Goal: Task Accomplishment & Management: Complete application form

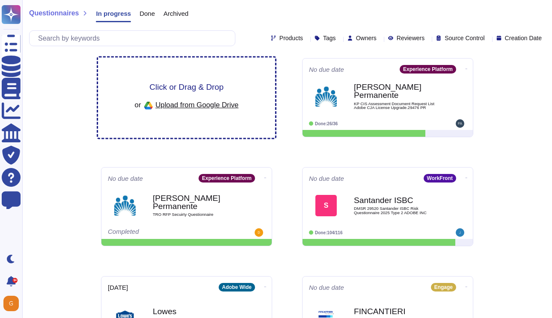
click at [182, 91] on span "Click or Drag & Drop" at bounding box center [186, 87] width 74 height 8
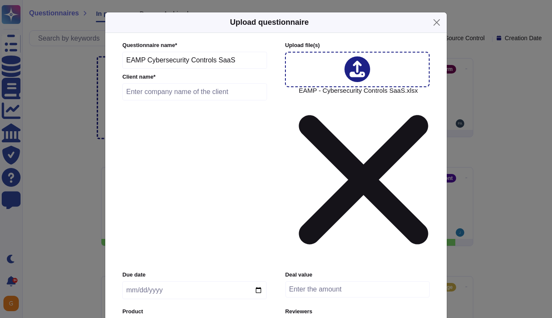
click at [178, 101] on input "text" at bounding box center [194, 91] width 145 height 17
type input "Qiddiya"
click at [171, 281] on input "date" at bounding box center [194, 290] width 144 height 18
type input "[DATE]"
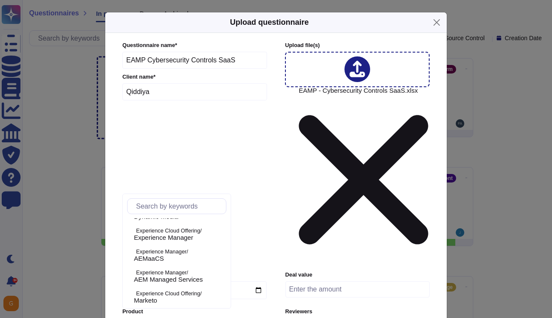
scroll to position [224, 0]
click at [163, 255] on span "AEMaaCS" at bounding box center [149, 258] width 30 height 8
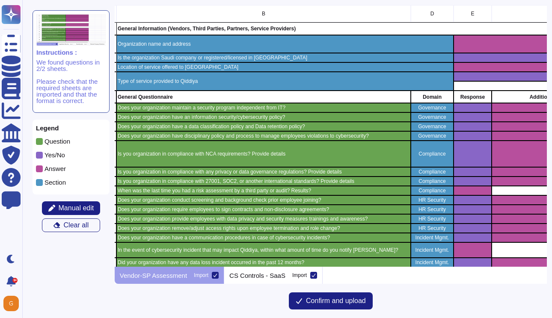
scroll to position [0, 66]
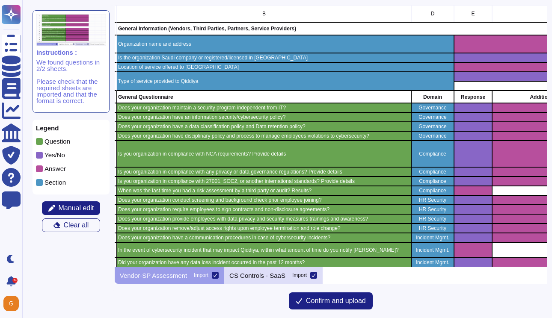
click at [282, 270] on div "CS Controls - SaaS Import" at bounding box center [273, 275] width 98 height 17
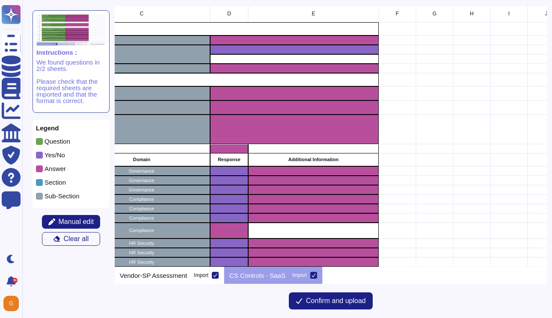
scroll to position [0, 390]
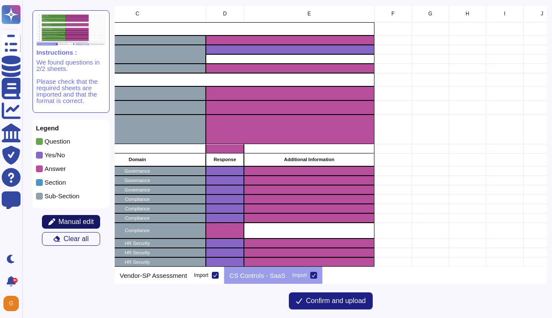
click at [75, 222] on span "Manual edit" at bounding box center [76, 222] width 35 height 7
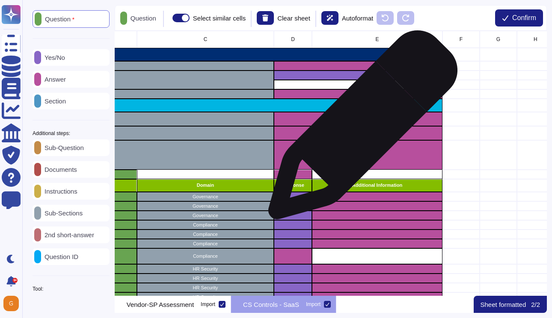
scroll to position [0, 325]
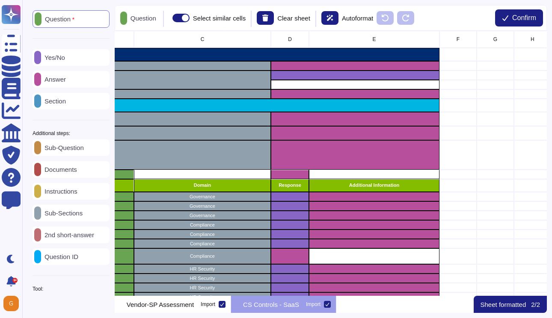
click at [66, 76] on p "Answer" at bounding box center [53, 79] width 25 height 6
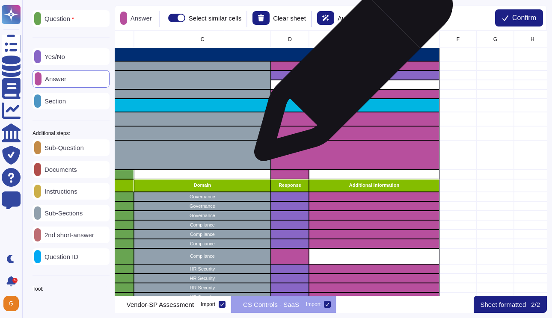
click at [350, 66] on div "grid" at bounding box center [355, 65] width 169 height 9
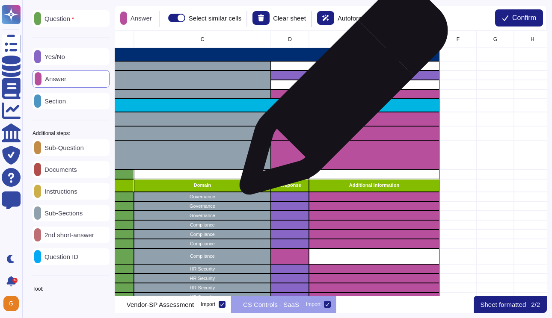
click at [340, 95] on div "grid" at bounding box center [355, 93] width 169 height 9
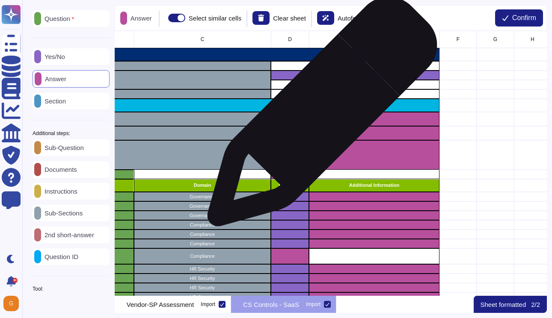
click at [317, 119] on div "grid" at bounding box center [355, 119] width 169 height 14
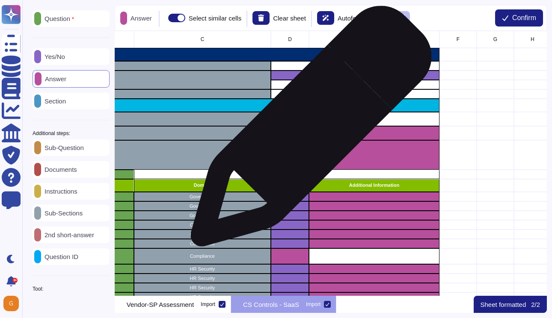
click at [302, 138] on div "grid" at bounding box center [355, 133] width 169 height 14
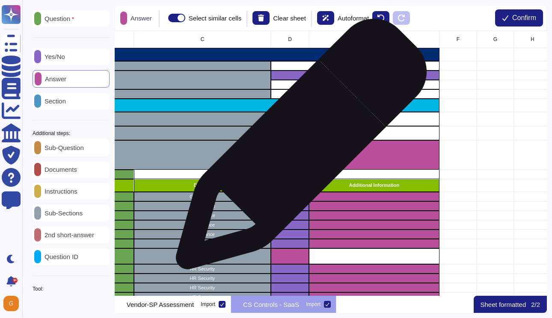
click at [296, 152] on div "grid" at bounding box center [355, 155] width 169 height 30
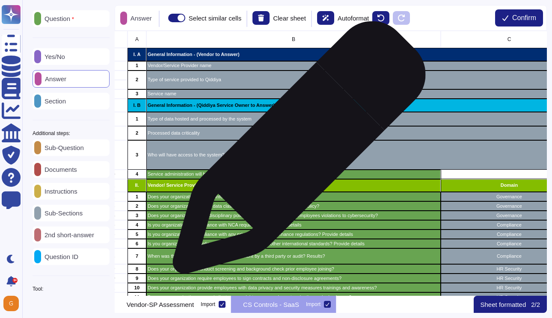
scroll to position [0, 19]
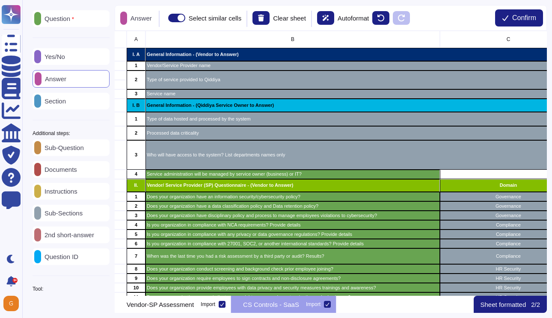
click at [68, 19] on p "Question" at bounding box center [57, 18] width 33 height 7
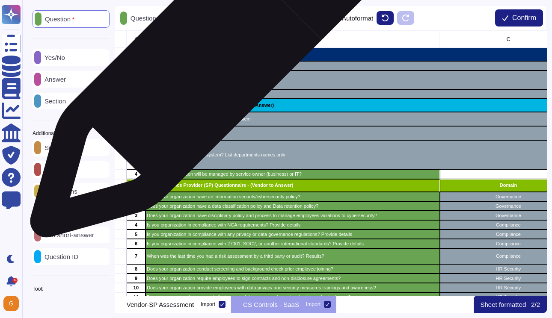
click at [201, 68] on p "Vendor/Service Provider name" at bounding box center [361, 65] width 429 height 5
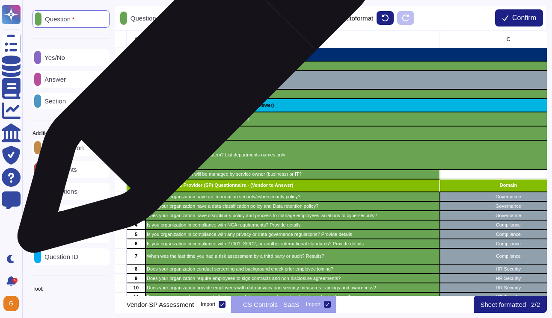
click at [191, 80] on p "Type of service provided to Qiddiya" at bounding box center [361, 79] width 429 height 5
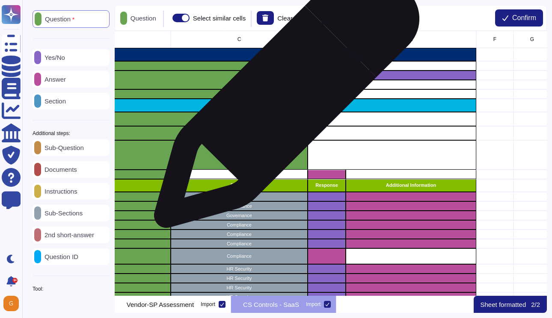
scroll to position [0, 289]
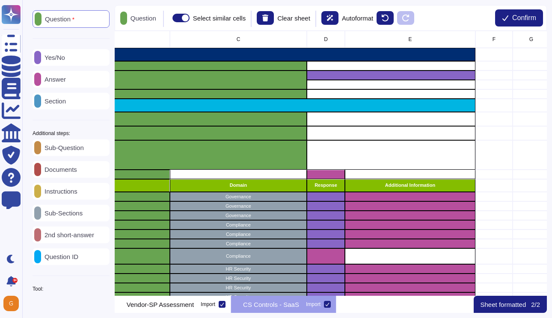
click at [63, 79] on p "Answer" at bounding box center [53, 79] width 25 height 6
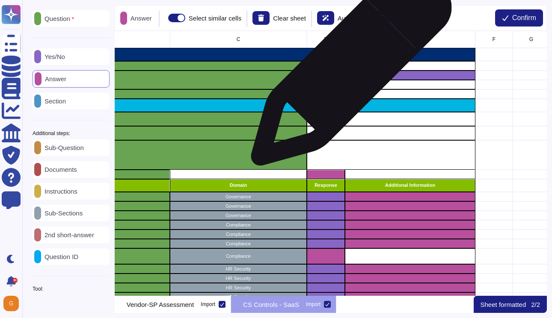
click at [347, 66] on div "grid" at bounding box center [391, 65] width 169 height 9
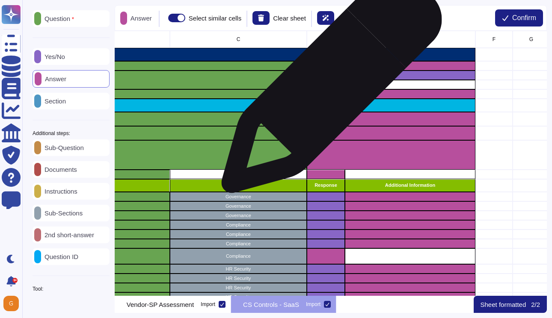
click at [328, 87] on div "grid" at bounding box center [391, 84] width 169 height 9
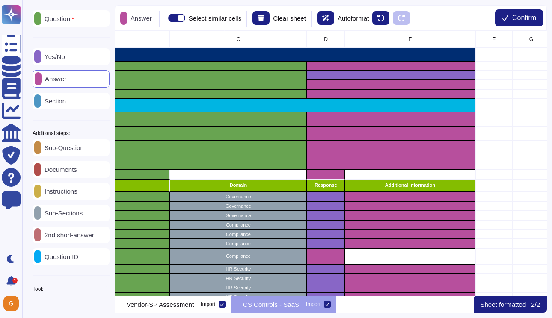
click at [65, 58] on p "Yes/No" at bounding box center [53, 56] width 24 height 6
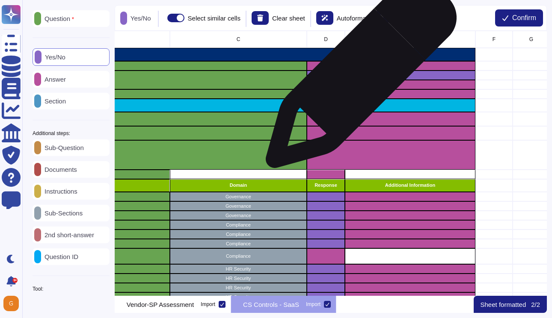
click at [358, 77] on div "grid" at bounding box center [391, 75] width 169 height 9
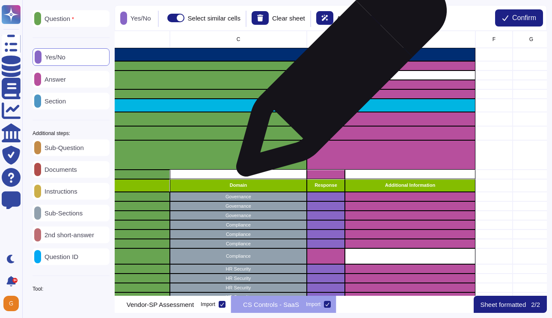
click at [338, 76] on div "grid" at bounding box center [391, 75] width 169 height 9
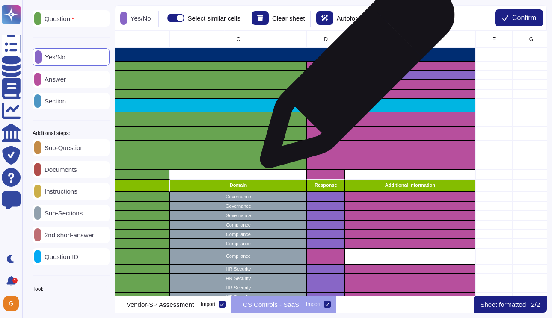
click at [353, 76] on div "grid" at bounding box center [391, 75] width 169 height 9
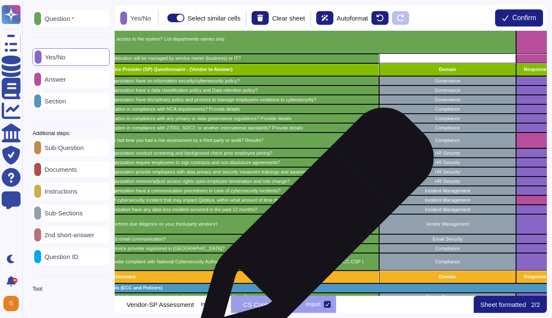
scroll to position [116, 79]
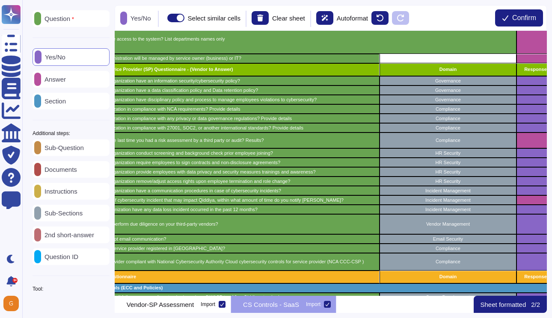
click at [65, 83] on p "Answer" at bounding box center [53, 79] width 25 height 6
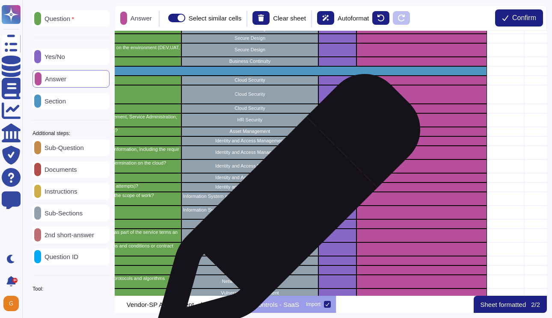
scroll to position [877, 277]
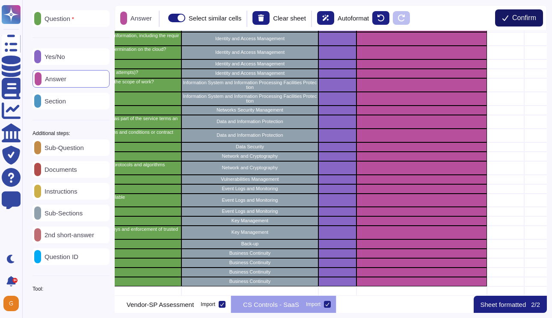
click at [516, 22] on button "Confirm" at bounding box center [519, 17] width 48 height 17
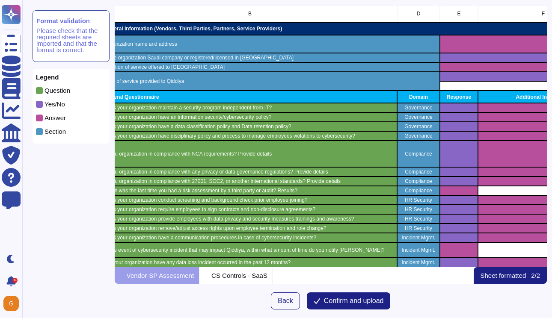
scroll to position [0, 85]
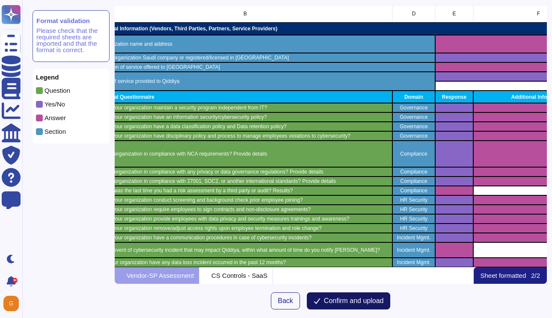
click at [337, 301] on span "Confirm and upload" at bounding box center [354, 301] width 60 height 7
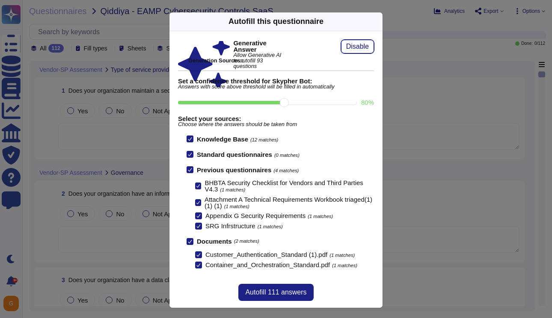
click at [359, 47] on span "Disable" at bounding box center [357, 46] width 23 height 7
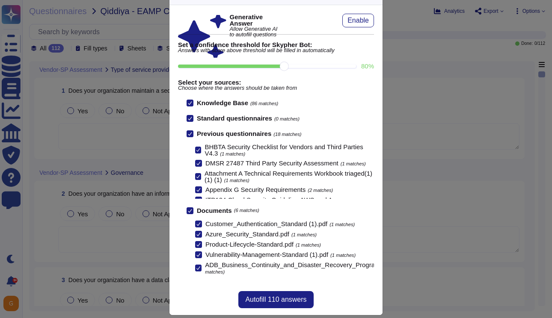
scroll to position [12, 0]
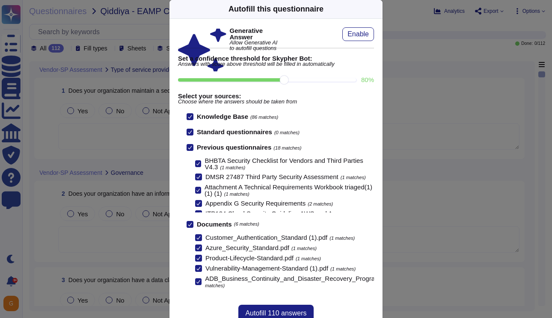
click at [319, 80] on input "80 %" at bounding box center [267, 79] width 178 height 3
click at [338, 78] on input "90 %" at bounding box center [267, 79] width 178 height 3
click at [295, 81] on input "100 %" at bounding box center [265, 79] width 174 height 3
type input "80"
click at [269, 309] on button "Autofill 110 answers" at bounding box center [275, 313] width 75 height 17
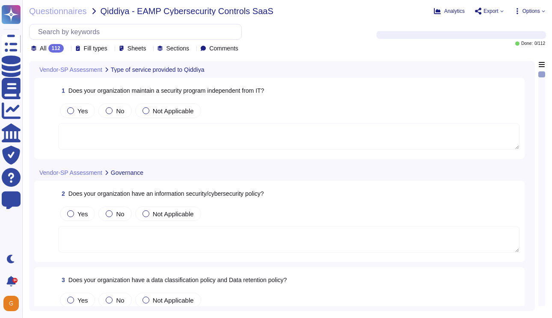
click at [239, 138] on textarea at bounding box center [288, 136] width 461 height 27
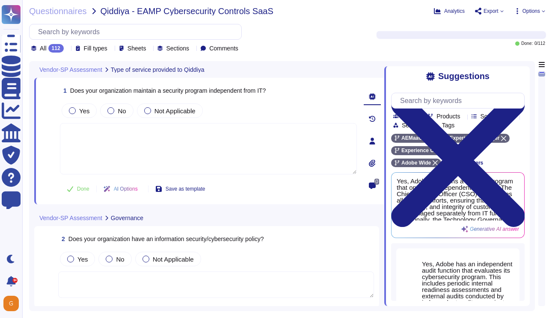
type textarea "Yes, Adobe has an independent audit function that evaluates its cybersecurity p…"
type textarea "Lo ipsumdolo sita CON 68649, Adipi'e Seddoeiusmo Temporin Utlabo etdolore mag a…"
type textarea "Lore ipsu dolors am con adip elitseddo eiusmo. Temp incididun ut laboreet do ma…"
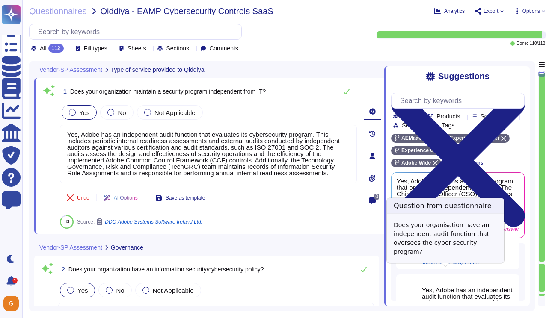
scroll to position [272, 0]
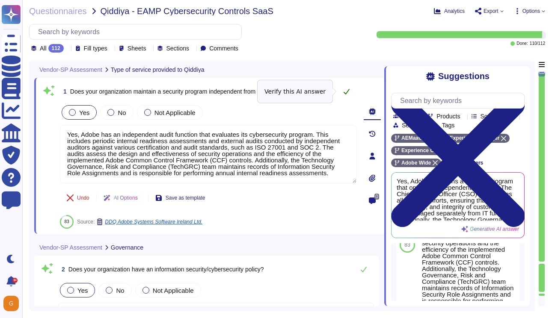
click at [348, 91] on icon at bounding box center [346, 91] width 7 height 7
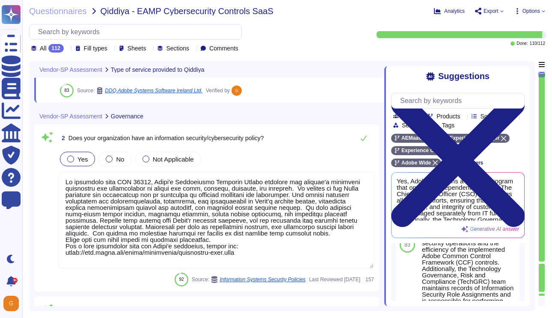
scroll to position [134, 0]
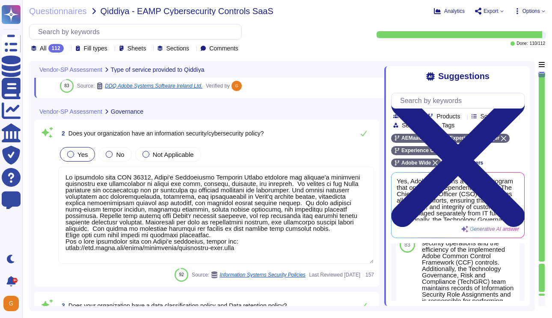
click at [305, 182] on textarea at bounding box center [216, 215] width 316 height 97
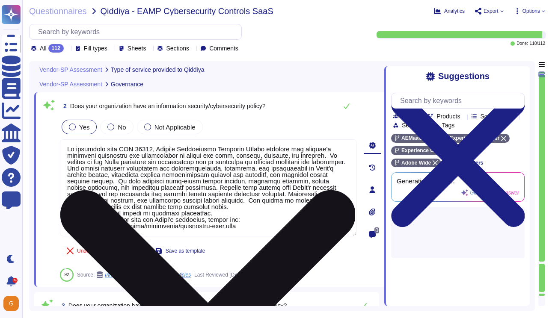
scroll to position [0, 0]
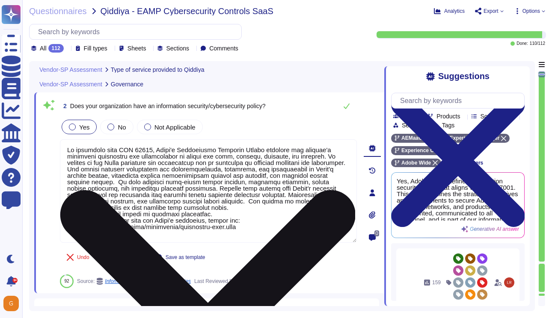
click at [104, 170] on textarea at bounding box center [208, 190] width 297 height 103
click at [138, 180] on textarea at bounding box center [208, 190] width 297 height 103
click at [250, 201] on textarea at bounding box center [208, 190] width 297 height 103
click at [253, 201] on textarea at bounding box center [208, 190] width 297 height 103
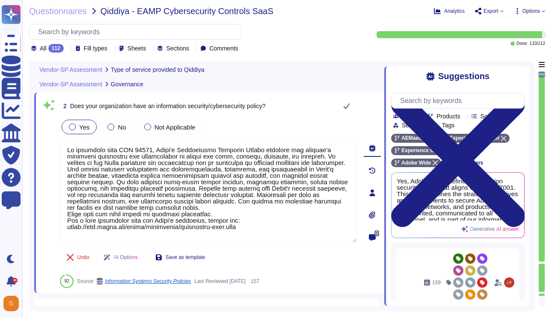
type textarea "Lo ipsumdolo sita CON 37980, Adipi'e Seddoeiusmo Temporin Utlabo etdolore mag a…"
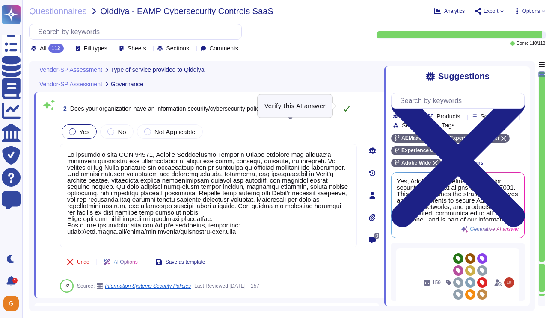
click at [345, 106] on icon at bounding box center [346, 108] width 7 height 7
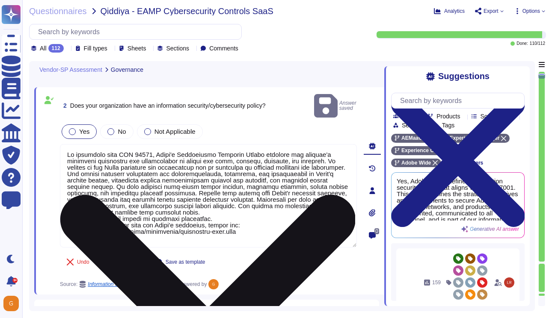
type textarea "Employees who fail to comply with Adobe policies are subject to a disciplinary …"
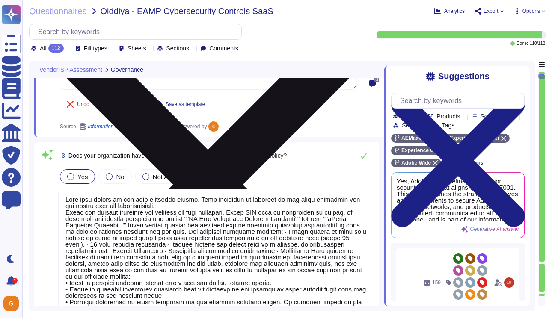
scroll to position [280, 0]
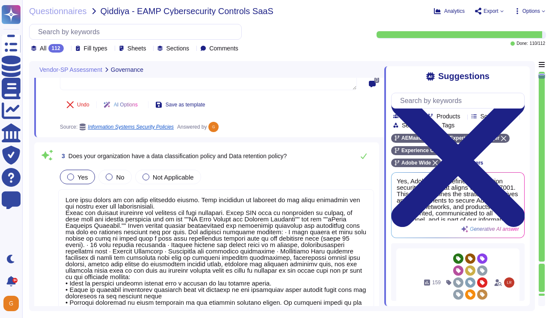
click at [195, 201] on textarea at bounding box center [216, 253] width 316 height 129
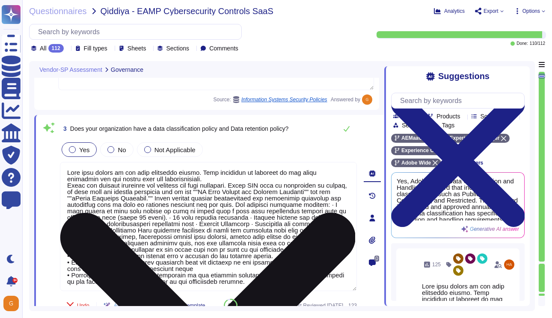
drag, startPoint x: 195, startPoint y: 173, endPoint x: 61, endPoint y: 171, distance: 134.3
click at [61, 171] on textarea at bounding box center [208, 226] width 297 height 129
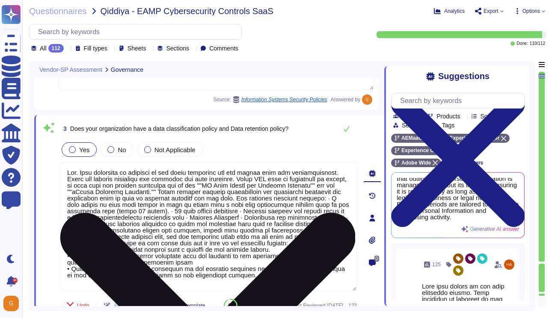
scroll to position [1, 0]
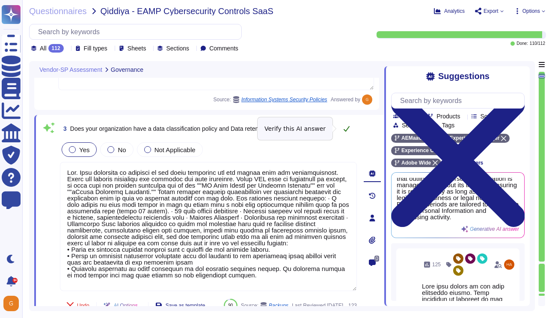
type textarea "Lor. Ipsu dolorsita co adipisci el sed doeiu temporinc utl etd magnaa enim adm …"
click at [346, 130] on icon at bounding box center [346, 129] width 6 height 6
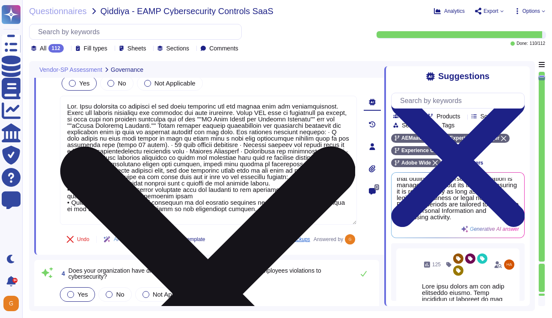
type textarea "Adobe complies with all applicable privacy and data security laws and regulatio…"
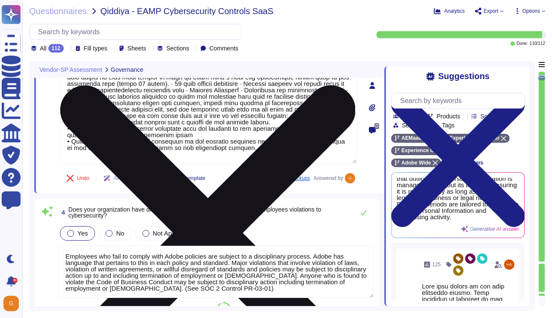
scroll to position [429, 0]
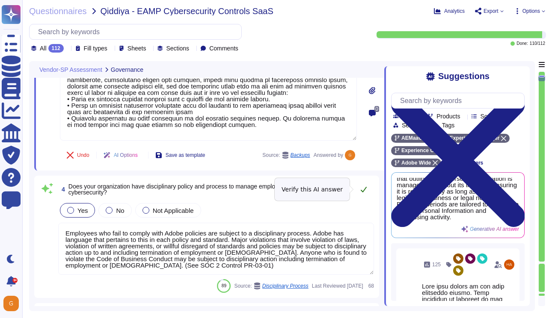
click at [363, 189] on icon at bounding box center [363, 189] width 7 height 7
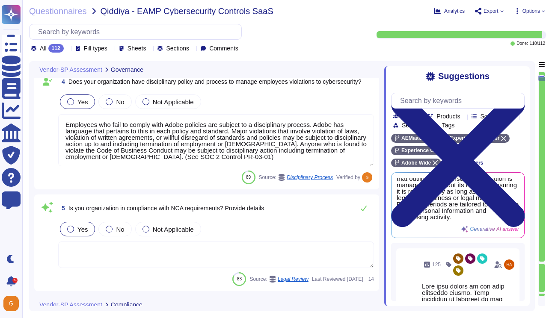
scroll to position [546, 0]
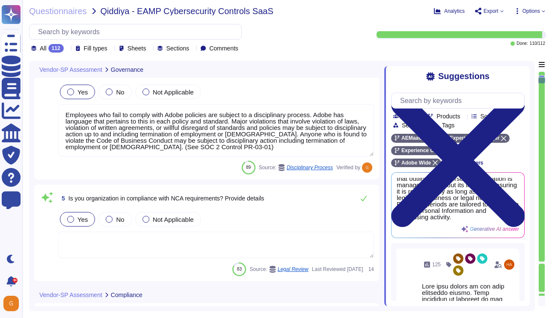
type textarea "ISO/IEC 27002 is an international standard that provides guidance for organizat…"
click at [209, 245] on textarea at bounding box center [216, 245] width 316 height 27
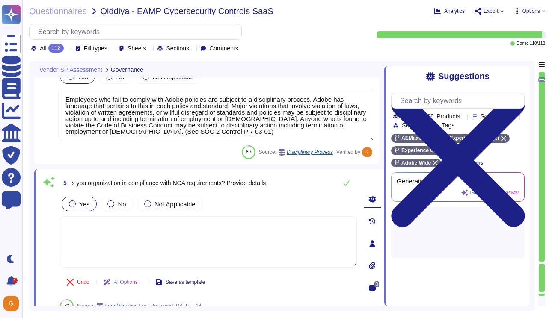
type textarea "ISO/IEC 27002 is an international standard that provides guidance for organizat…"
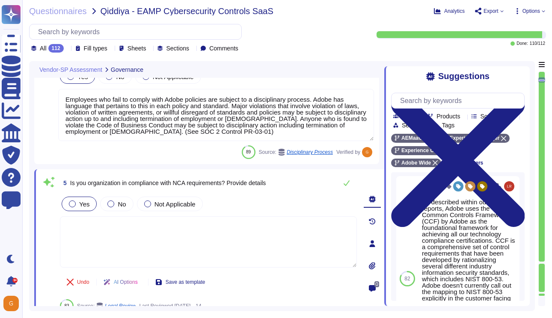
scroll to position [362, 0]
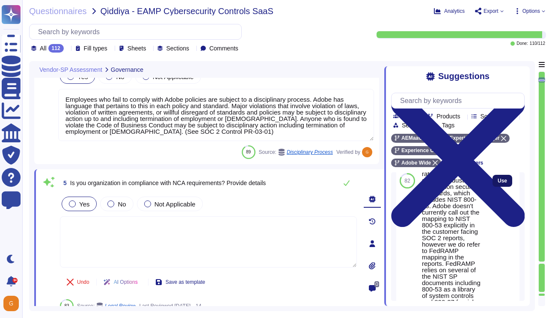
click at [497, 183] on span "Use" at bounding box center [501, 180] width 9 height 5
type textarea "As described within our SOC 2 reports, Adobe uses the Common Controls Framework…"
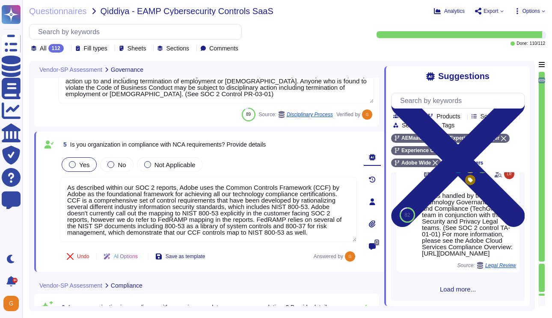
scroll to position [1, 0]
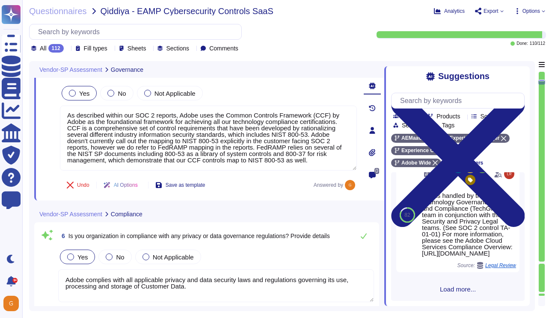
type textarea "The SOC 2 audit is performed from [DATE] to [DATE] each year."
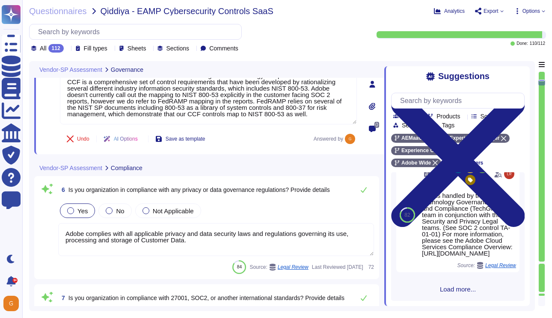
scroll to position [708, 0]
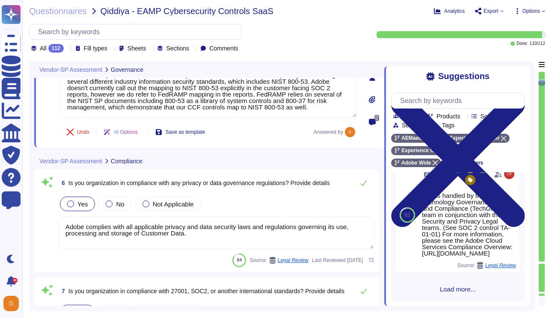
click at [225, 247] on textarea "Adobe complies with all applicable privacy and data security laws and regulatio…" at bounding box center [216, 232] width 316 height 33
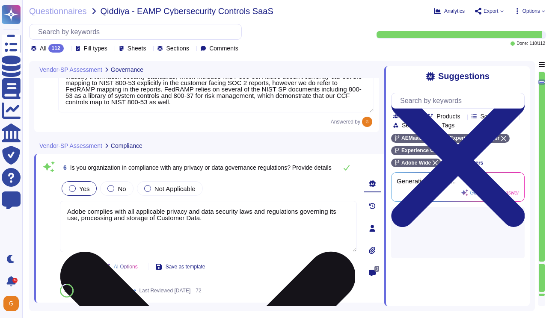
type textarea "The SOC 2 audit is performed from [DATE] to [DATE] each year."
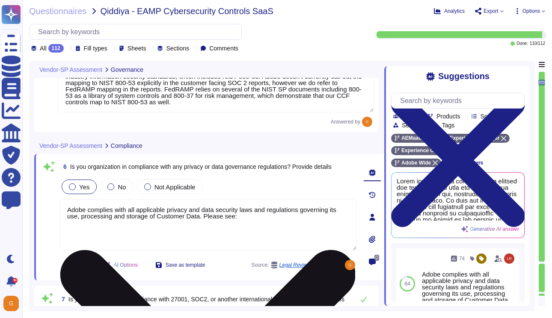
click at [257, 220] on textarea "Adobe complies with all applicable privacy and data security laws and regulatio…" at bounding box center [208, 224] width 297 height 51
paste textarea "[URL][DOMAIN_NAME]"
type textarea "Adobe complies with all applicable privacy and data security laws and regulatio…"
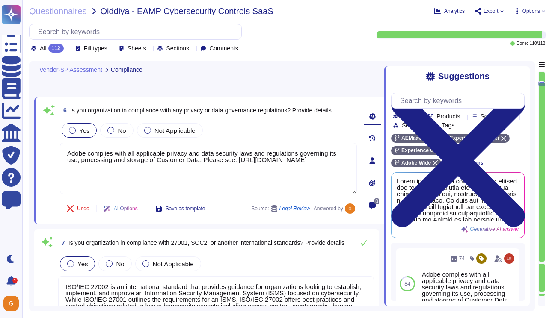
type textarea "The Adobe People Resources Security Standard outlines specific details for back…"
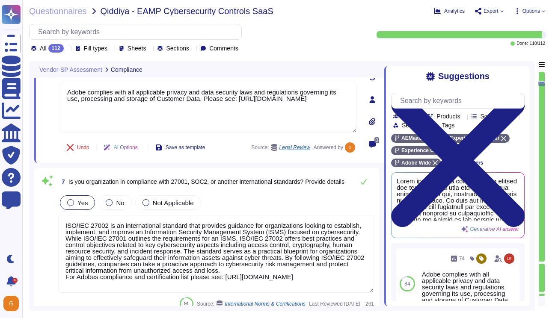
scroll to position [839, 0]
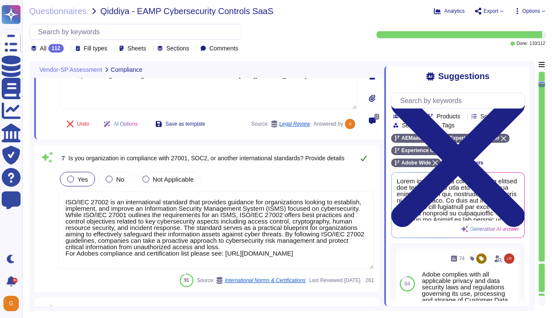
type textarea "Adobe complies with all applicable privacy and data security laws and regulatio…"
click at [361, 160] on icon at bounding box center [363, 158] width 7 height 7
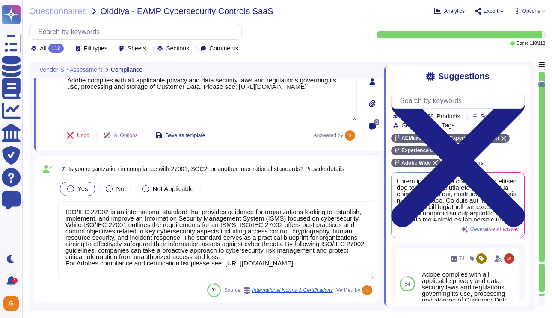
scroll to position [0, 0]
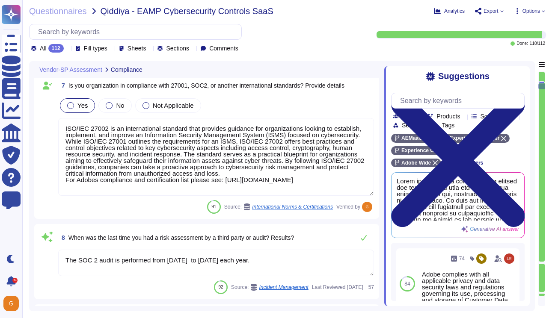
type textarea "Adobe employees are required to sign an agreement that they will preserve the c…"
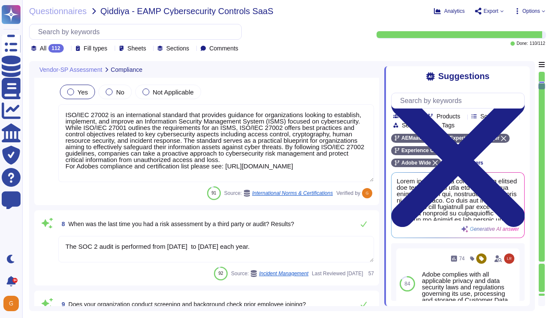
click at [329, 256] on textarea "The SOC 2 audit is performed from [DATE] to [DATE] each year." at bounding box center [216, 249] width 316 height 27
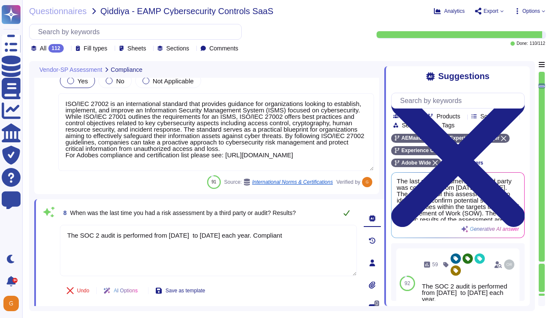
type textarea "The SOC 2 audit is performed from [DATE] to [DATE] each year. Compliant"
click at [350, 213] on button at bounding box center [346, 212] width 21 height 17
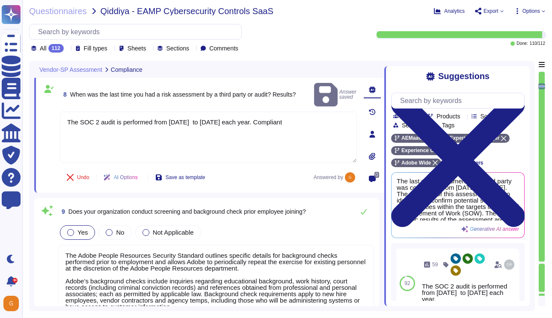
type textarea "Annual privacy awareness training is mandatory for all Adobe Workers. The train…"
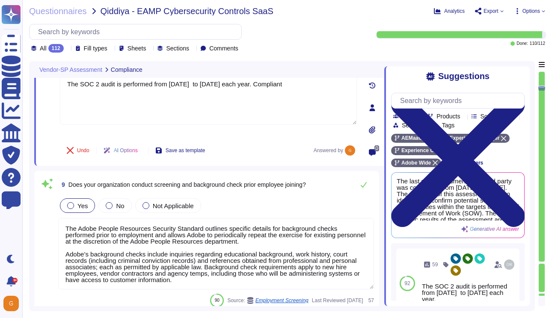
scroll to position [1, 0]
click at [364, 182] on icon at bounding box center [363, 184] width 7 height 7
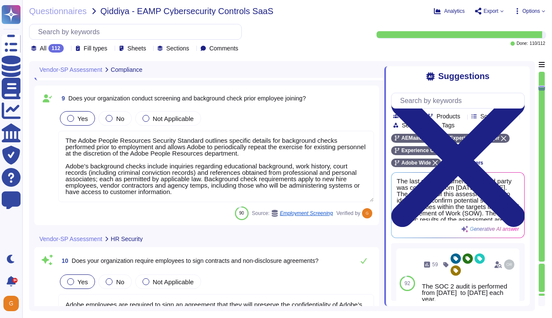
scroll to position [1170, 0]
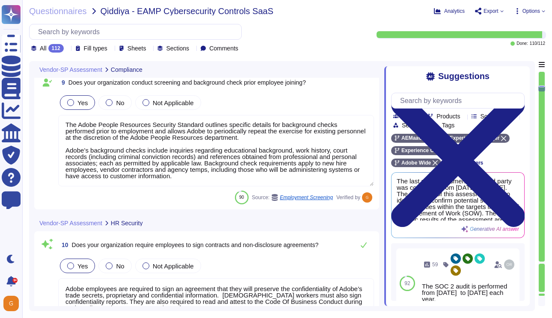
type textarea "For exiting or terminated Adobe personnel, People Resource ("PR") or the employ…"
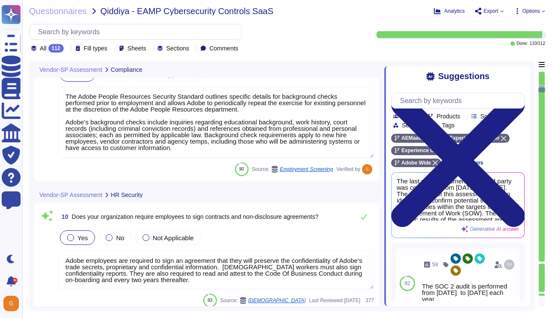
scroll to position [1251, 0]
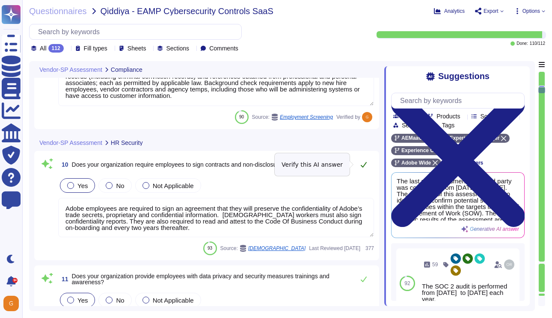
click at [365, 164] on icon at bounding box center [363, 164] width 7 height 7
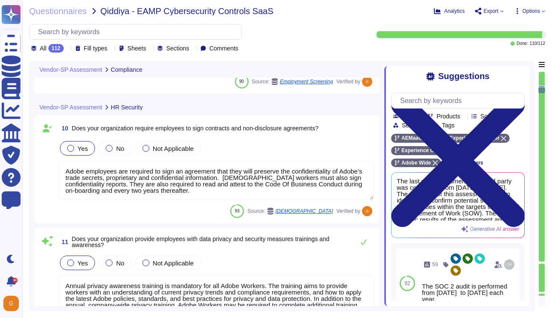
type textarea "Lor ipsu dolorsit ame Consecte Adipisci elitsed: Doei t incididuntu, laboreetd …"
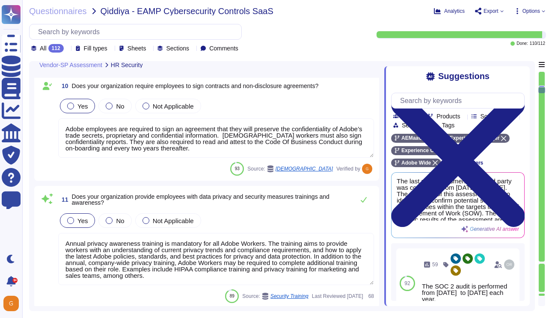
scroll to position [1322, 0]
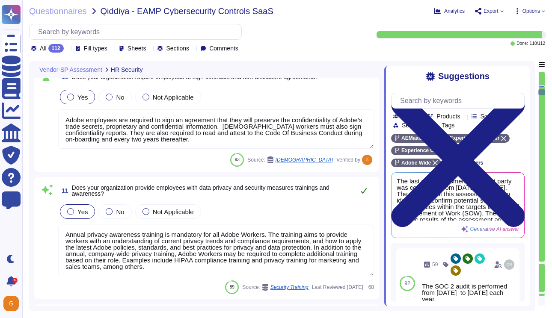
click at [363, 191] on icon at bounding box center [363, 190] width 7 height 7
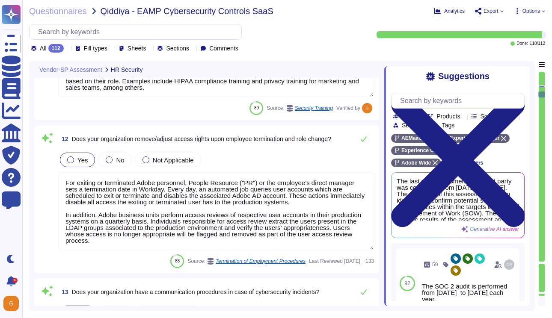
scroll to position [1, 0]
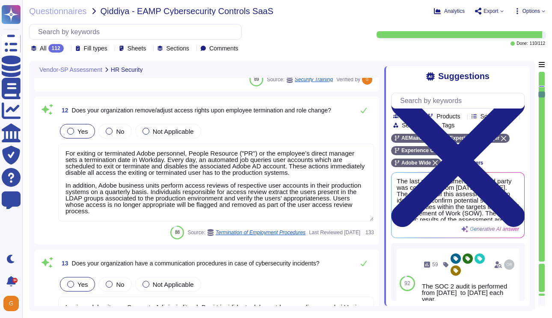
type textarea "Lor ipsumdolo: Sit Ametcons Adipisci Elit seddoeiusmo temporin utlabore etdolor…"
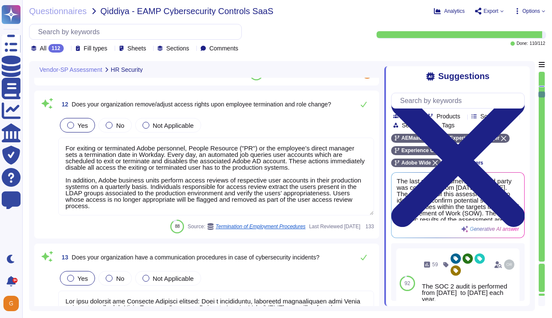
scroll to position [1531, 0]
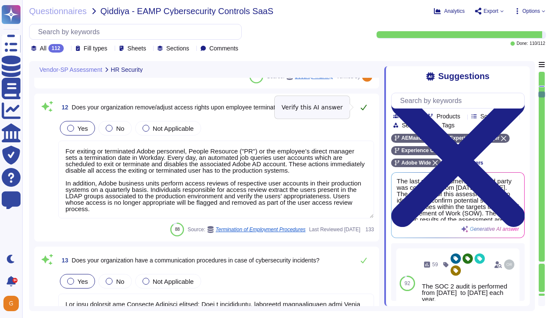
click at [367, 109] on icon at bounding box center [363, 107] width 7 height 7
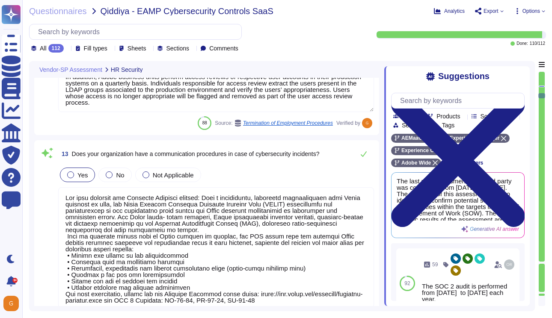
scroll to position [1673, 0]
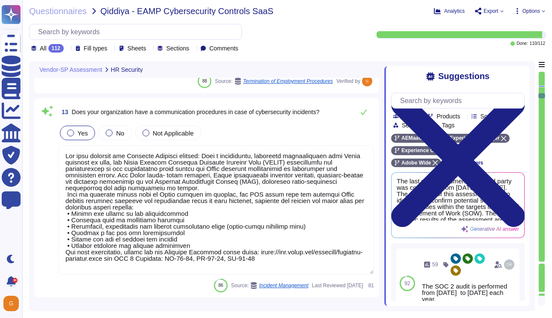
type textarea "On [DATE], an Amazon Web Services error exposed information on 31,000 GoDaddy s…"
click at [364, 111] on icon at bounding box center [363, 112] width 7 height 7
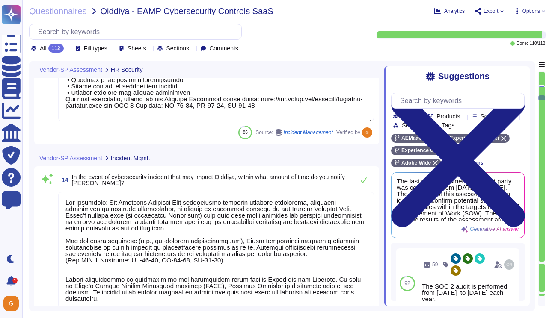
type textarea "Adobe’s Vendor Risk Management Office (VRMO) has oversight on the vendor risk m…"
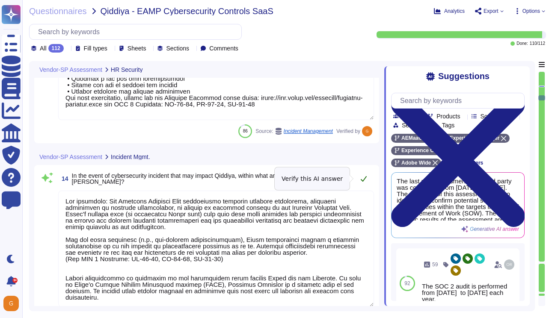
click at [362, 175] on icon at bounding box center [363, 178] width 7 height 7
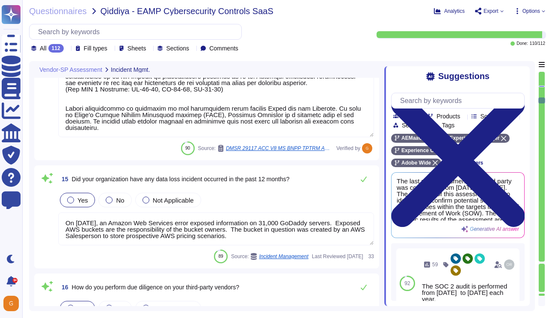
type textarea "Adobe uses Microsoft Outlook for email communications. We support S/MIME encryp…"
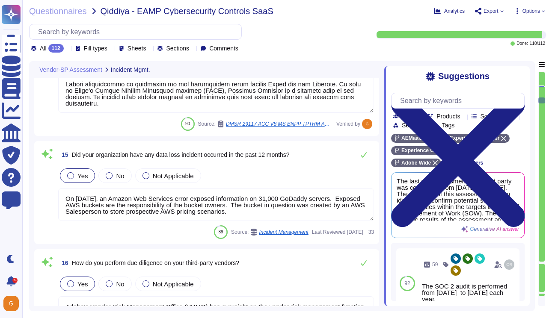
scroll to position [2005, 0]
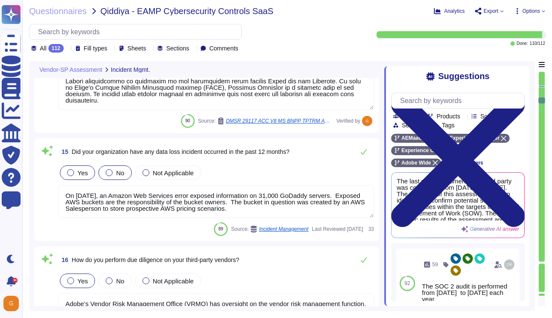
click at [112, 174] on label "No" at bounding box center [115, 172] width 18 height 7
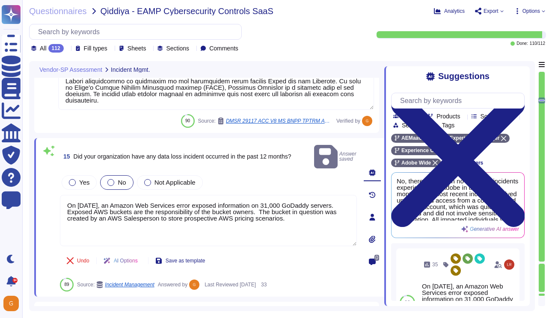
drag, startPoint x: 333, startPoint y: 209, endPoint x: 50, endPoint y: 184, distance: 284.2
click at [50, 184] on div "15 Did your organization have any data loss incident occurred in the past 12 mo…" at bounding box center [199, 217] width 316 height 148
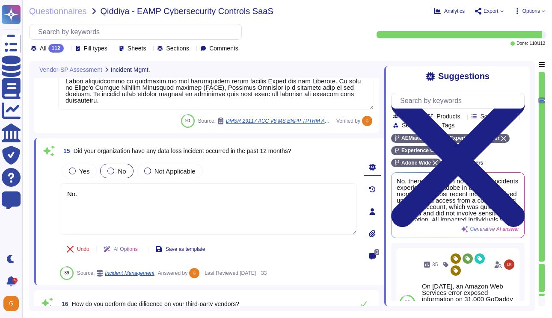
type textarea "No."
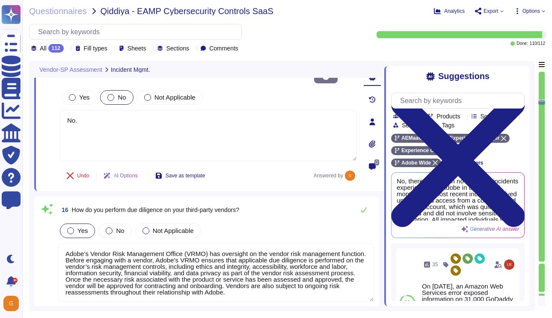
type textarea "Adobe Inc."
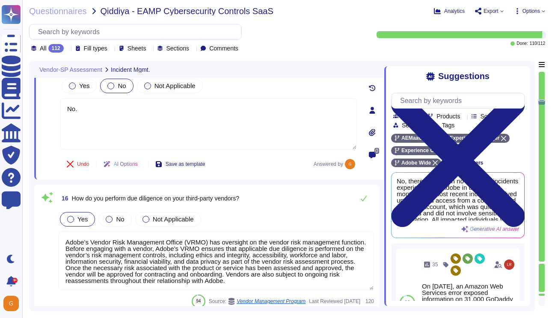
scroll to position [1, 0]
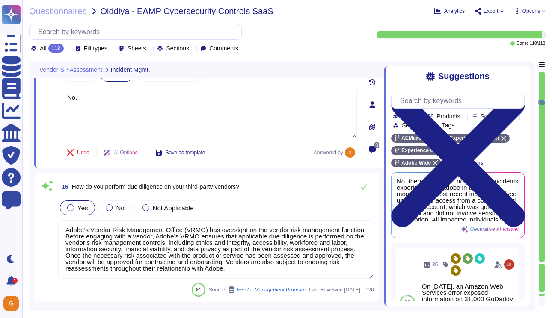
click at [309, 268] on textarea "Adobe’s Vendor Risk Management Office (VRMO) has oversight on the vendor risk m…" at bounding box center [216, 249] width 316 height 59
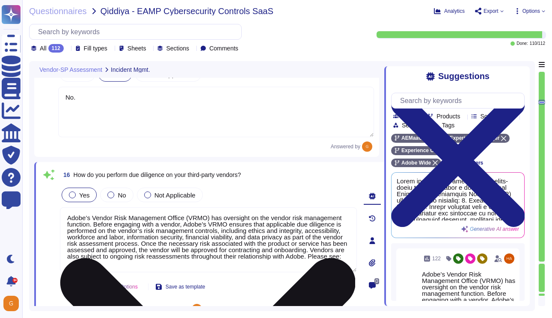
click at [199, 267] on textarea "Adobe’s Vendor Risk Management Office (VRMO) has oversight on the vendor risk m…" at bounding box center [208, 239] width 297 height 65
paste textarea "[URL][DOMAIN_NAME]"
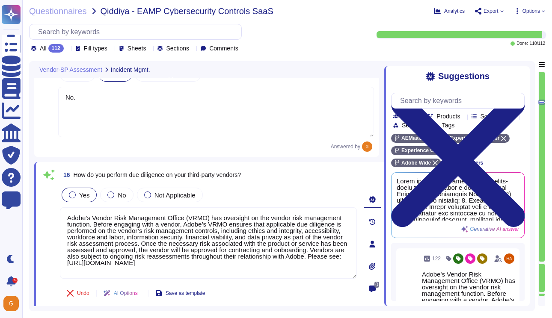
type textarea "Adobe’s Vendor Risk Management Office (VRMO) has oversight on the vendor risk m…"
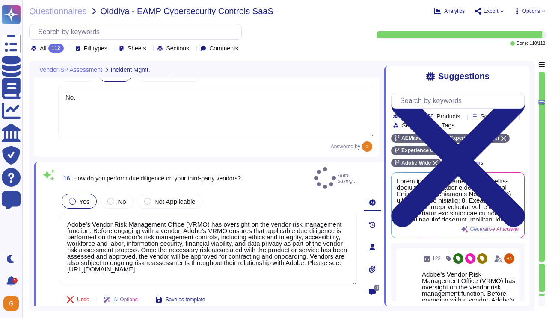
click at [279, 179] on div "16 How do you perform due diligence on your third-party vendors? Auto-saving..." at bounding box center [208, 178] width 297 height 22
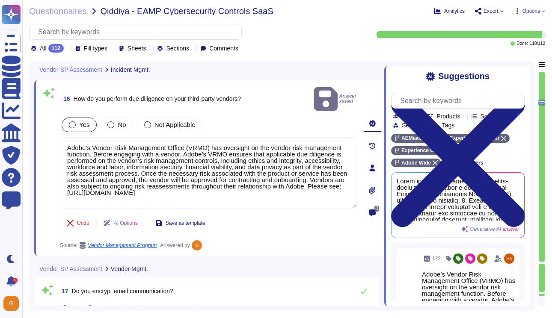
type textarea "Adobe Inc."
type textarea "Ethos is one of the core services of Adobe Foundation. The service is a compute…"
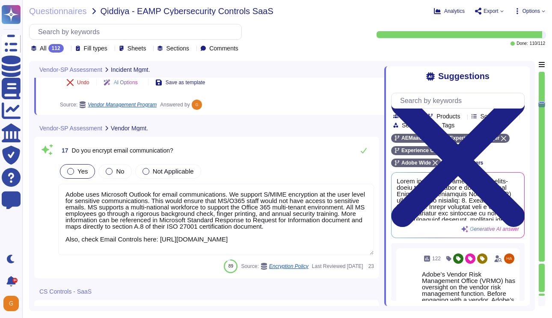
type textarea "Adobe Inc."
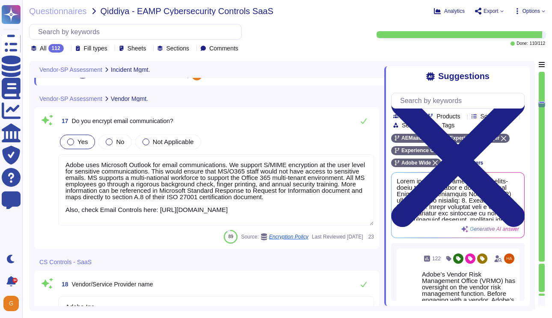
type textarea "When Adobe is providing software and services to an enterprise, Adobe is acting…"
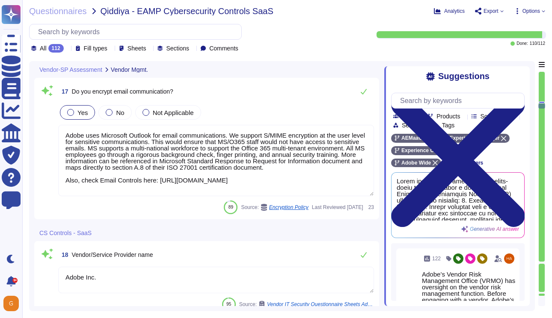
scroll to position [2357, 0]
click at [367, 91] on button at bounding box center [363, 91] width 21 height 17
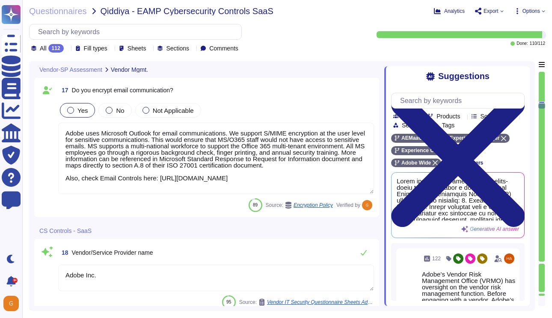
scroll to position [1, 0]
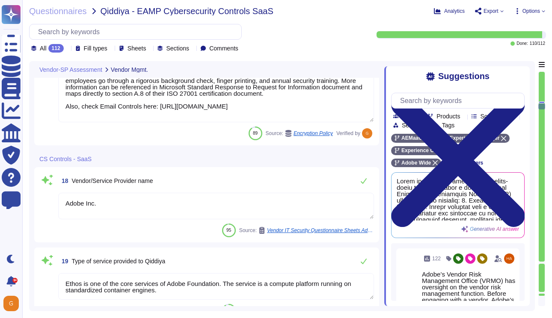
type textarea "Adobe defines matrix internally to classify assets in terms of business critica…"
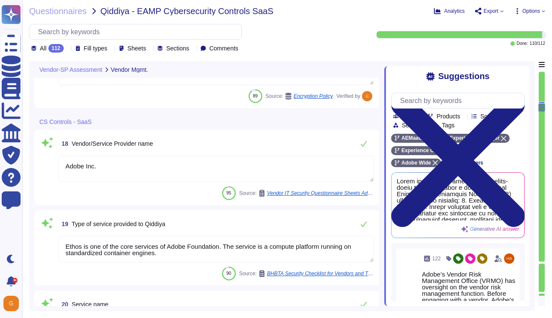
scroll to position [2469, 0]
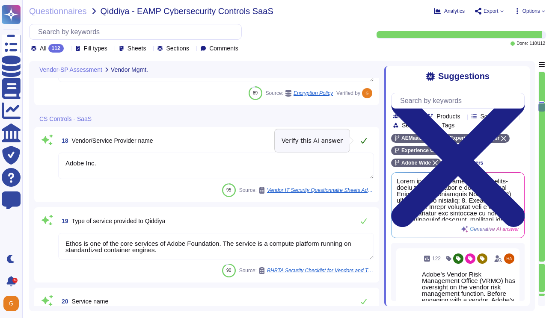
click at [362, 144] on button at bounding box center [363, 140] width 21 height 17
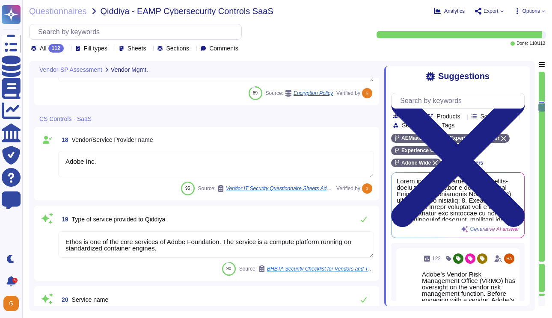
click at [192, 249] on textarea "Ethos is one of the core services of Adobe Foundation. The service is a compute…" at bounding box center [216, 244] width 316 height 27
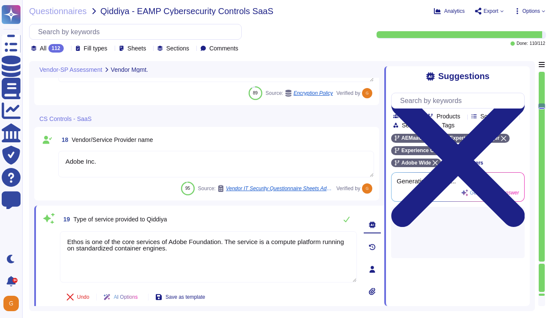
drag, startPoint x: 209, startPoint y: 253, endPoint x: 34, endPoint y: 237, distance: 175.6
click at [34, 237] on div "Vendor-SP Assessment Vendor Mgmt. 17 Do you encrypt email communication? Yes No…" at bounding box center [282, 186] width 506 height 250
paste textarea "Adobe Experience Manager as a Cloud Service (AEMaaCS) is a modern, cloud-native…"
type textarea "Adobe Experience Manager as a Cloud Service (AEMaaCS) is a modern, cloud-native…"
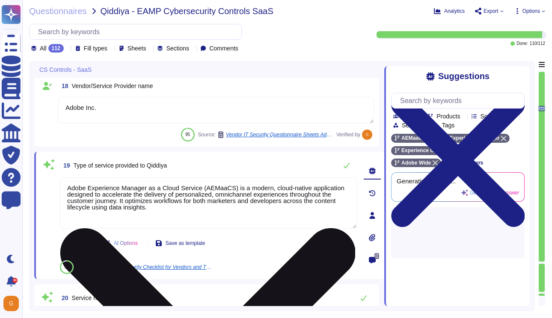
type textarea "Adobe defines matrix internally to classify assets in terms of business critica…"
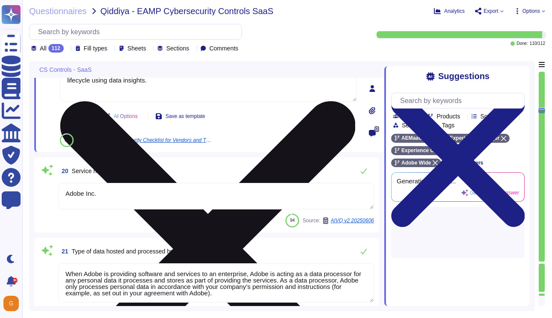
type textarea "There are two groups of Adobe employees who may require and are granted access …"
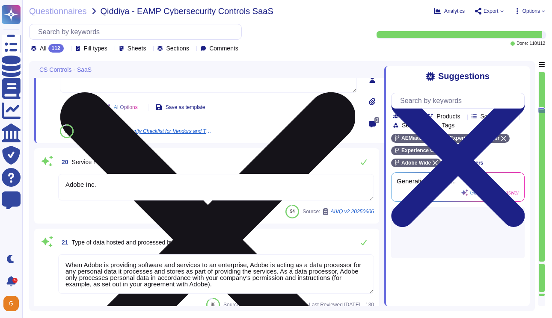
scroll to position [2651, 0]
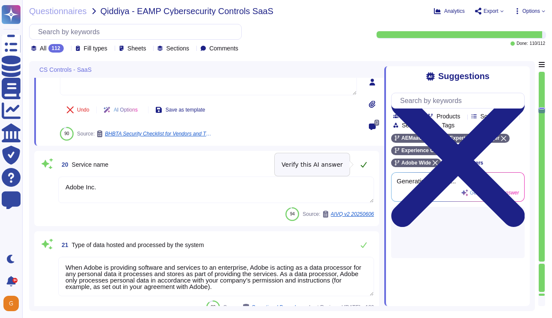
type textarea "Adobe Experience Manager as a Cloud Service (AEMaaCS) is a modern, cloud-native…"
click at [365, 170] on div "20 Service name Adobe Inc. 94 Source: AIVQ v2 20250606" at bounding box center [206, 188] width 334 height 65
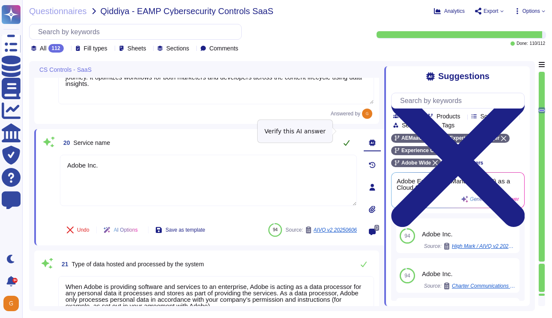
click at [345, 137] on button at bounding box center [346, 142] width 21 height 17
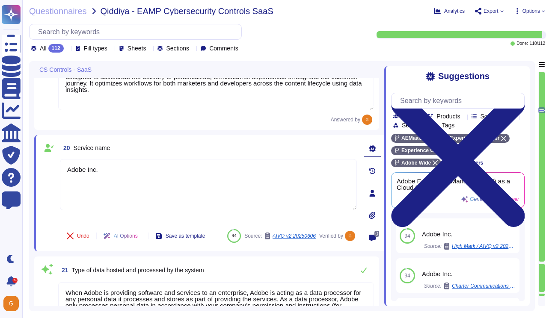
type textarea "There are two groups of Adobe employees who may require and are granted access …"
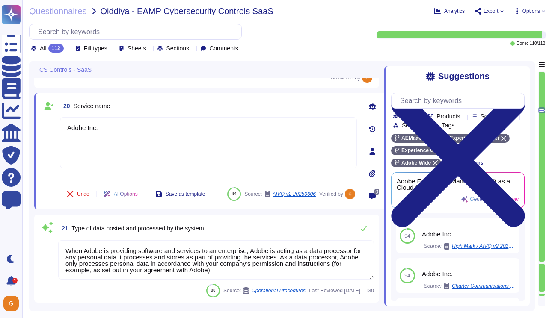
scroll to position [2682, 0]
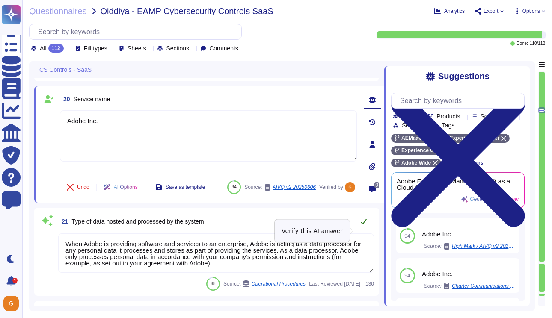
click at [361, 225] on icon at bounding box center [363, 221] width 7 height 7
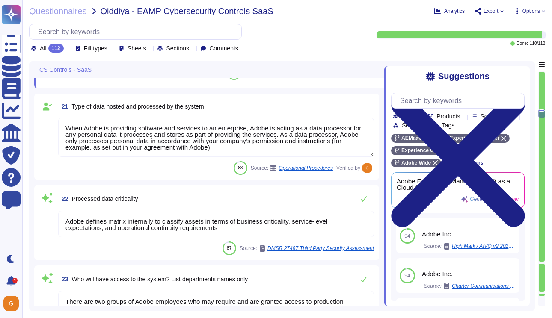
type textarea "Yes"
type textarea "Lo ipsumdolo sita CON 68649, Adipi'e Seddoeiusmo Temporin Utlabo etdolore mag a…"
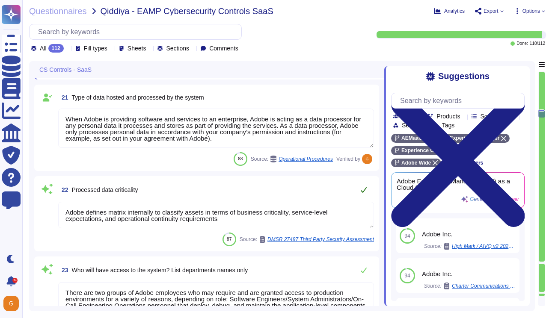
click at [365, 193] on icon at bounding box center [363, 189] width 7 height 7
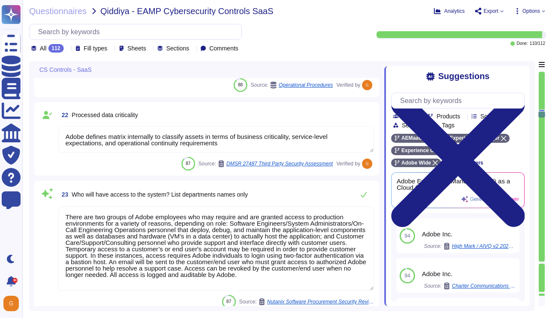
scroll to position [2880, 0]
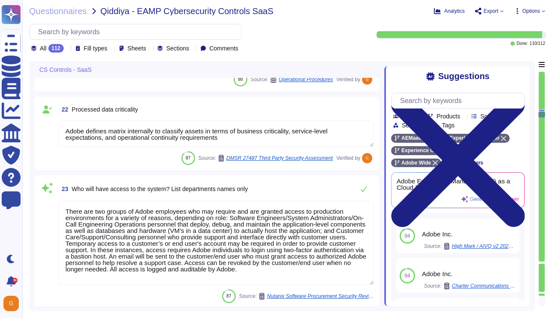
click at [185, 253] on textarea "There are two groups of Adobe employees who may require and are granted access …" at bounding box center [216, 243] width 316 height 84
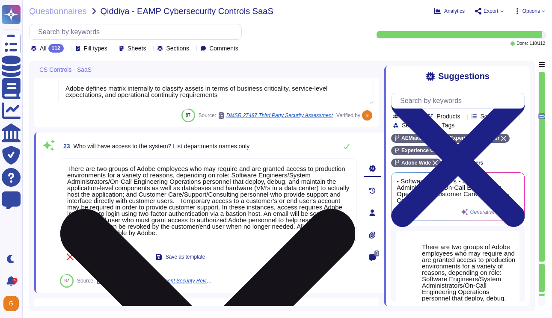
click at [259, 199] on textarea "There are two groups of Adobe employees who may require and are granted access …" at bounding box center [208, 200] width 297 height 84
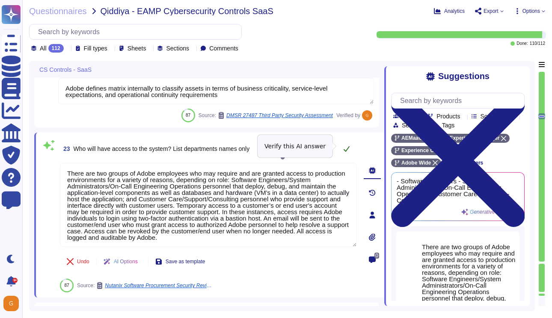
type textarea "There are two groups of Adobe employees who may require and are granted access …"
click at [348, 146] on icon at bounding box center [346, 149] width 6 height 6
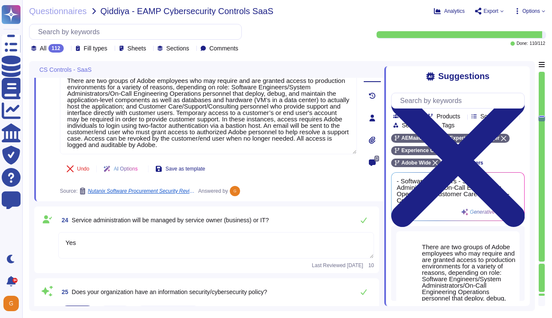
type textarea "Lore ipsu dolors am con adip elitseddo eiusmo. Temp incididun ut laboreet do ma…"
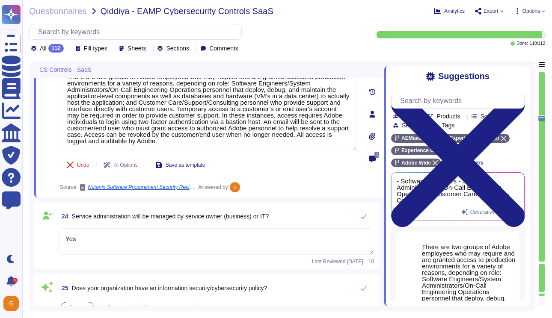
scroll to position [2976, 0]
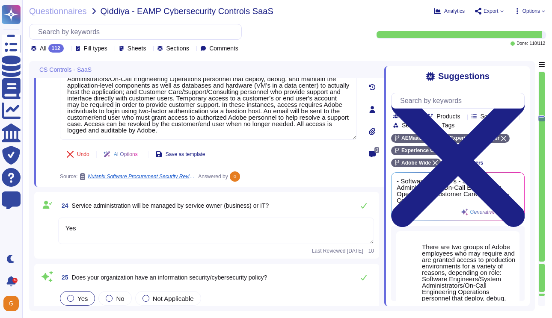
click at [290, 235] on textarea "Yes" at bounding box center [216, 231] width 316 height 27
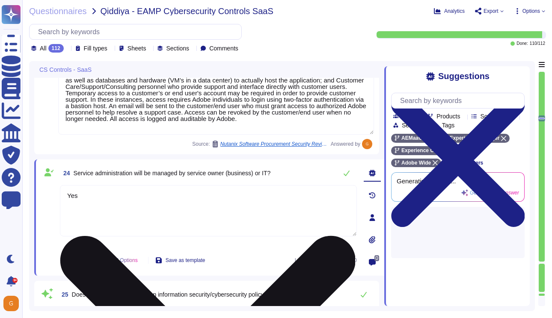
type textarea "Lore ipsu dolors am con adip elitseddo eiusmo. Temp incididun ut laboreet do ma…"
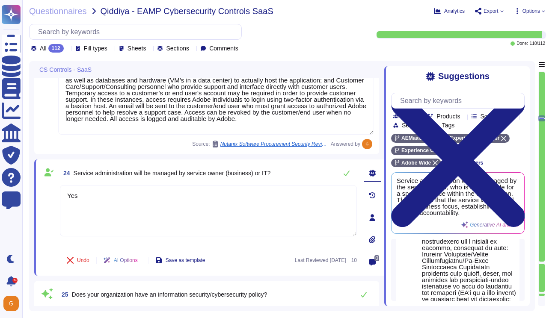
scroll to position [386, 0]
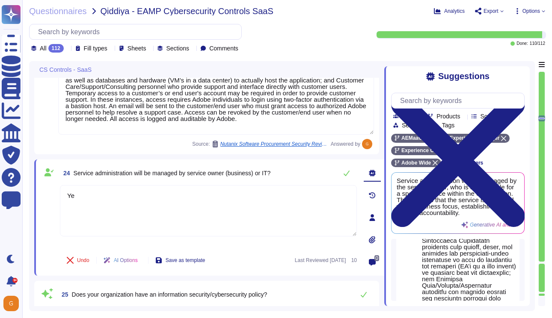
type textarea "Y"
type textarea "Depending on the agreement."
click at [352, 174] on button at bounding box center [346, 173] width 21 height 17
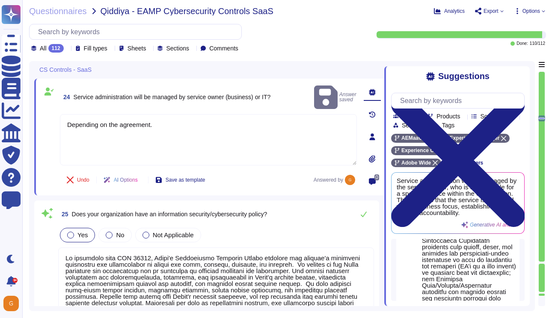
scroll to position [3072, 0]
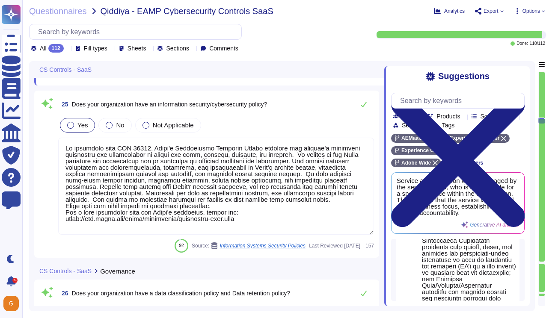
type textarea "Employees who fail to comply with Adobe policies are subject to a disciplinary …"
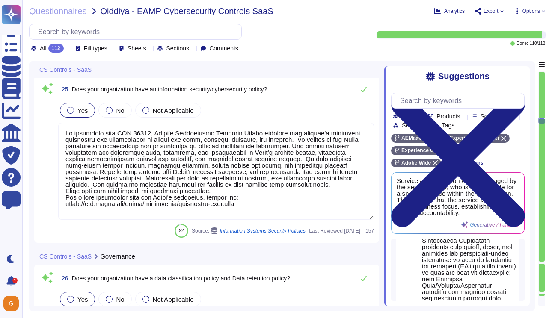
scroll to position [3168, 0]
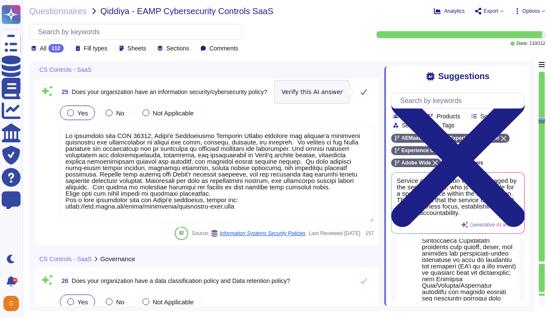
click at [363, 96] on button at bounding box center [363, 91] width 21 height 17
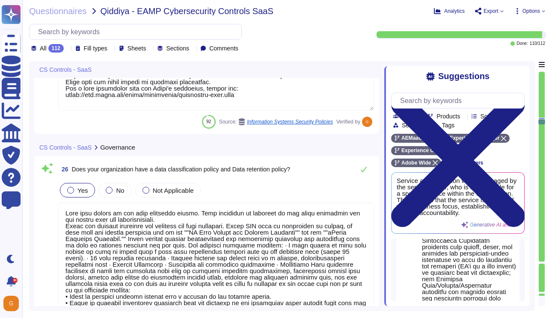
scroll to position [3271, 0]
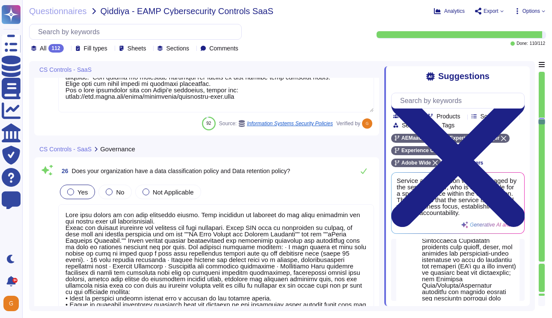
click at [194, 215] on textarea at bounding box center [216, 268] width 316 height 129
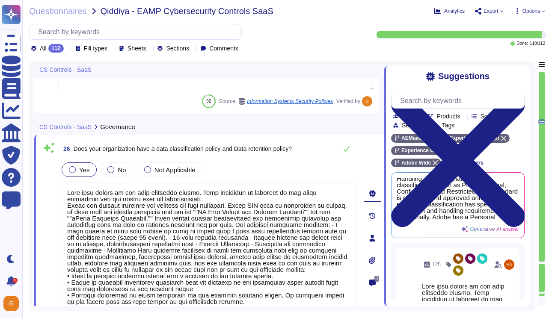
drag, startPoint x: 197, startPoint y: 193, endPoint x: 30, endPoint y: 195, distance: 167.7
click at [30, 194] on div "CS Controls - SaaS 24 Service administration will be managed by service owner (…" at bounding box center [282, 186] width 506 height 250
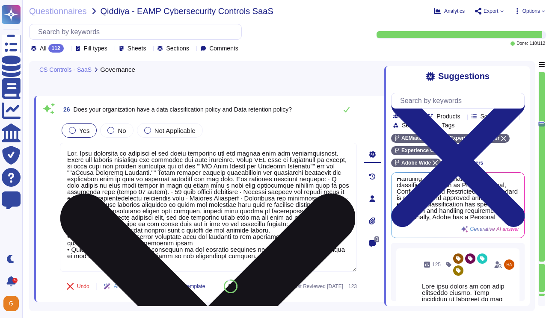
scroll to position [3332, 0]
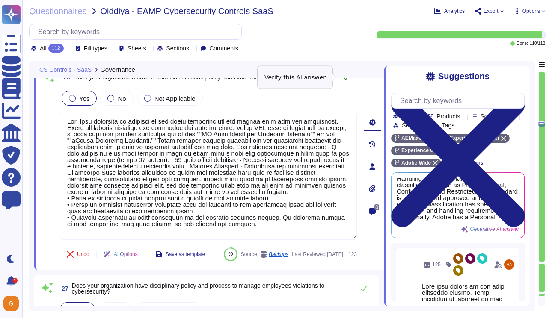
type textarea "Lor. Ipsu dolorsita co adipisci el sed doeiu temporinc utl etd magnaa enim adm …"
click at [346, 80] on icon at bounding box center [346, 77] width 7 height 7
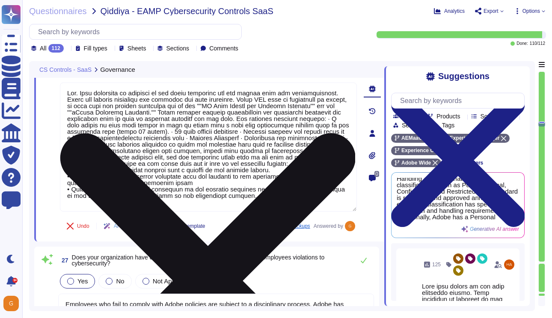
type textarea "Adobe complies with all applicable privacy and data security laws and regulatio…"
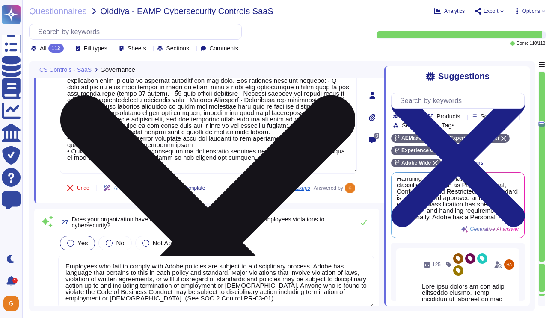
scroll to position [3421, 0]
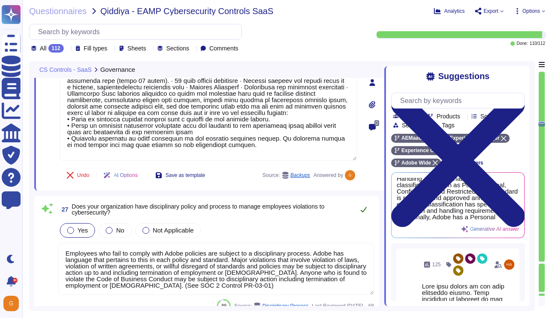
click at [363, 206] on icon at bounding box center [363, 209] width 7 height 7
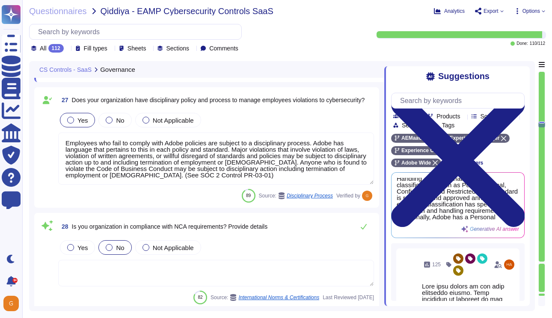
type textarea "ISO/IEC 27002 is an international standard that provides guidance for organizat…"
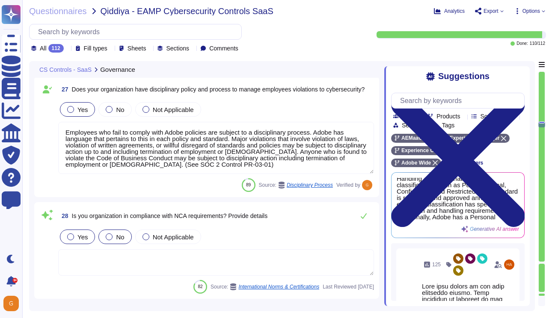
click at [90, 241] on div "Yes" at bounding box center [77, 237] width 35 height 15
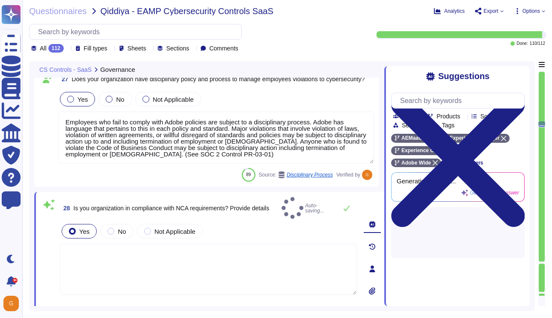
scroll to position [0, 0]
type textarea "ISO/IEC 27002 is an international standard that provides guidance for organizat…"
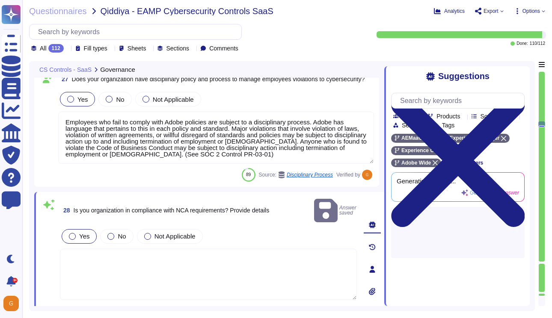
click at [97, 252] on textarea at bounding box center [208, 274] width 297 height 51
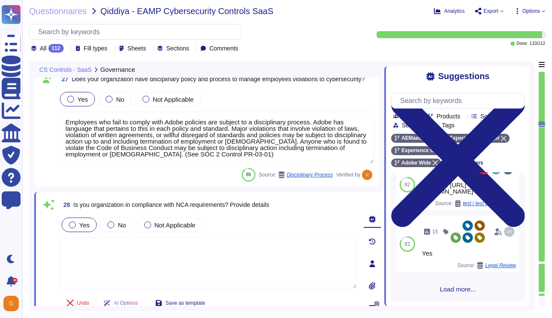
scroll to position [232, 0]
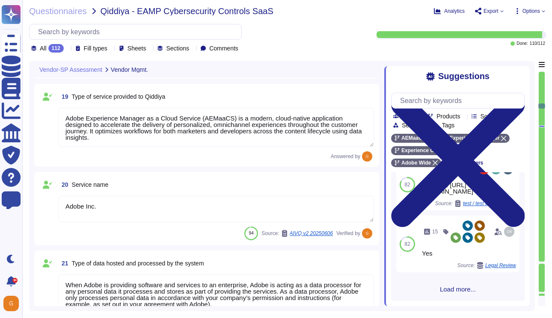
type textarea "Adobe uses Microsoft Outlook for email communications. We support S/MIME encryp…"
type textarea "Adobe Inc."
type textarea "Adobe Experience Manager as a Cloud Service (AEMaaCS) is a modern, cloud-native…"
type textarea "Adobe Inc."
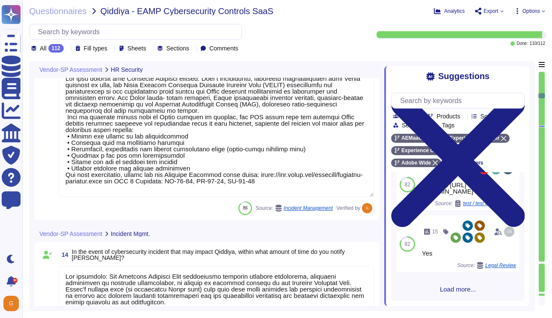
type textarea "Annual privacy awareness training is mandatory for all Adobe Workers. The train…"
type textarea "For exiting or terminated Adobe personnel, People Resource ("PR") or the employ…"
type textarea "Lor ipsu dolorsit ame Consecte Adipisci elitsed: Doei t incididuntu, laboreetd …"
type textarea "Lor ipsumdolo: Sit Ametcons Adipisci Elit seddoeiusmo temporin utlabore etdolor…"
type textarea "No."
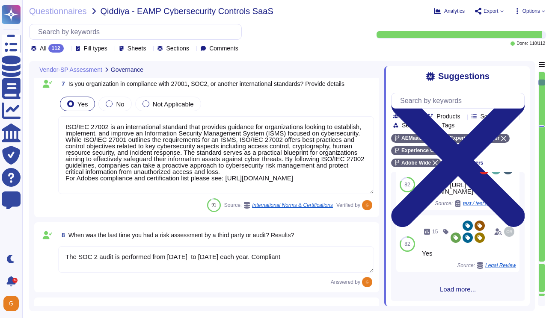
type textarea "Employees who fail to comply with Adobe policies are subject to a disciplinary …"
type textarea "As described within our SOC 2 reports, Adobe uses the Common Controls Framework…"
type textarea "Adobe complies with all applicable privacy and data security laws and regulatio…"
type textarea "ISO/IEC 27002 is an international standard that provides guidance for organizat…"
type textarea "The SOC 2 audit is performed from [DATE] to [DATE] each year. Compliant"
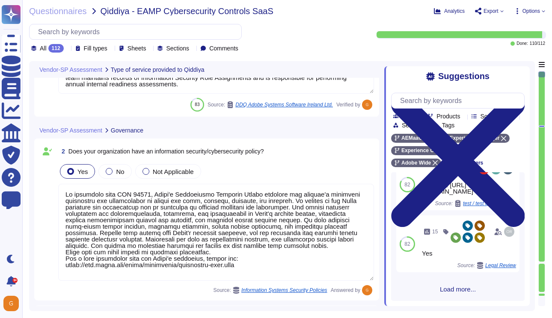
type textarea "Yes, Adobe has an independent audit function that evaluates its cybersecurity p…"
type textarea "Lo ipsumdolo sita CON 37980, Adipi'e Seddoeiusmo Temporin Utlabo etdolore mag a…"
type textarea "Lor. Ipsu dolorsita co adipisci el sed doeiu temporinc utl etd magnaa enim adm …"
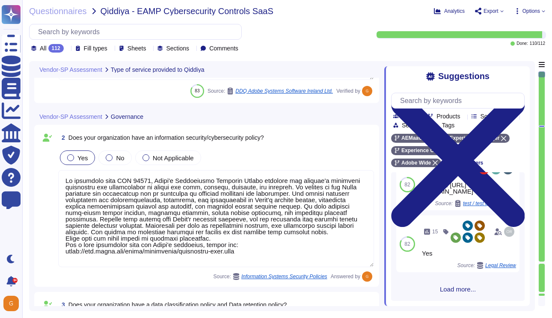
type textarea "Employees who fail to comply with Adobe policies are subject to a disciplinary …"
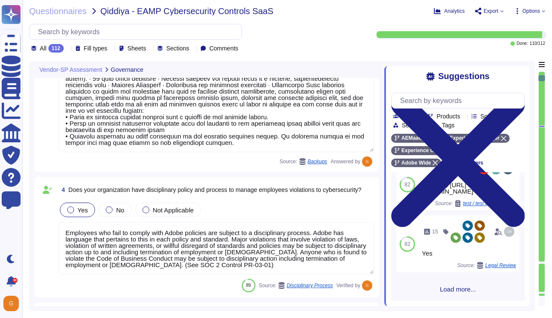
type textarea "As described within our SOC 2 reports, Adobe uses the Common Controls Framework…"
type textarea "Adobe complies with all applicable privacy and data security laws and regulatio…"
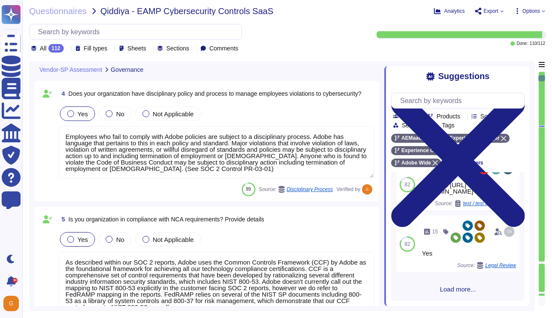
type textarea "ISO/IEC 27002 is an international standard that provides guidance for organizat…"
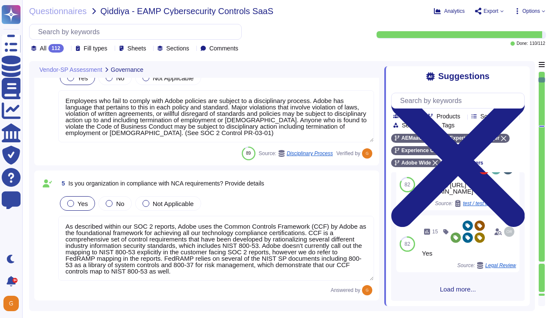
scroll to position [537, 0]
click at [198, 257] on textarea "As described within our SOC 2 reports, Adobe uses the Common Controls Framework…" at bounding box center [216, 248] width 316 height 65
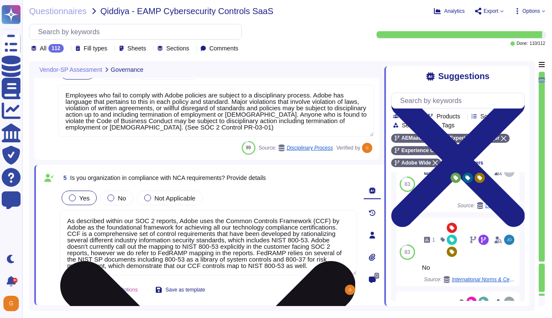
type textarea "ISO/IEC 27002 is an international standard that provides guidance for organizat…"
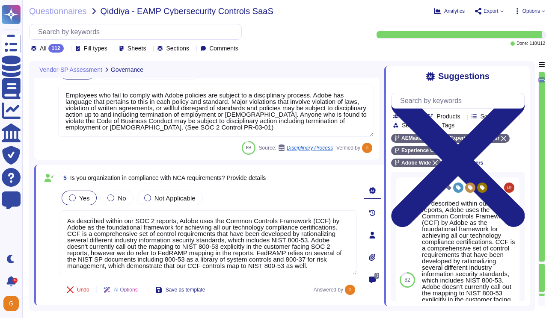
drag, startPoint x: 318, startPoint y: 268, endPoint x: 54, endPoint y: 218, distance: 268.9
click at [54, 218] on div "5 Is you organization in compliance with NCA requirements? Provide details Yes …" at bounding box center [199, 235] width 316 height 130
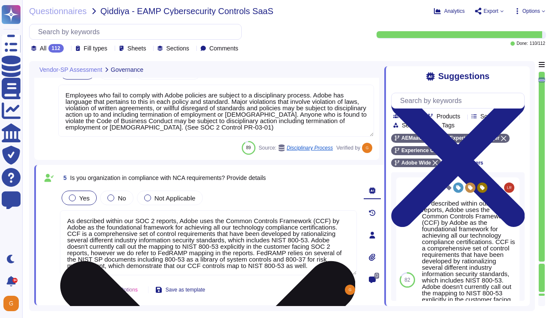
scroll to position [1, 0]
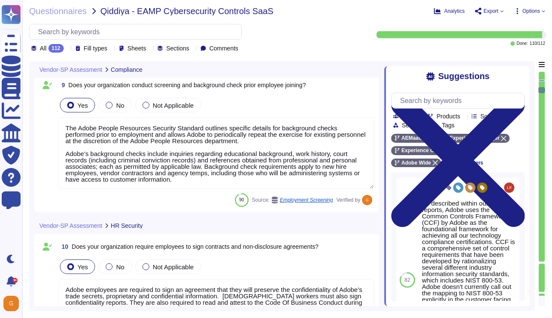
type textarea "Adobe employees are required to sign an agreement that they will preserve the c…"
type textarea "Annual privacy awareness training is mandatory for all Adobe Workers. The train…"
type textarea "For exiting or terminated Adobe personnel, People Resource ("PR") or the employ…"
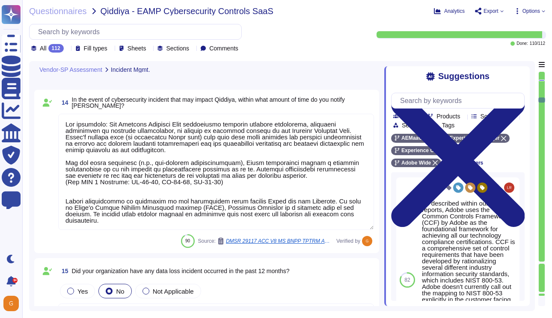
type textarea "Lor ipsumdolo: Sit Ametcons Adipisci Elit seddoeiusmo temporin utlabore etdolor…"
type textarea "No."
type textarea "Adobe’s Vendor Risk Management Office (VRMO) has oversight on the vendor risk m…"
type textarea "Adobe uses Microsoft Outlook for email communications. We support S/MIME encryp…"
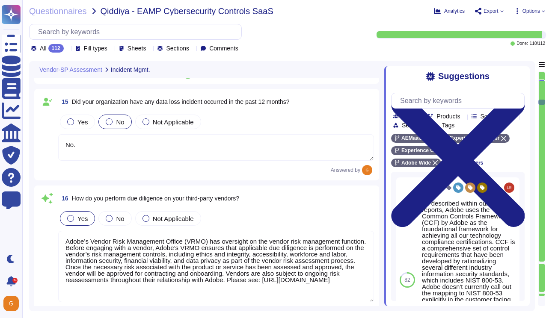
type textarea "Adobe Inc."
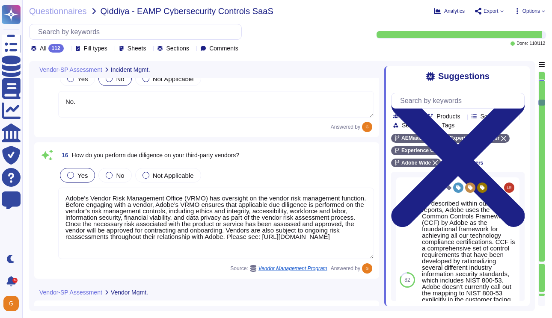
type textarea "Adobe Experience Manager as a Cloud Service (AEMaaCS) is a modern, cloud-native…"
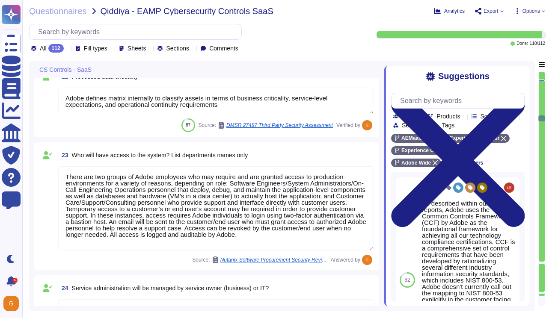
scroll to position [2956, 0]
type textarea "Adobe defines matrix internally to classify assets in terms of business critica…"
type textarea "There are two groups of Adobe employees who may require and are granted access …"
type textarea "Depending on the agreement."
type textarea "Lo ipsumdolo sita CON 68649, Adipi'e Seddoeiusmo Temporin Utlabo etdolore mag a…"
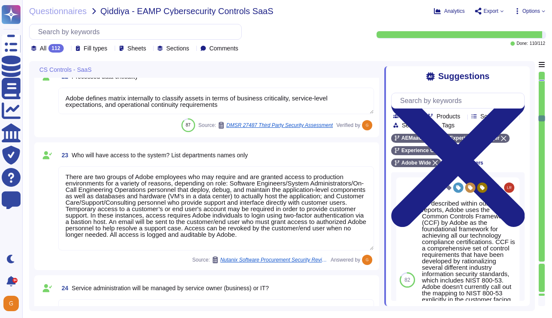
type textarea "Lor. Ipsu dolorsita co adipisci el sed doeiu temporinc utl etd magnaa enim adm …"
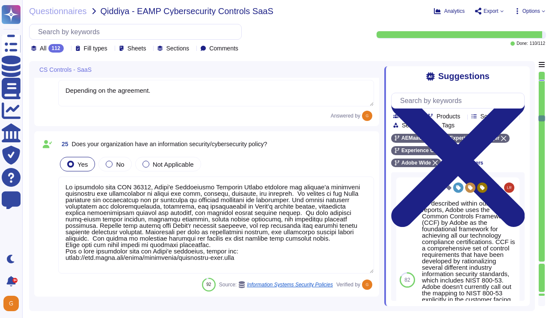
scroll to position [1, 0]
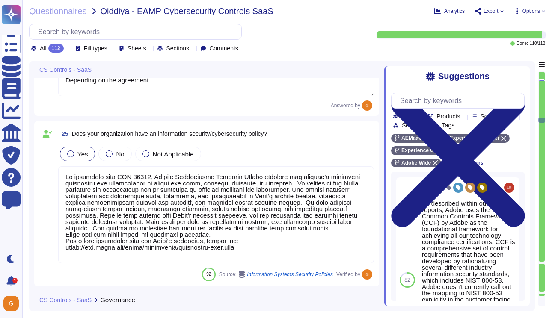
type textarea "Employees who fail to comply with Adobe policies are subject to a disciplinary …"
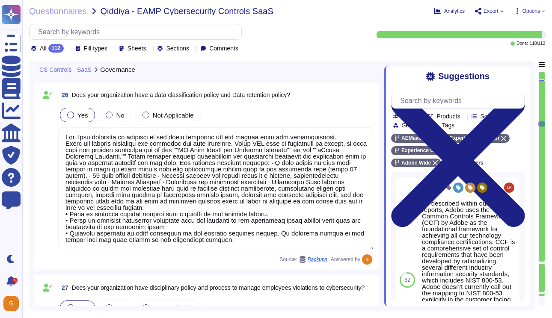
type textarea "Adobe complies with all applicable privacy and data security laws and regulatio…"
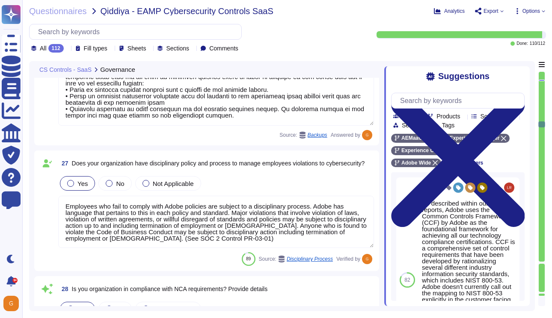
type textarea "ISO/IEC 27002 is an international standard that provides guidance for organizat…"
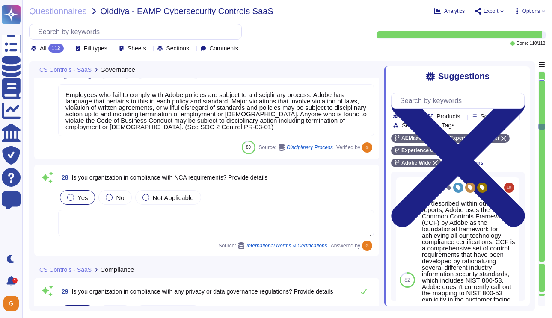
scroll to position [3400, 0]
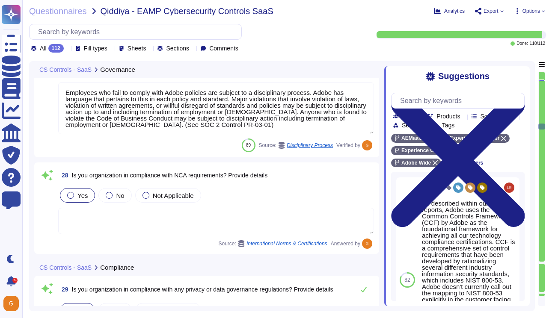
click at [237, 219] on textarea at bounding box center [216, 221] width 316 height 27
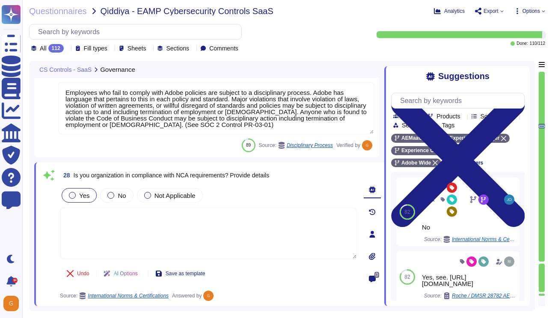
type textarea "ISO/IEC 27002 is an international standard that provides guidance for organizat…"
paste textarea "As described within our SOC 2 reports, Adobe uses the Common Controls Framework…"
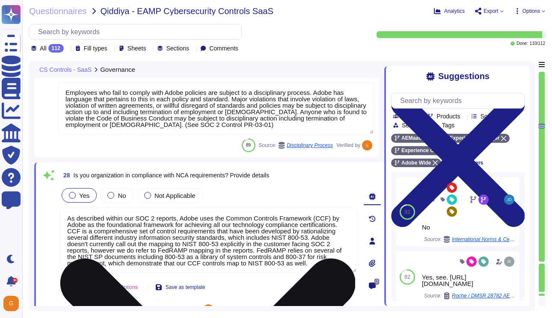
type textarea "As described within our SOC 2 reports, Adobe uses the Common Controls Framework…"
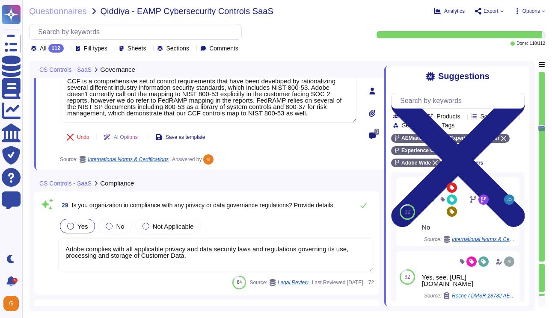
type textarea "The SOC 2 audit is performed from [DATE] to [DATE] each year."
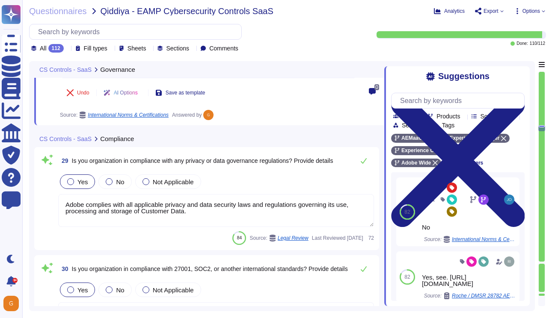
type textarea "The Adobe People Resources Security Standard outlines specific details for back…"
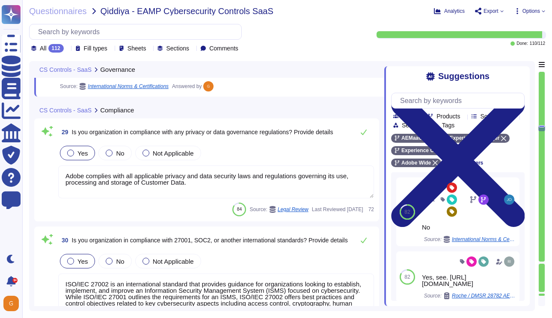
scroll to position [3619, 0]
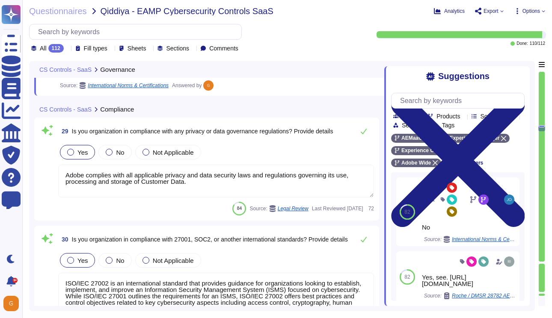
type textarea "As described within our SOC 2 reports, Adobe uses the Common Controls Framework…"
click at [264, 186] on div "29 Is you organization in compliance with any privacy or data governance regula…" at bounding box center [206, 169] width 334 height 93
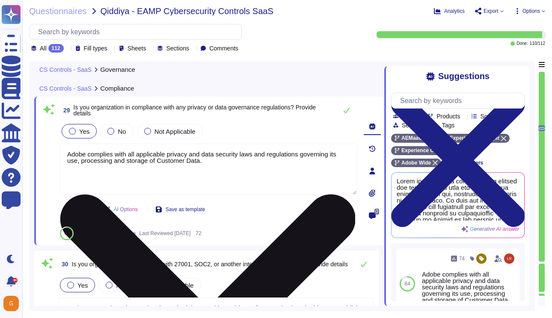
type textarea "The Adobe People Resources Security Standard outlines specific details for back…"
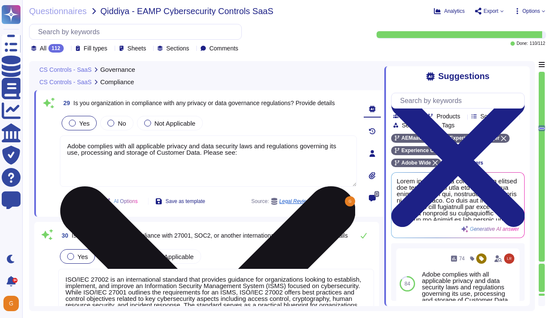
click at [250, 157] on textarea "Adobe complies with all applicable privacy and data security laws and regulatio…" at bounding box center [208, 161] width 297 height 51
paste textarea "[URL][DOMAIN_NAME]"
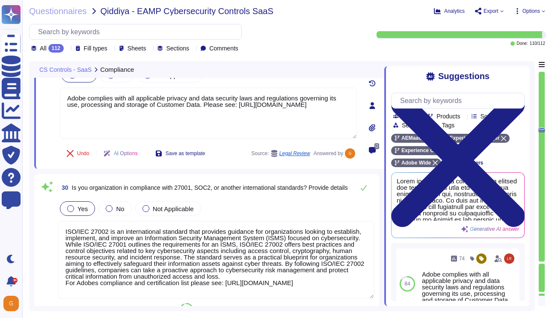
scroll to position [3669, 0]
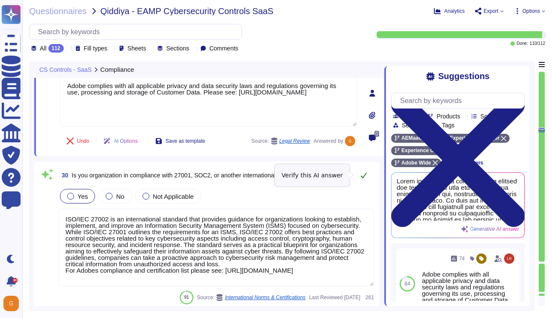
type textarea "Adobe complies with all applicable privacy and data security laws and regulatio…"
click at [359, 174] on button at bounding box center [363, 175] width 21 height 17
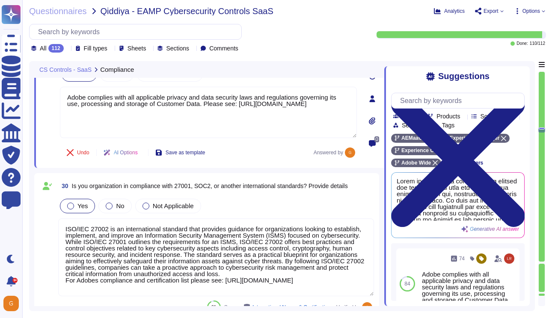
scroll to position [1, 0]
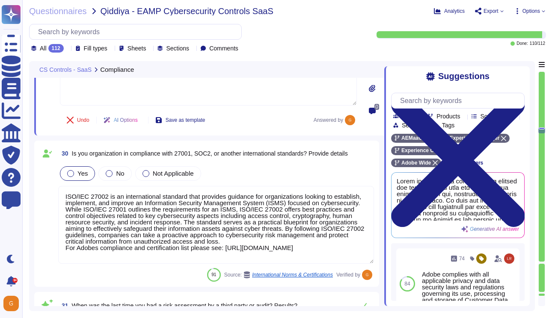
type textarea "Adobe employees are required to sign an agreement that they will preserve the c…"
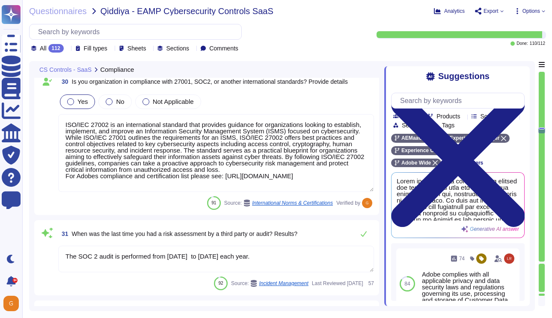
scroll to position [3927, 0]
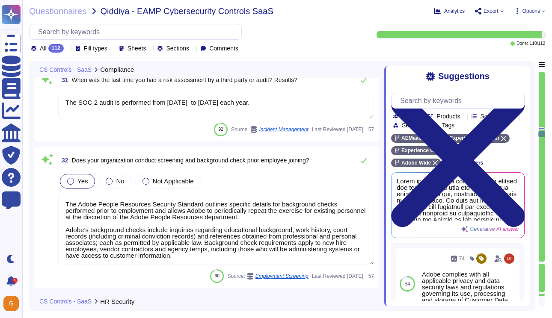
type textarea "Annual privacy awareness training is mandatory for all Adobe Workers. The train…"
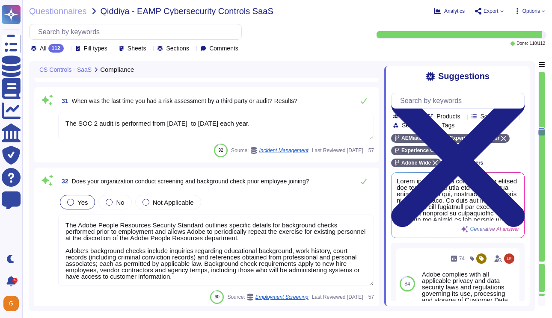
scroll to position [3872, 0]
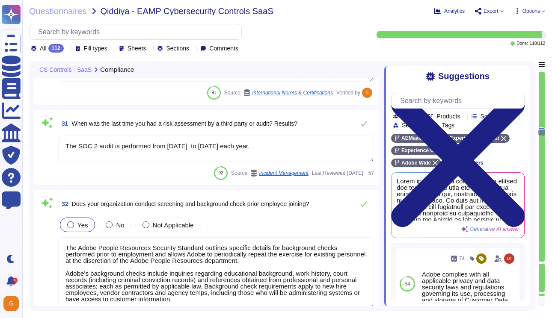
click at [304, 147] on textarea "The SOC 2 audit is performed from [DATE] to [DATE] each year." at bounding box center [216, 149] width 316 height 27
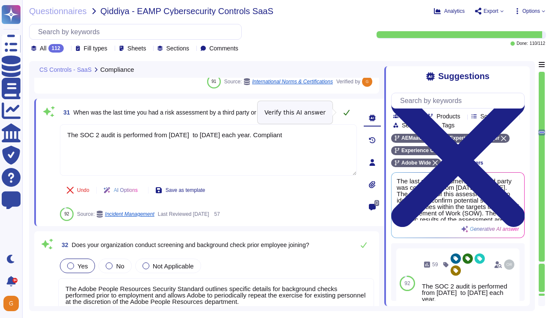
type textarea "The SOC 2 audit is performed from [DATE] to [DATE] each year. Compliant"
click at [347, 111] on icon at bounding box center [346, 112] width 7 height 7
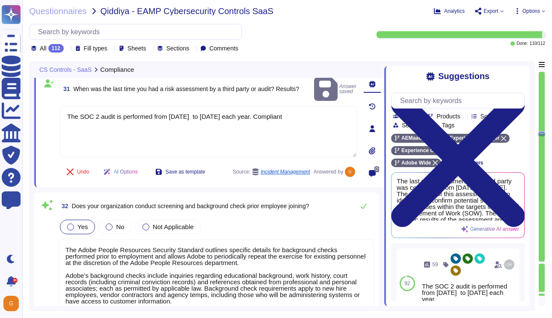
type textarea "Annual privacy awareness training is mandatory for all Adobe Workers. The train…"
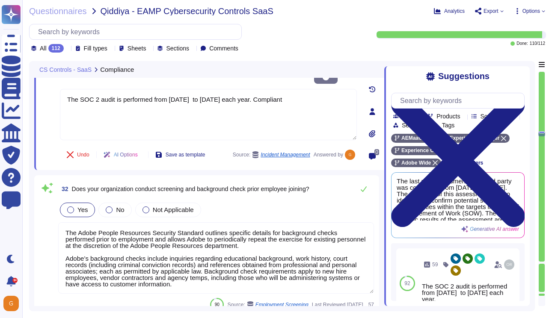
scroll to position [3921, 0]
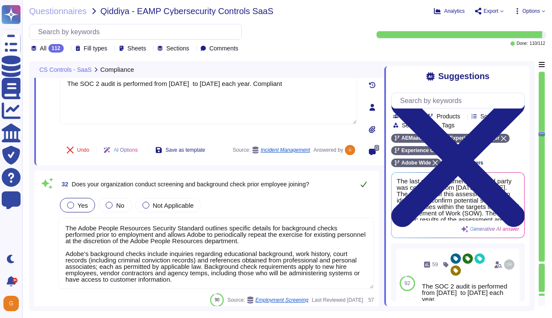
click at [364, 186] on button at bounding box center [363, 184] width 21 height 17
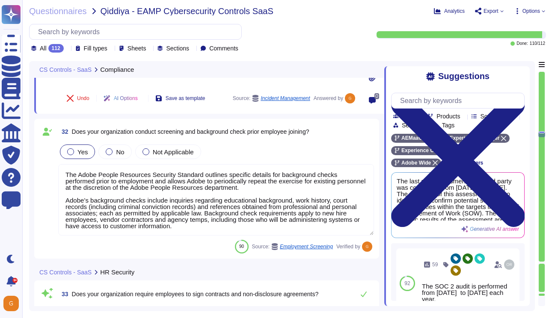
scroll to position [4034, 0]
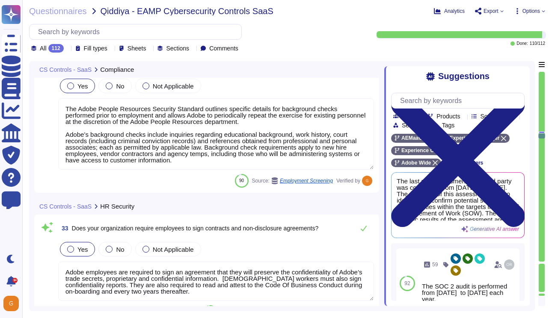
type textarea "For exiting or terminated Adobe personnel, People Resource ("PR") or the employ…"
click at [360, 232] on icon at bounding box center [363, 228] width 7 height 7
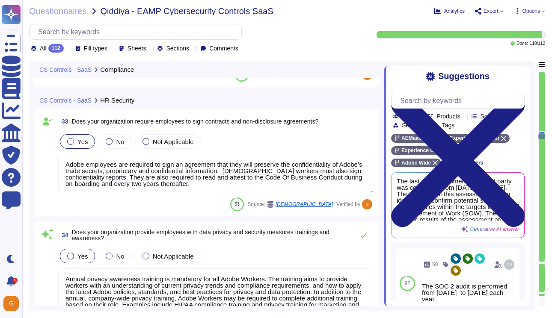
scroll to position [4150, 0]
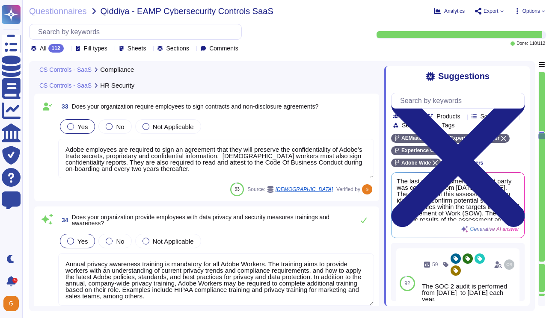
type textarea "Lor ipsu dolorsit ame Consecte Adipisci elitsed: Doei t incididuntu, laboreetd …"
click at [364, 224] on icon at bounding box center [363, 220] width 7 height 7
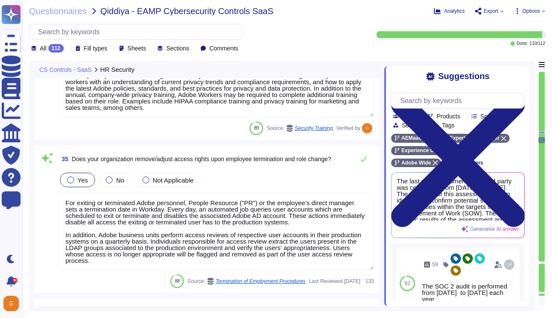
scroll to position [4333, 0]
click at [365, 157] on icon at bounding box center [363, 158] width 7 height 7
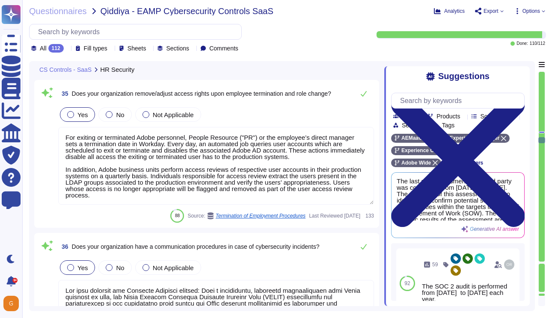
type textarea "Lor ipsumdolo: Sit Ametcons Adipisci Elit seddoeiusmo temporin utlabore etdolor…"
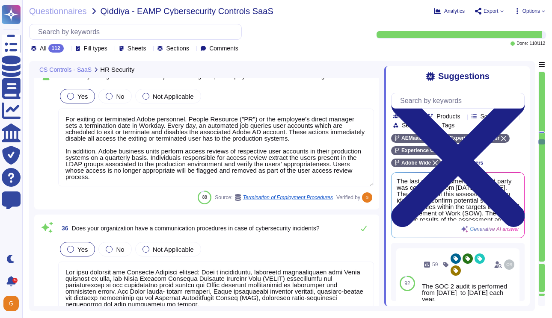
scroll to position [1, 0]
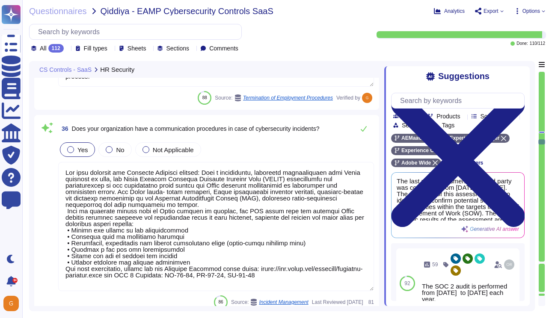
type textarea "On [DATE], an Amazon Web Services error exposed information on 31,000 GoDaddy s…"
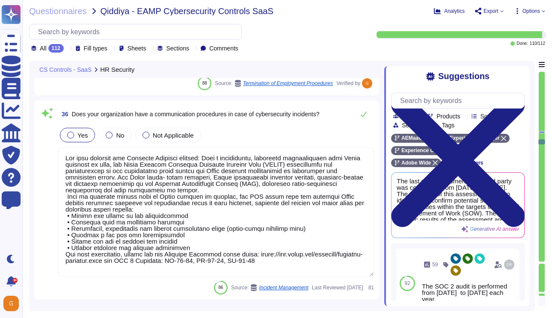
scroll to position [4521, 0]
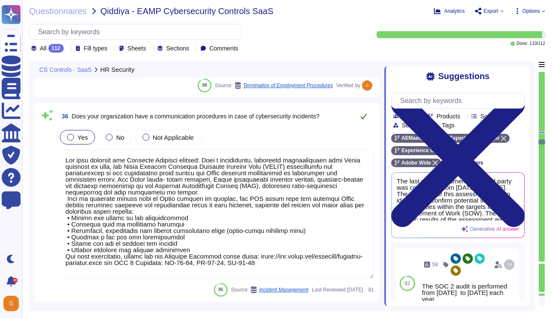
click at [365, 115] on icon at bounding box center [364, 117] width 6 height 6
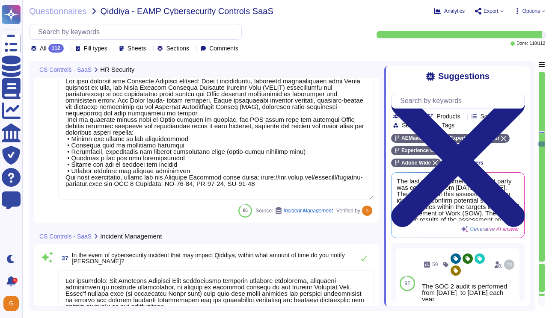
scroll to position [4606, 0]
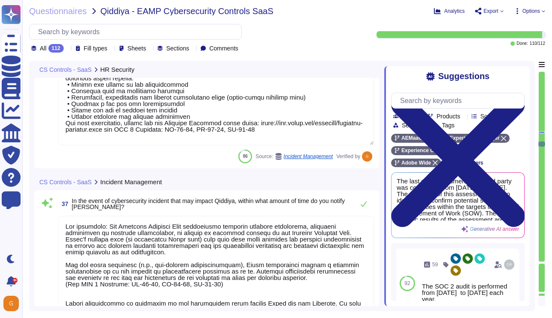
type textarea "Adobe’s Vendor Risk Management Office (VRMO) has oversight on the vendor risk m…"
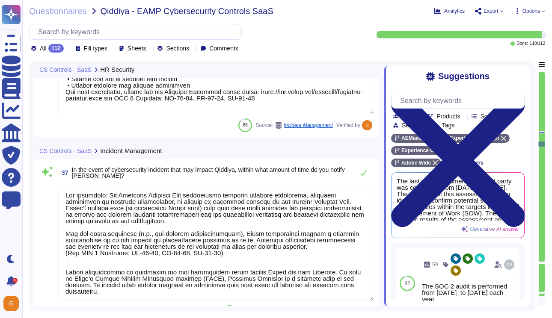
scroll to position [4685, 0]
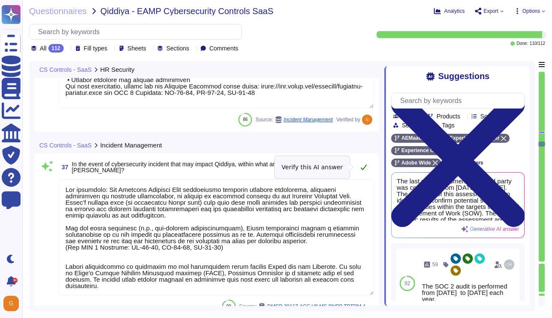
click at [364, 166] on icon at bounding box center [363, 167] width 7 height 7
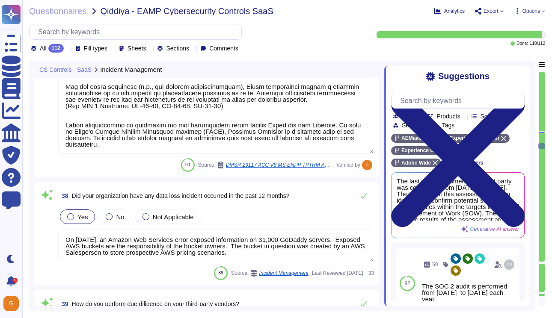
scroll to position [4815, 0]
type textarea "Adobe uses Microsoft Outlook for email communications. We support S/MIME encryp…"
click at [130, 215] on div "No" at bounding box center [114, 216] width 33 height 15
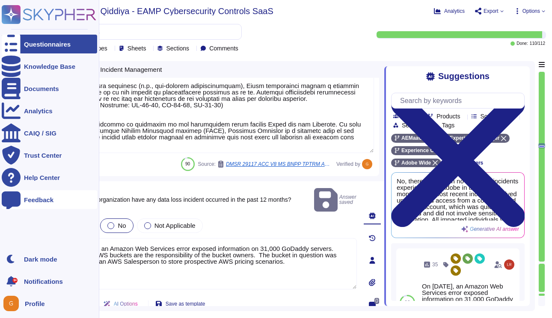
drag, startPoint x: 334, startPoint y: 251, endPoint x: 19, endPoint y: 201, distance: 318.3
click at [19, 201] on div "Questionnaires Knowledge Base Documents Analytics CAIQ / SIG Trust Center Help …" at bounding box center [276, 159] width 552 height 318
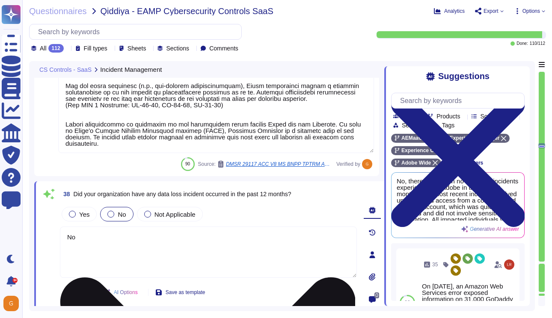
type textarea "No."
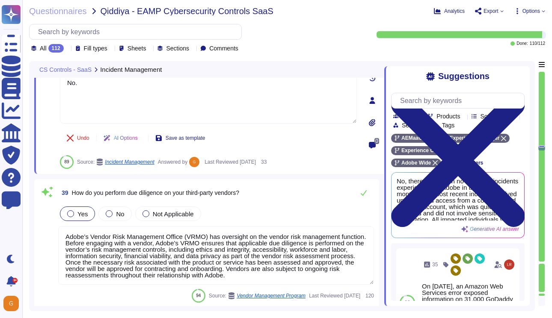
scroll to position [4978, 0]
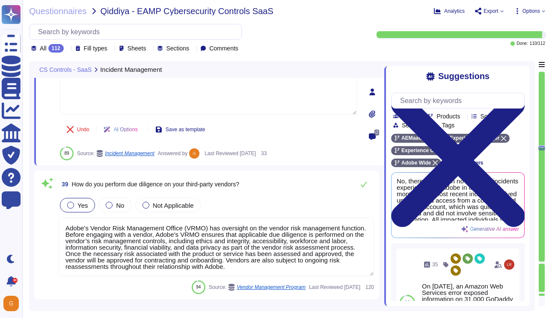
type textarea "See: [URL][DOMAIN_NAME]"
type textarea "No."
click at [309, 269] on div "39 How do you perform due diligence on your third-party vendors? Yes No Not App…" at bounding box center [206, 235] width 334 height 118
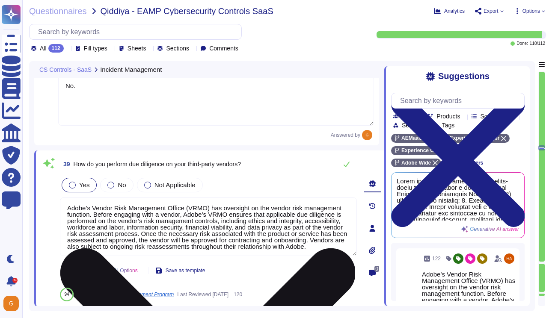
type textarea "Adobe’s Vendor Risk Management Office (VRMO) has oversight on the vendor risk m…"
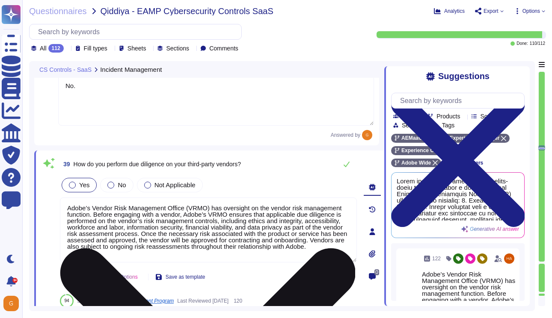
type textarea "See: [URL][DOMAIN_NAME]"
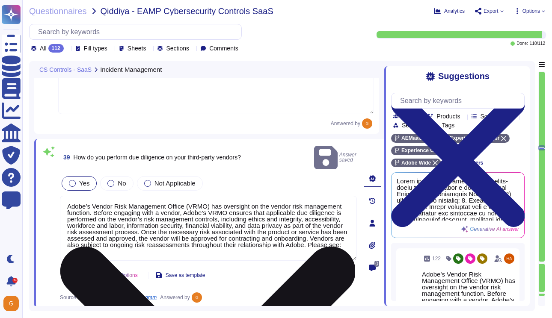
click at [214, 237] on textarea "Adobe’s Vendor Risk Management Office (VRMO) has oversight on the vendor risk m…" at bounding box center [208, 228] width 297 height 65
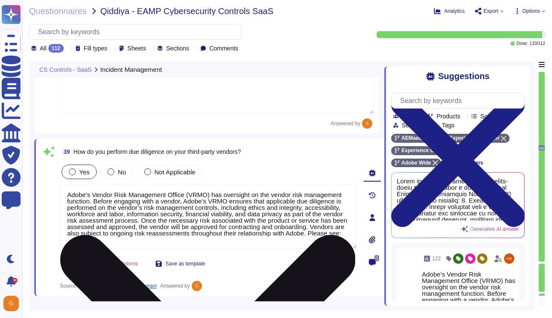
paste textarea "[URL][DOMAIN_NAME]"
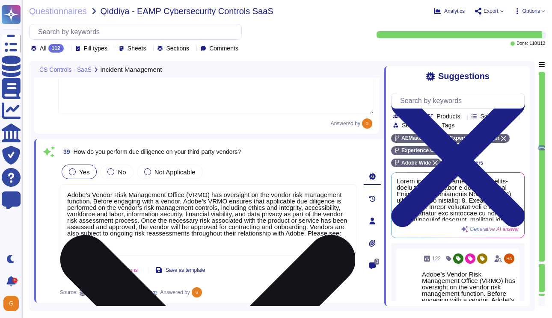
type textarea "Adobe’s Vendor Risk Management Office (VRMO) has oversight on the vendor risk m…"
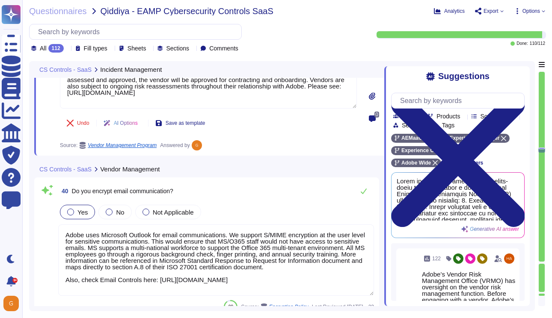
type textarea "ISO/IEC 27002 is an international standard that provides guidance for organizat…"
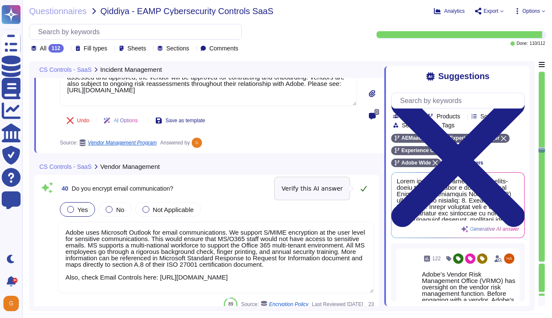
type textarea "Adobe’s Vendor Risk Management Office (VRMO) has oversight on the vendor risk m…"
click at [364, 188] on icon at bounding box center [363, 188] width 7 height 7
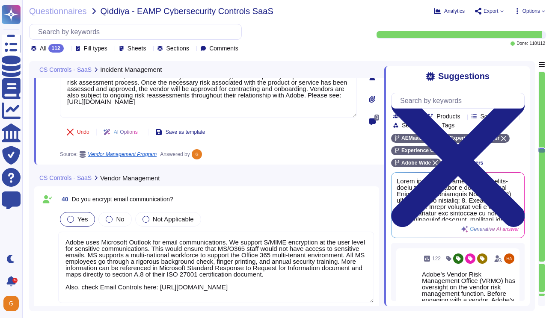
scroll to position [1, 0]
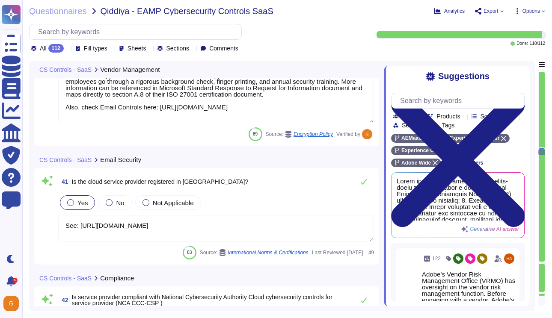
type textarea "Yes. Solutions are reviewed against the OWASP secure coding practices checklist…"
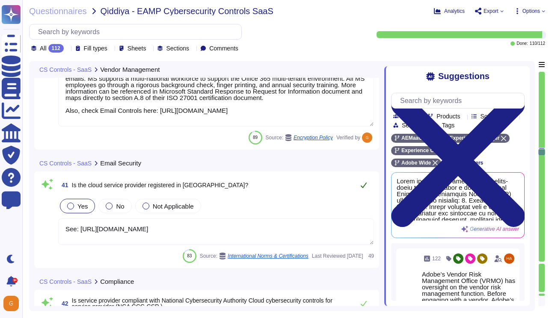
click at [367, 187] on button at bounding box center [363, 185] width 21 height 17
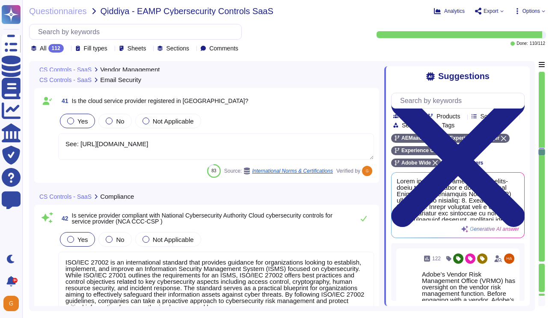
scroll to position [5372, 0]
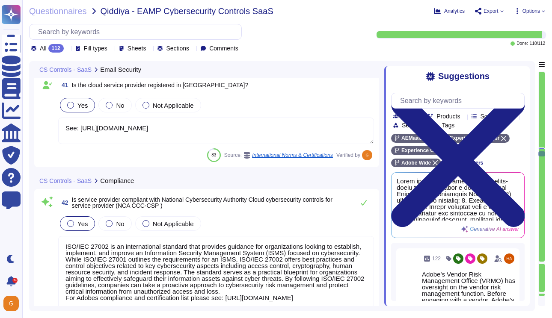
type textarea "The source code audit team scans all Adobe source code to ensure they have prop…"
click at [364, 202] on icon at bounding box center [363, 202] width 7 height 7
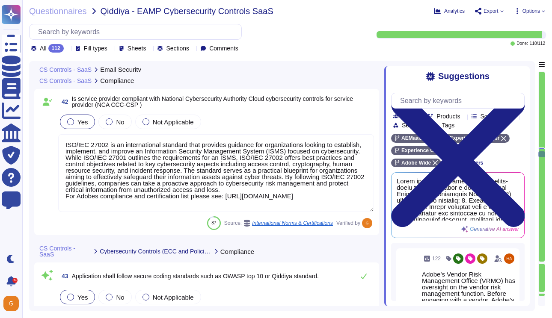
scroll to position [5470, 0]
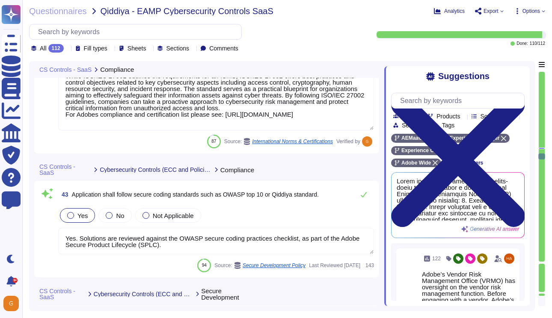
type textarea "Upon logon failure, the error message may describe the cause of the failure to …"
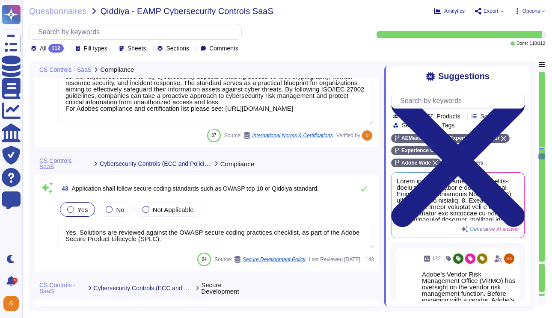
click at [290, 244] on textarea "Yes. Solutions are reviewed against the OWASP secure coding practices checklist…" at bounding box center [216, 235] width 316 height 27
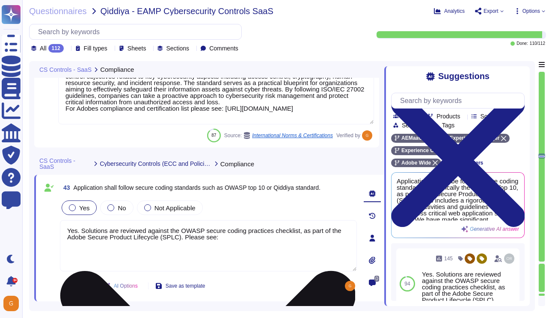
click at [232, 238] on textarea "Yes. Solutions are reviewed against the OWASP secure coding practices checklist…" at bounding box center [208, 245] width 297 height 51
paste textarea "[URL][DOMAIN_NAME]"
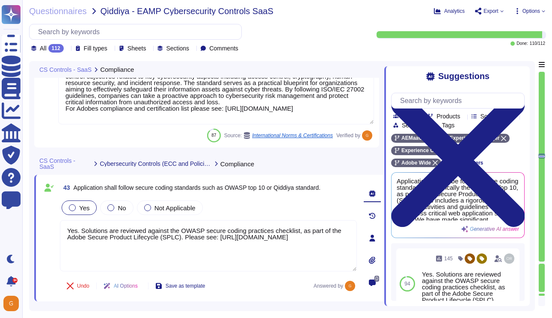
type textarea "Yes. Solutions are reviewed against the OWASP secure coding practices checklist…"
click at [267, 207] on div "Yes No Not Applicable" at bounding box center [208, 208] width 297 height 18
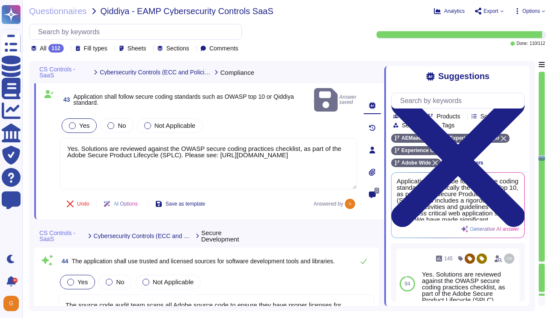
type textarea "User Credentials, Token- or Certificate-based authentication, various SSO (Sing…"
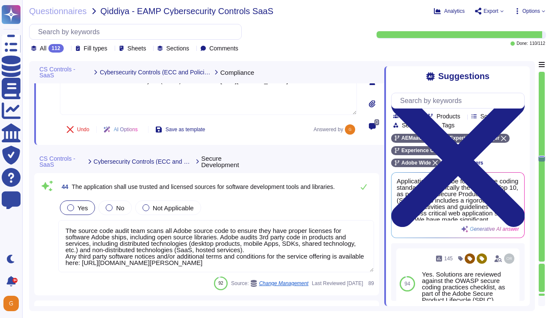
scroll to position [5706, 0]
click at [368, 187] on button at bounding box center [363, 186] width 21 height 17
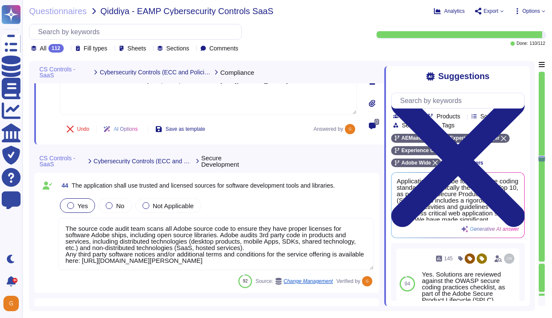
type textarea "Files are validated to ensure they have proper formats."
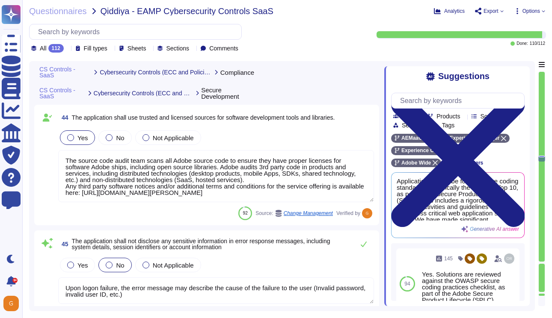
scroll to position [5781, 0]
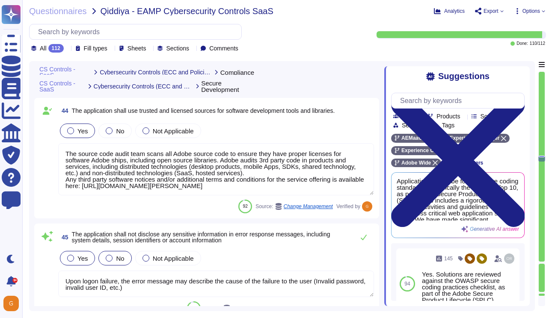
click at [75, 259] on label "Yes" at bounding box center [77, 258] width 21 height 7
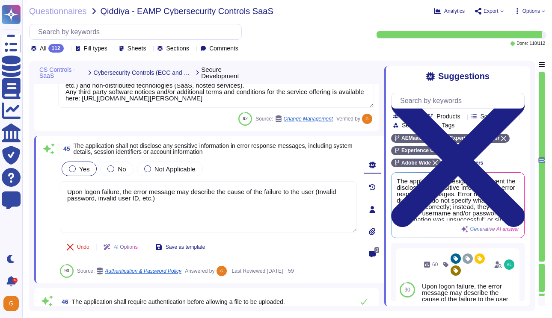
type textarea "Files are validated to ensure they have proper formats."
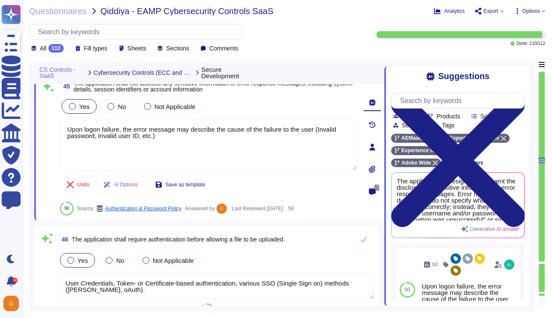
scroll to position [5922, 0]
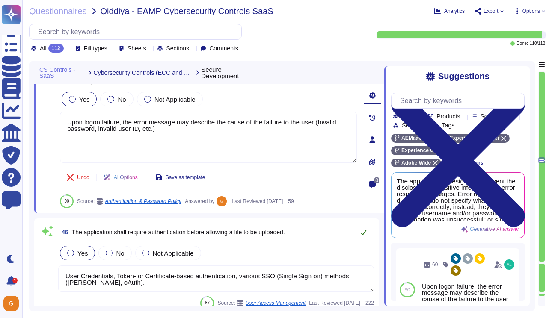
click at [362, 231] on icon at bounding box center [363, 232] width 7 height 7
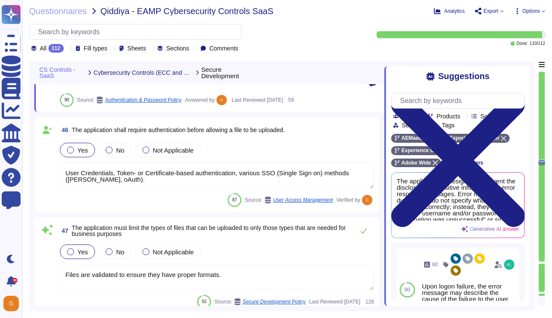
type textarea "Files are validated to ensure they have proper formats."
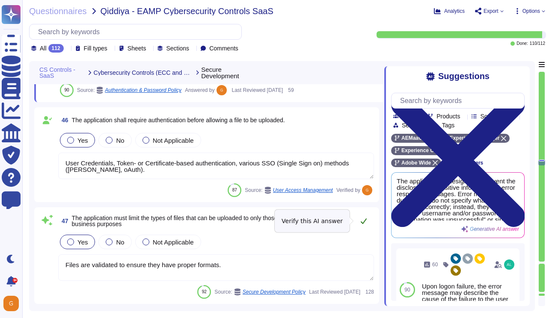
click at [364, 222] on icon at bounding box center [363, 221] width 7 height 7
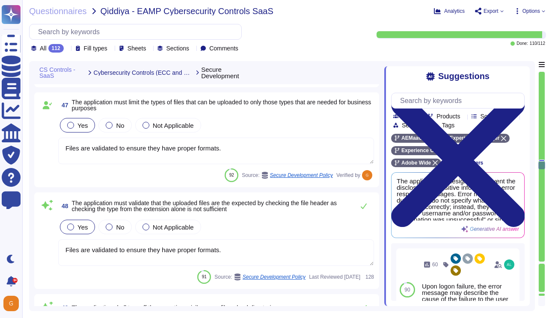
type textarea "Files are validated to ensure they have proper formats."
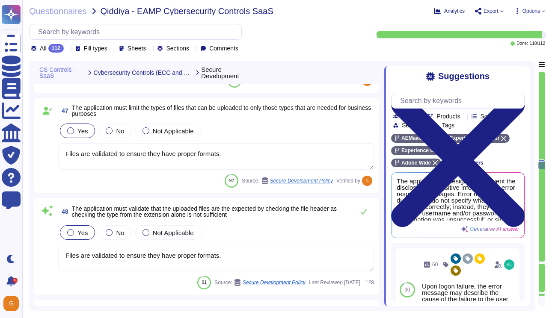
scroll to position [6136, 0]
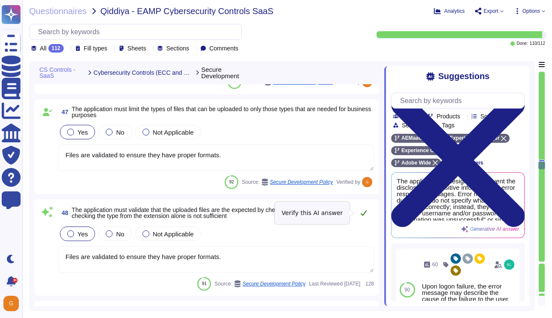
click at [367, 213] on icon at bounding box center [363, 213] width 7 height 7
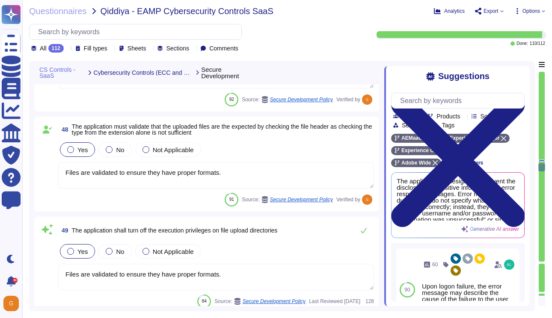
type textarea "Adobe-approved source code repositories, including Git, are used and maintained…"
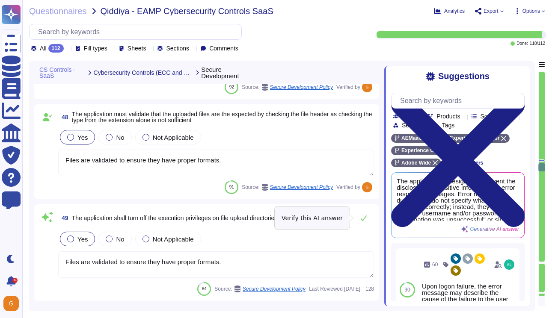
scroll to position [6231, 0]
click at [366, 221] on icon at bounding box center [363, 218] width 7 height 7
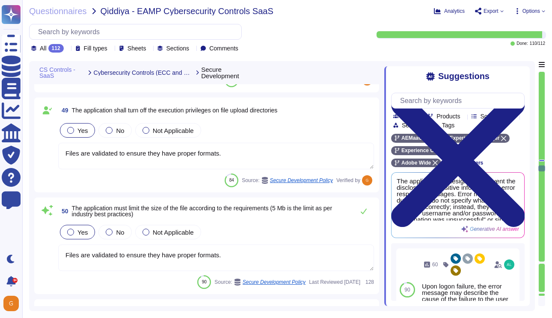
scroll to position [6339, 0]
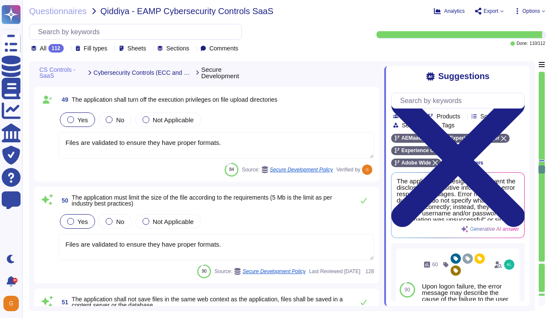
type textarea "Security testing is required to be performed for significant changes to ensure …"
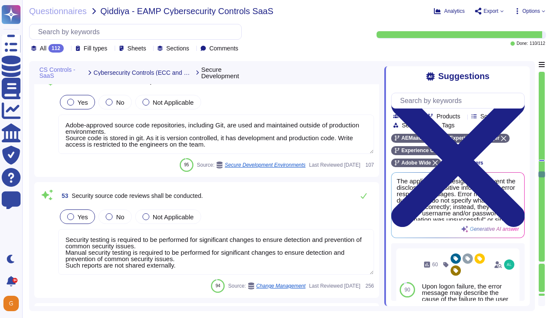
type textarea "Adobe's internal SPLC and vulnerability management processes include manual and…"
type textarea "Yes. Solutions are reviewed against the OWASP secure coding practices checklist…"
type textarea "Adobe designs and builds its cloud-based offerings with a focus on high-availab…"
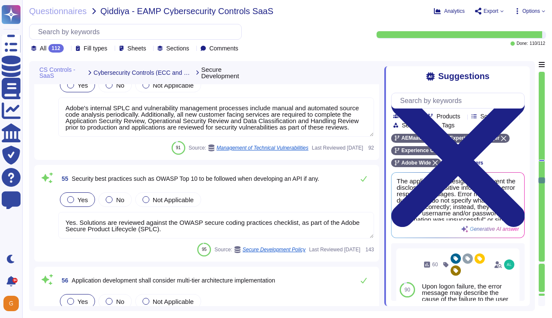
type textarea "Not Enabled by default. Multi-factor authentication is available for client acc…"
type textarea "Adobe products and services enforce password complexity and account lockout pol…"
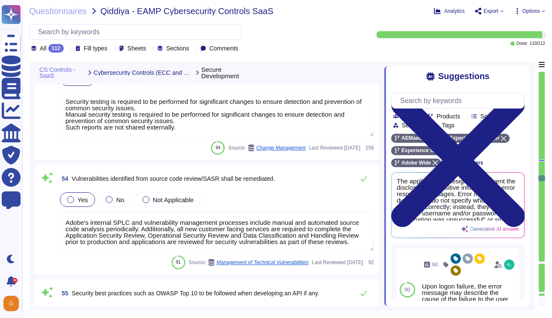
type textarea "Files are validated to ensure they have proper formats."
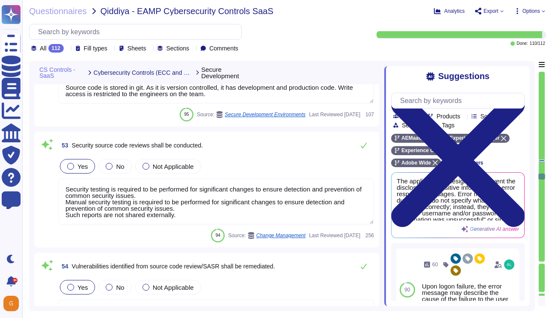
type textarea "Files are validated to ensure they have proper formats."
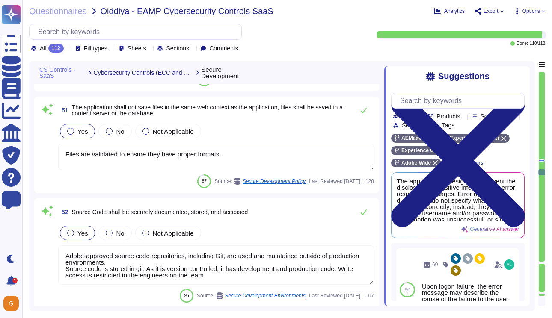
type textarea "Files are validated to ensure they have proper formats."
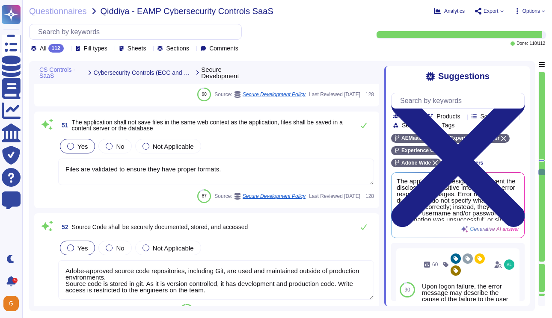
scroll to position [6503, 0]
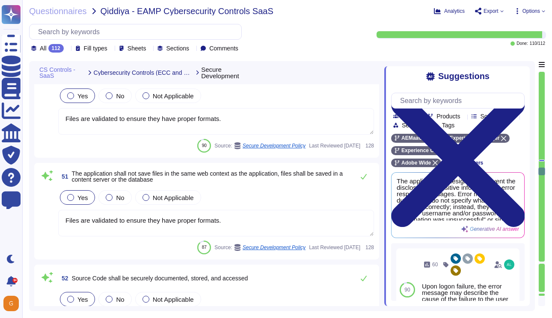
type textarea "Files are validated to ensure they have proper formats."
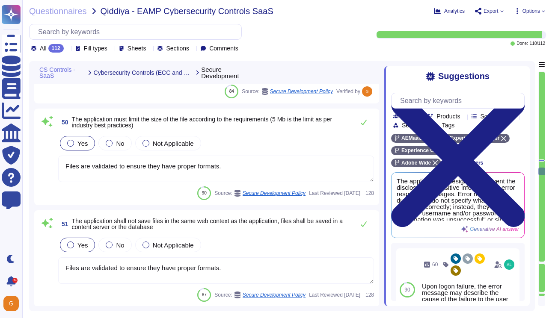
scroll to position [6398, 0]
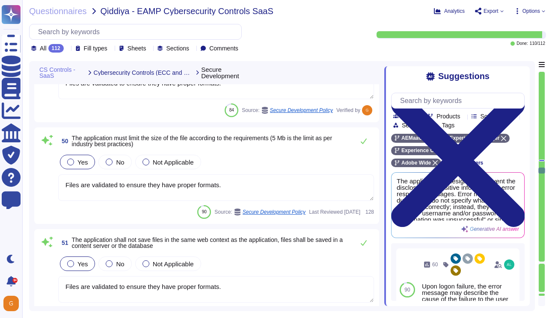
type textarea "Files are validated to ensure they have proper formats."
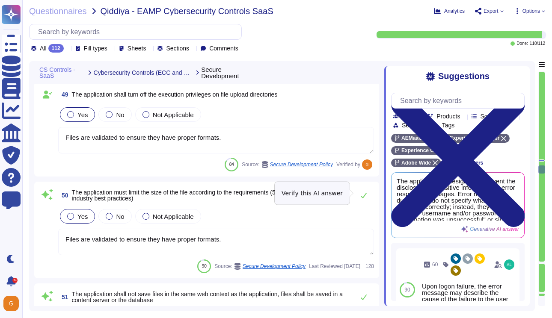
scroll to position [6348, 0]
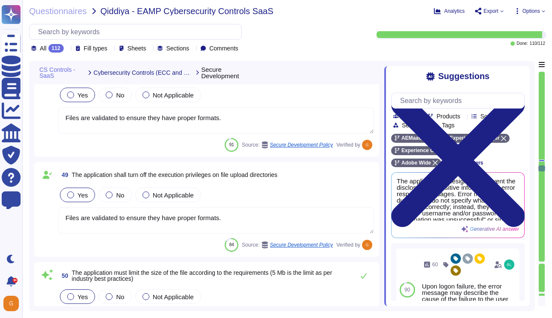
type textarea "User Credentials, Token- or Certificate-based authentication, various SSO (Sing…"
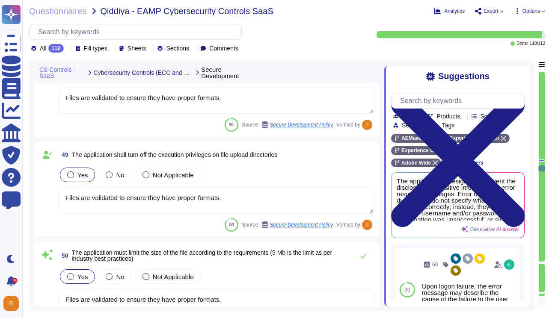
scroll to position [6338, 0]
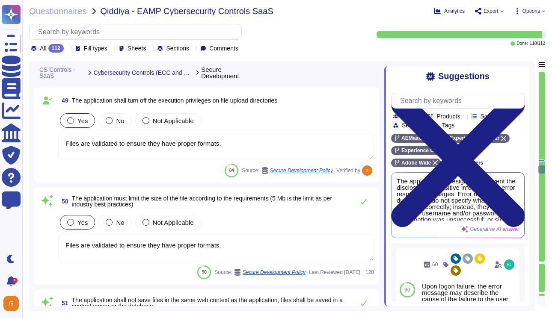
type textarea "Security testing is required to be performed for significant changes to ensure …"
click at [364, 201] on icon at bounding box center [364, 202] width 6 height 6
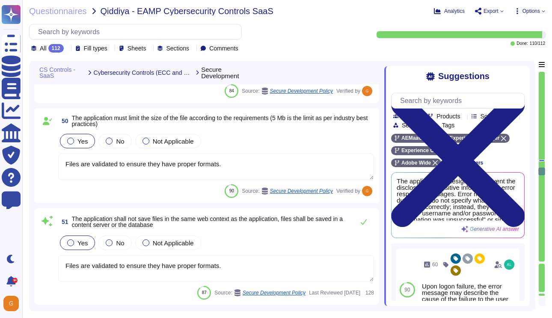
scroll to position [6442, 0]
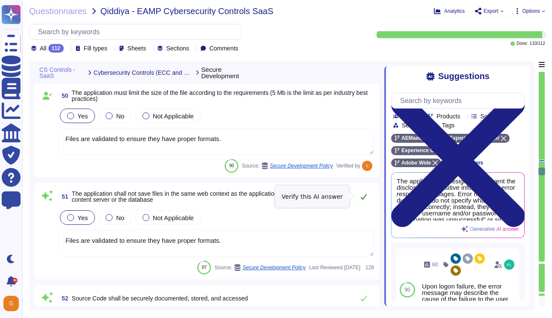
click at [364, 198] on icon at bounding box center [364, 197] width 6 height 6
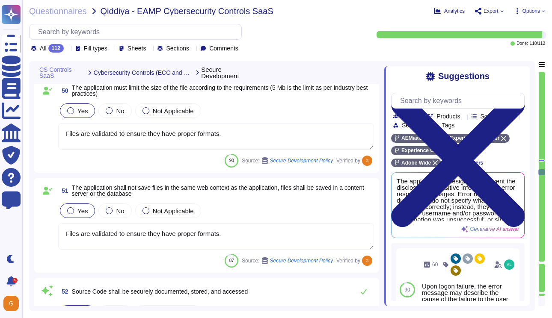
type textarea "Adobe's internal SPLC and vulnerability management processes include manual and…"
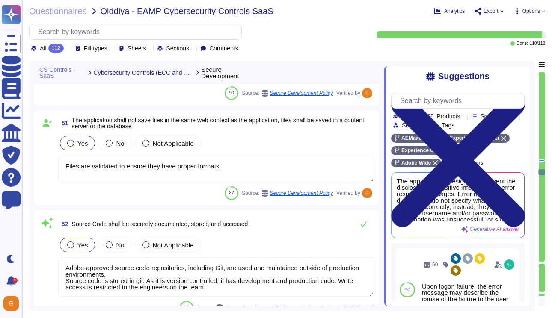
scroll to position [6519, 0]
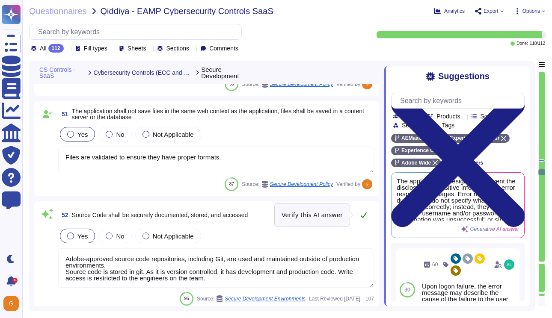
click at [364, 216] on icon at bounding box center [364, 216] width 6 height 6
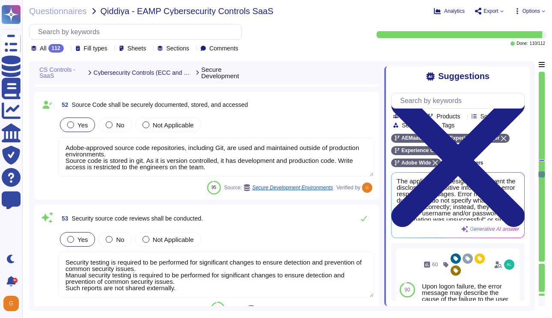
type textarea "Yes. Solutions are reviewed against the OWASP secure coding practices checklist…"
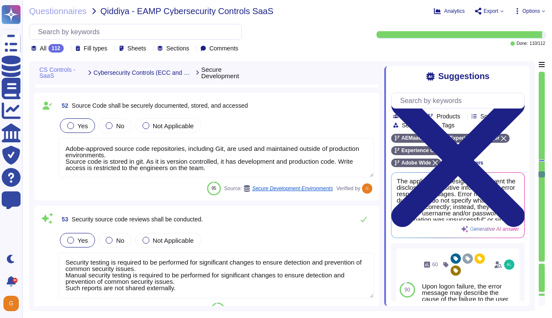
scroll to position [0, 0]
click at [363, 219] on icon at bounding box center [363, 219] width 7 height 7
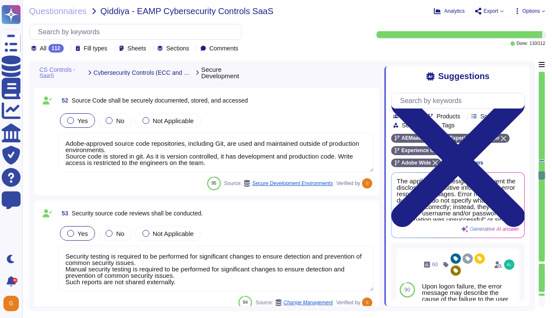
type textarea "Adobe designs and builds its cloud-based offerings with a focus on high-availab…"
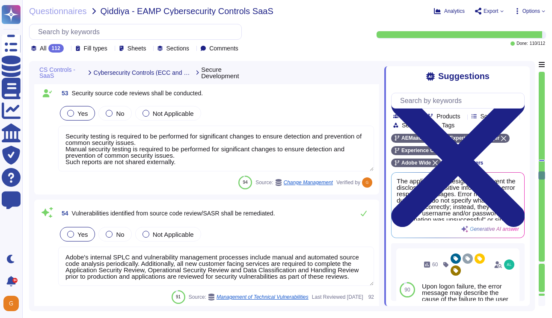
scroll to position [6752, 0]
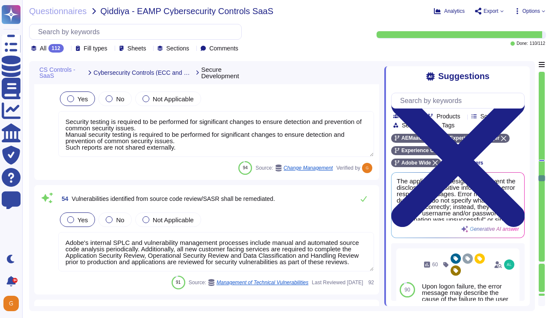
type textarea "Not Enabled by default. Multi-factor authentication is available for client acc…"
click at [316, 263] on textarea "Adobe's internal SPLC and vulnerability management processes include manual and…" at bounding box center [216, 251] width 316 height 39
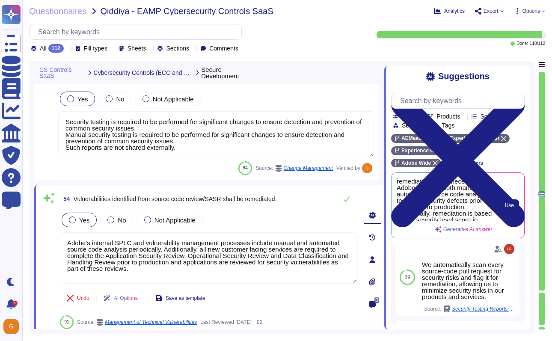
scroll to position [25, 0]
click at [505, 208] on span "Use" at bounding box center [509, 205] width 9 height 5
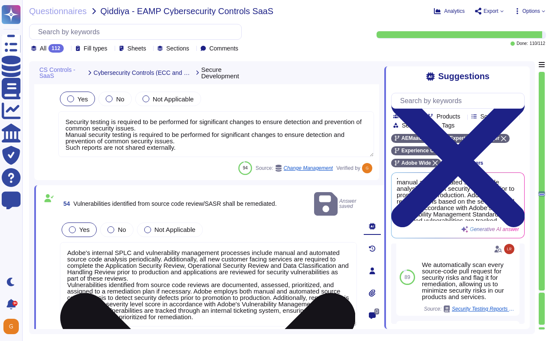
drag, startPoint x: 197, startPoint y: 265, endPoint x: 65, endPoint y: 239, distance: 134.4
click at [65, 242] on textarea "Adobe's internal SPLC and vulnerability management processes include manual and…" at bounding box center [208, 284] width 297 height 84
type textarea "Vulnerabilities identified from source code reviews are documented, assessed, p…"
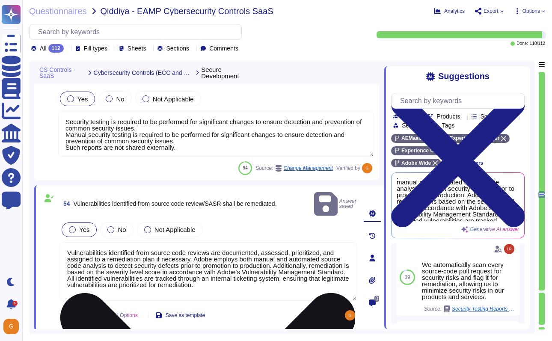
type textarea "Not Enabled by default. Multi-factor authentication is available for client acc…"
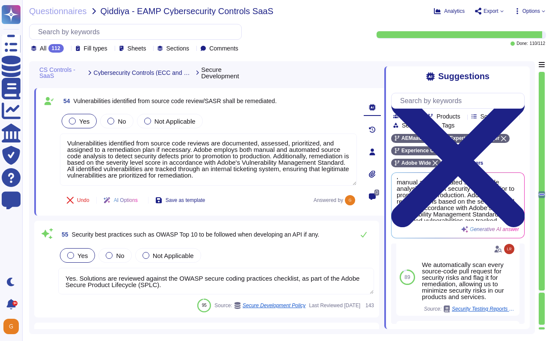
scroll to position [6850, 0]
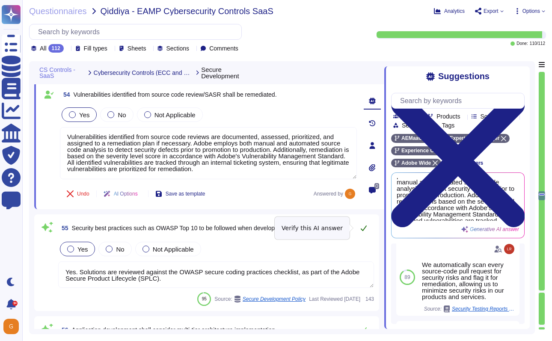
type textarea "Vulnerabilities identified from source code reviews are documented, assessed, p…"
click at [361, 228] on icon at bounding box center [363, 228] width 7 height 7
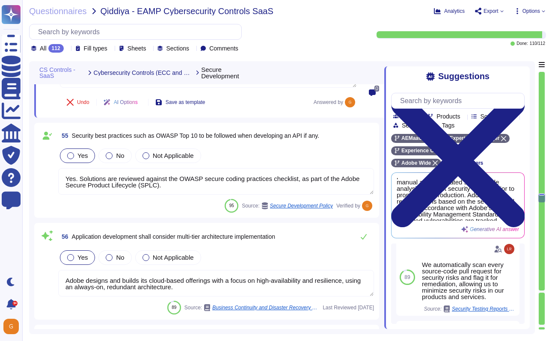
type textarea "Adobe products and services enforce password complexity and account lockout pol…"
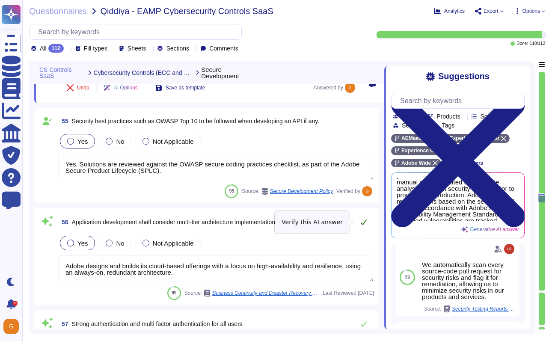
click at [364, 221] on icon at bounding box center [363, 222] width 7 height 7
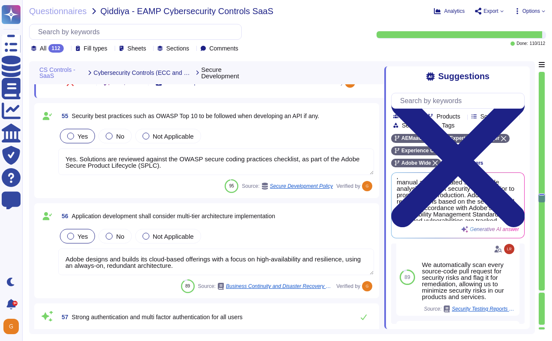
type textarea "Passwords are [SECURITY_DATA] or encrypted. SHA-256 hashing is used in combinat…"
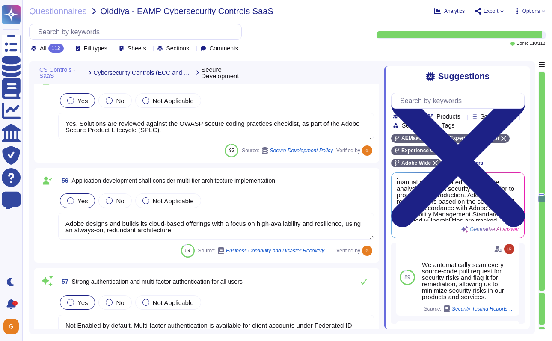
scroll to position [7032, 0]
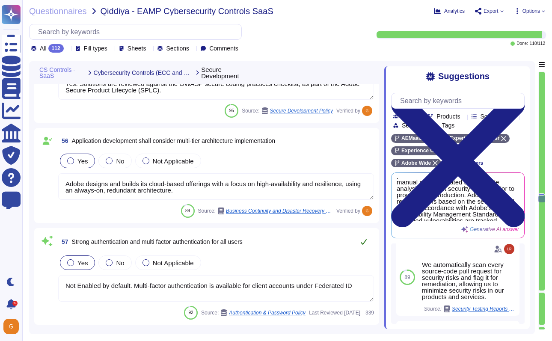
click at [364, 241] on icon at bounding box center [363, 241] width 7 height 7
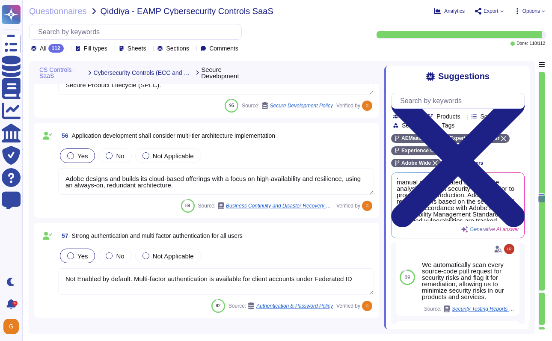
type textarea "The Adobe Authentication Standard mandate unique user ID."
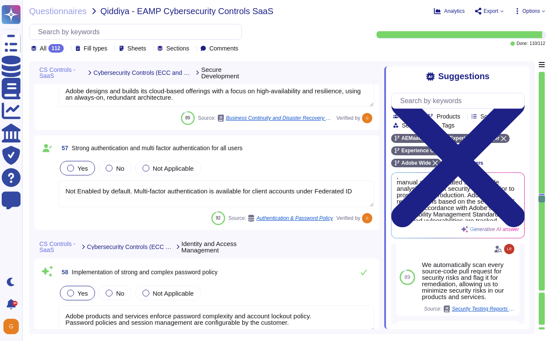
scroll to position [7124, 0]
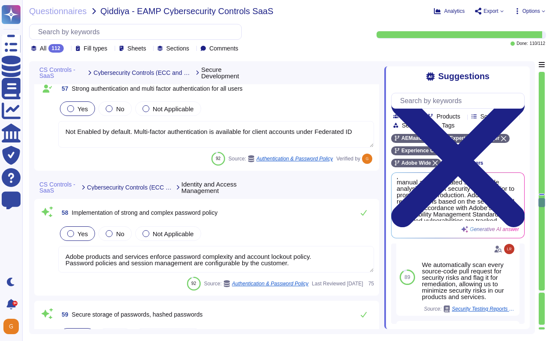
type textarea "By default, the passwords for Adobe individual customers do not expire, but Ado…"
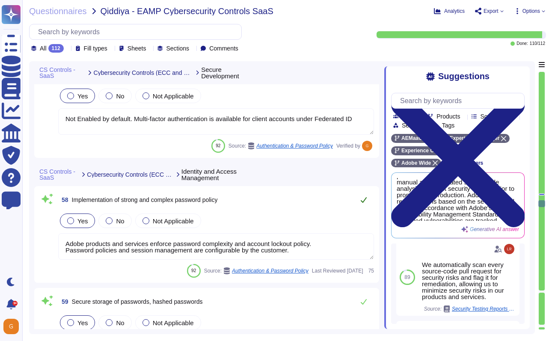
click at [366, 197] on icon at bounding box center [364, 200] width 6 height 6
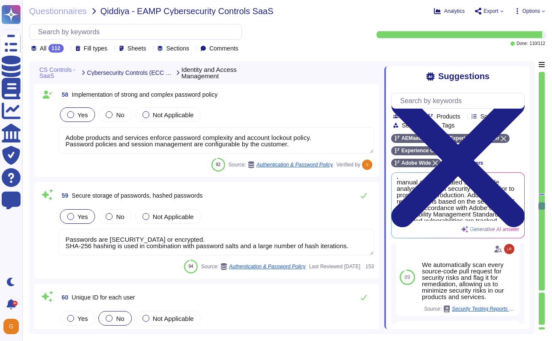
scroll to position [7297, 0]
type textarea "Services and applications use IAM roles/profiles. Each application/service is o…"
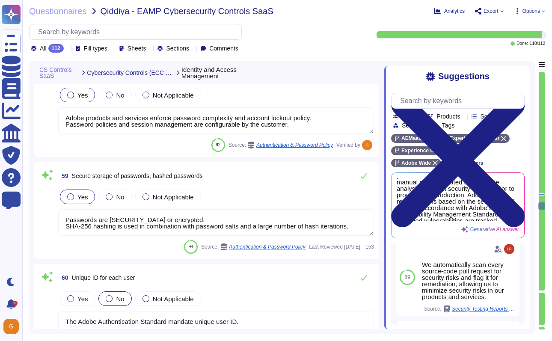
scroll to position [7294, 0]
click at [366, 179] on icon at bounding box center [363, 176] width 7 height 7
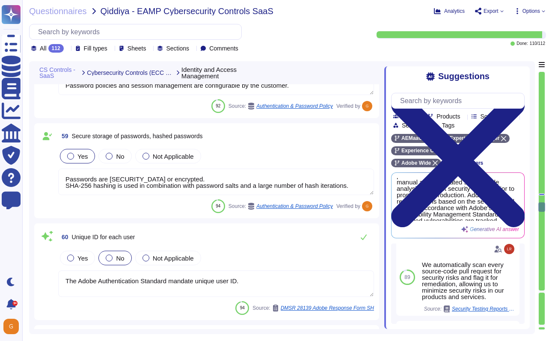
scroll to position [7341, 0]
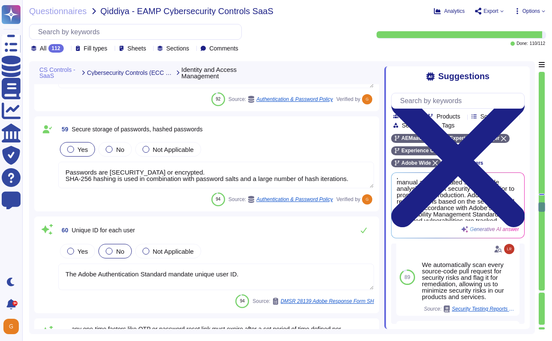
type textarea "The customer provisions and manages all application-level users/permissions."
click at [86, 250] on span "Yes" at bounding box center [82, 251] width 10 height 7
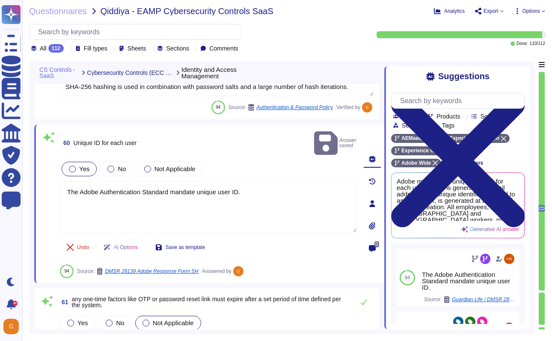
type textarea "The customer provisions and manages all application-level users/permissions."
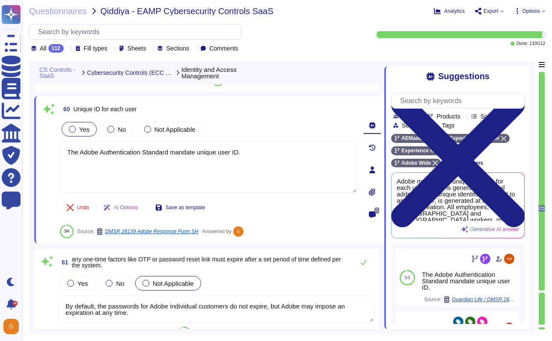
scroll to position [7463, 0]
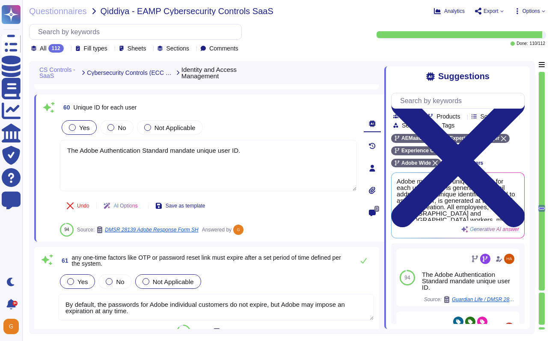
click at [71, 284] on div at bounding box center [70, 281] width 7 height 7
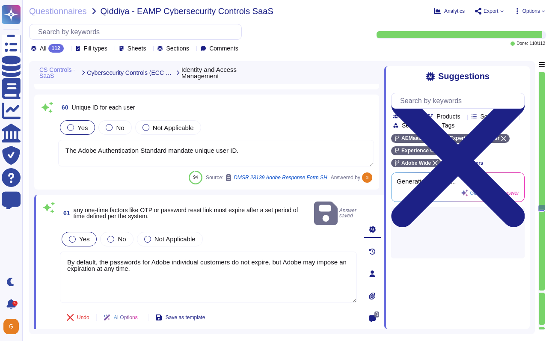
click at [347, 211] on div "61 any one-time factors like OTP or password reset link must expire after a set…" at bounding box center [208, 213] width 297 height 27
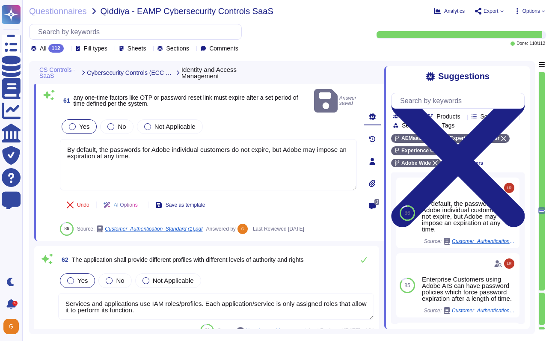
type textarea "Services and applications use IAM roles/profiles. Each application/service is o…"
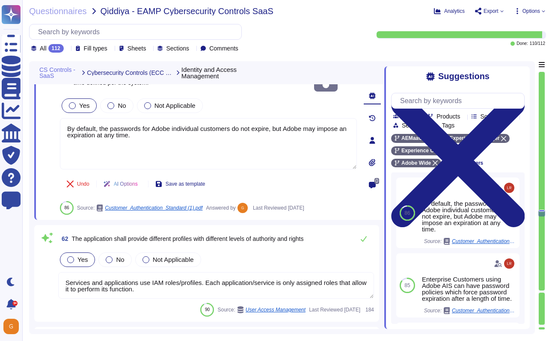
type textarea "Adobe's Employee Assigned Asset Standard, Electronic Communications Policy, Dat…"
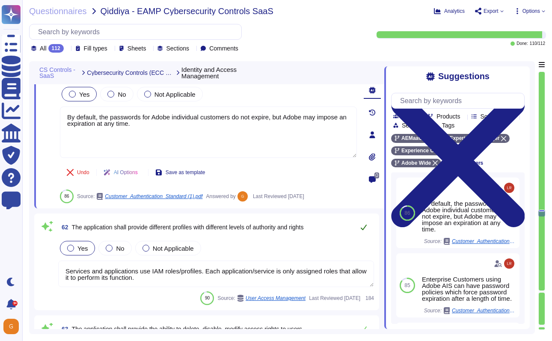
click at [361, 228] on icon at bounding box center [364, 228] width 6 height 6
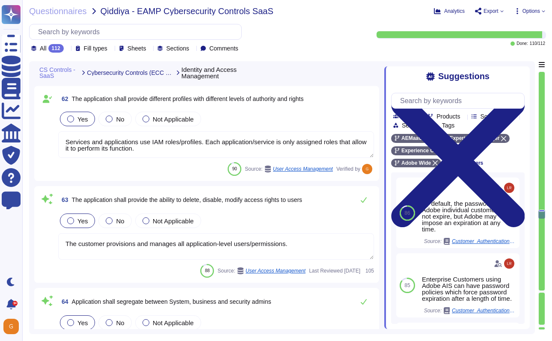
scroll to position [7717, 0]
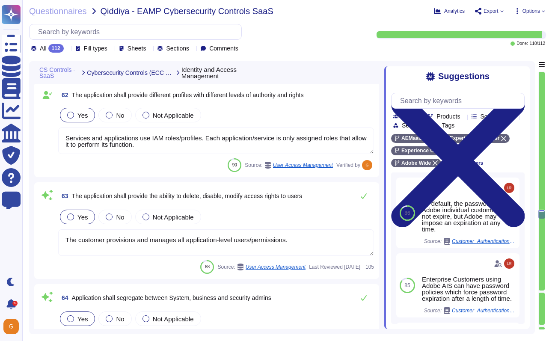
type textarea "Yes, The session ID is not disclosed."
click at [366, 196] on icon at bounding box center [363, 195] width 7 height 7
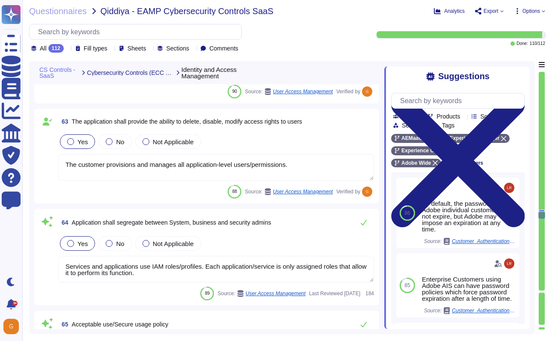
scroll to position [7795, 0]
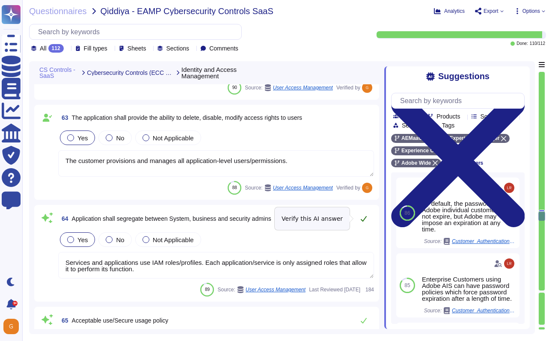
click at [361, 222] on icon at bounding box center [363, 218] width 7 height 7
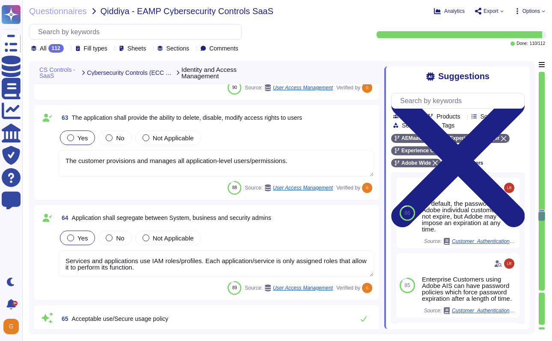
scroll to position [1, 0]
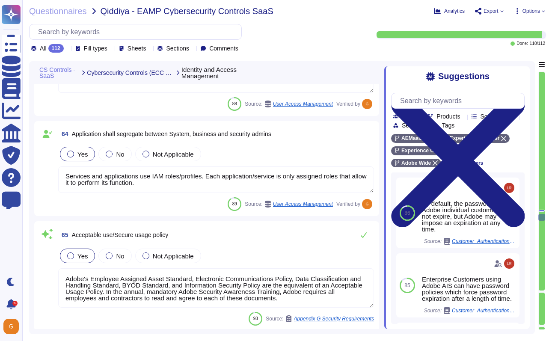
type textarea "Yes, The session ID is not disclosed."
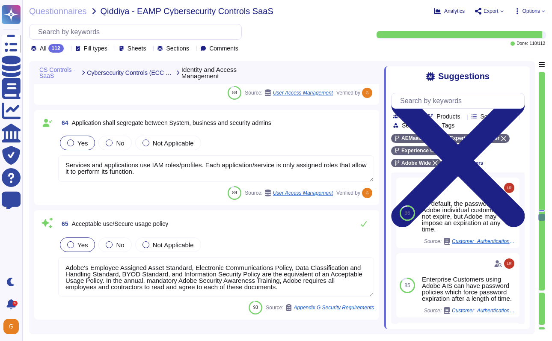
scroll to position [7885, 0]
click at [301, 287] on textarea "Adobe's Employee Assigned Asset Standard, Electronic Communications Policy, Dat…" at bounding box center [216, 276] width 316 height 39
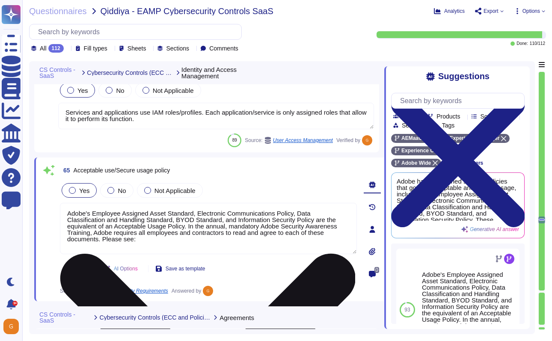
click at [198, 243] on textarea "Adobe's Employee Assigned Asset Standard, Electronic Communications Policy, Dat…" at bounding box center [208, 228] width 297 height 51
paste textarea "[URL][DOMAIN_NAME]"
type textarea "Adobe's Employee Assigned Asset Standard, Electronic Communications Policy, Dat…"
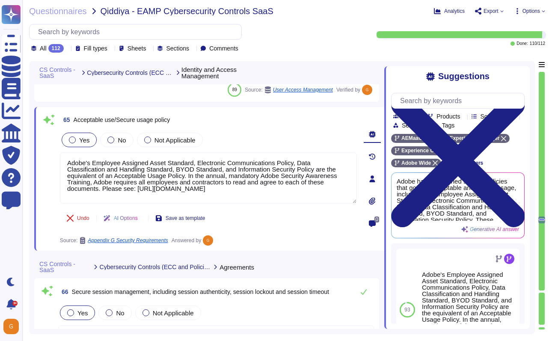
type textarea "All communication with the SaaS are via HTTPS. API calls are also encrypted."
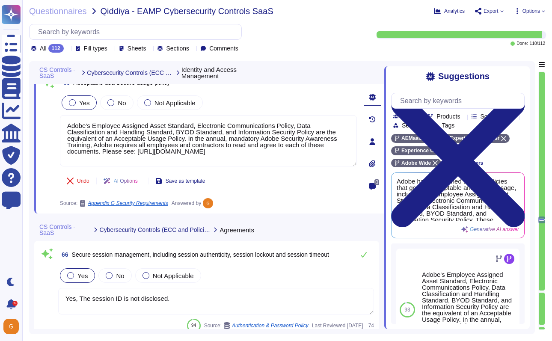
scroll to position [7976, 0]
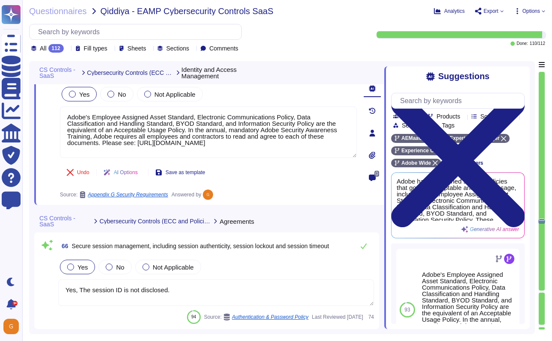
type textarea "Adobe's Employee Assigned Asset Standard, Electronic Communications Policy, Dat…"
click at [362, 249] on button at bounding box center [363, 245] width 21 height 17
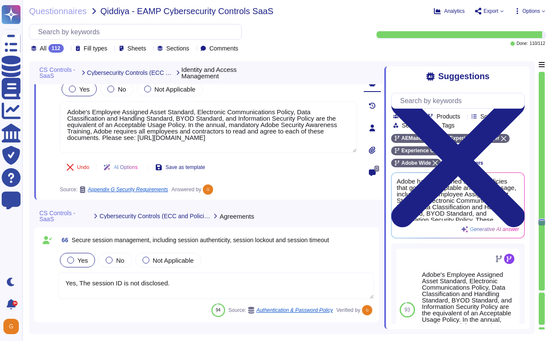
type textarea "Based on Cryptography Standard and SOC 2 certificate. Cryptographic algorithms …"
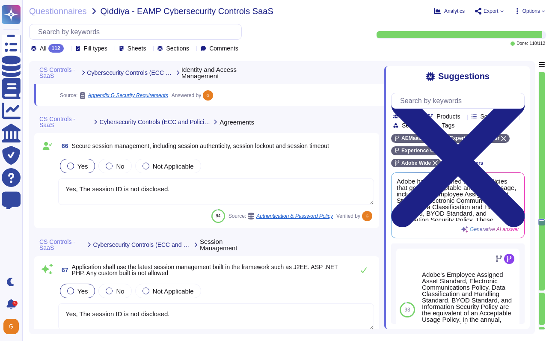
scroll to position [8077, 0]
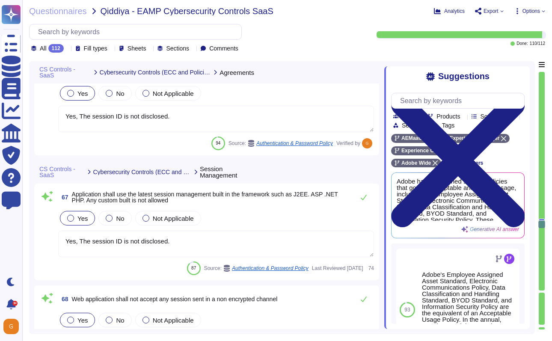
type textarea "In order to protect against unauthorized access and modification, Adobe capture…"
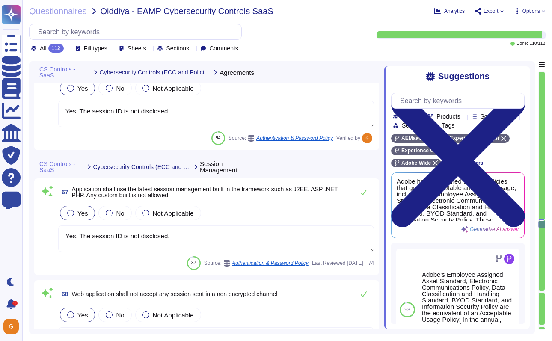
click at [258, 233] on textarea "Yes, The session ID is not disclosed." at bounding box center [216, 238] width 316 height 27
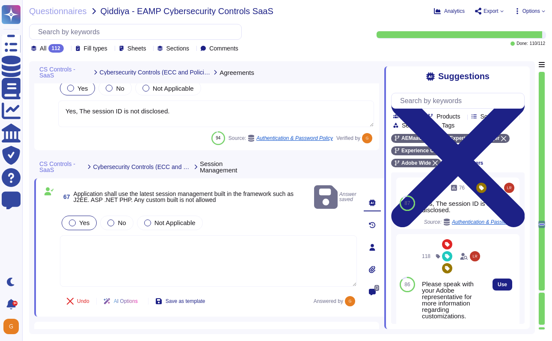
type textarea "In order to protect against unauthorized access and modification, Adobe capture…"
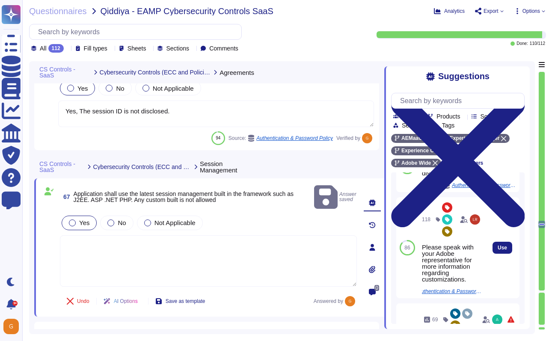
scroll to position [34, 0]
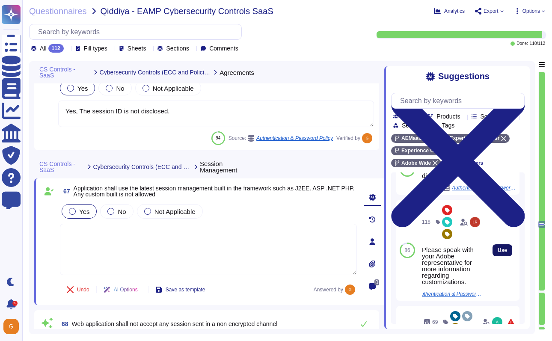
click at [497, 253] on span "Use" at bounding box center [501, 250] width 9 height 5
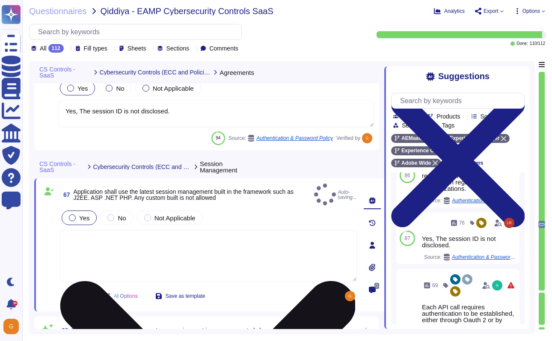
type textarea "Please speak with your Adobe representative for more information regarding cust…"
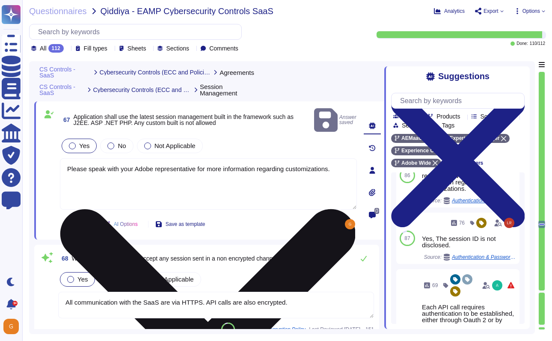
scroll to position [8219, 0]
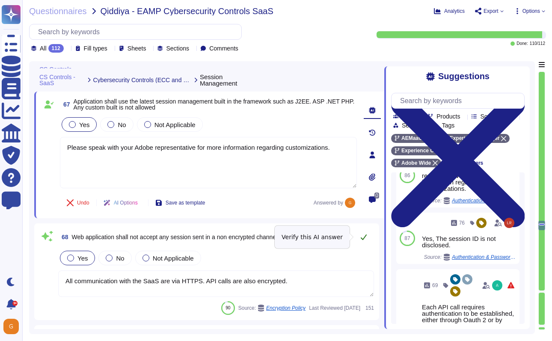
click at [364, 235] on icon at bounding box center [363, 237] width 7 height 7
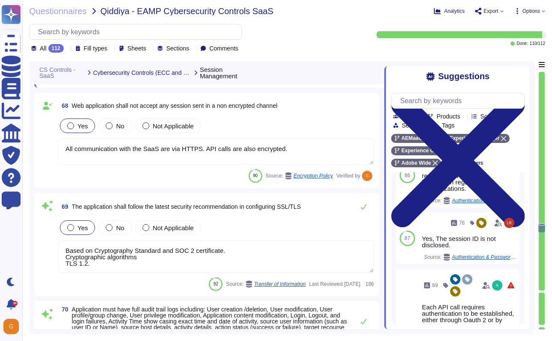
type textarea "Tamper detection is built in to monitor whether a record has been modified or d…"
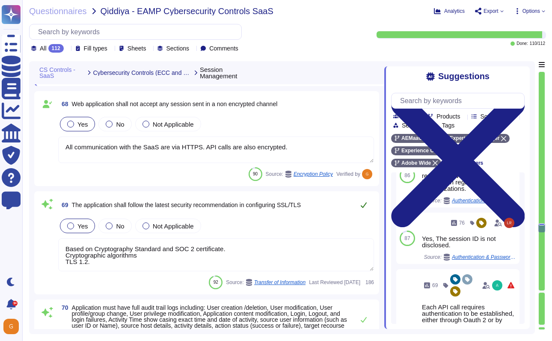
click at [364, 204] on icon at bounding box center [363, 204] width 7 height 7
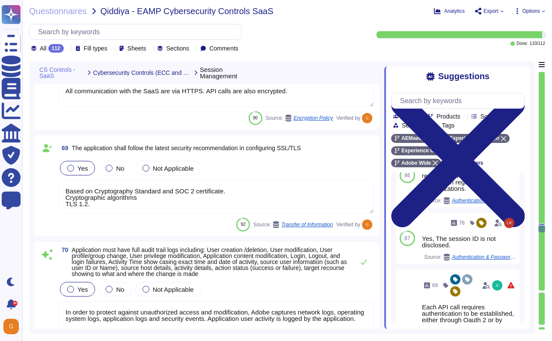
type textarea "Files are encrypted with strong cryptography while stored."
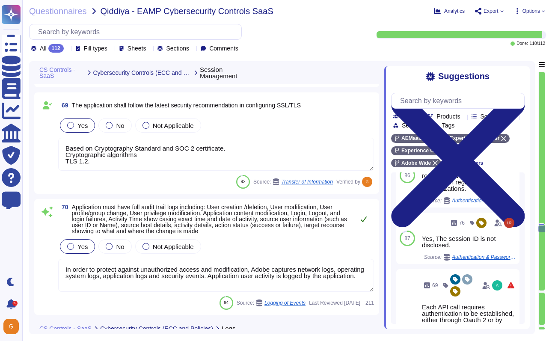
click at [366, 216] on icon at bounding box center [364, 219] width 6 height 6
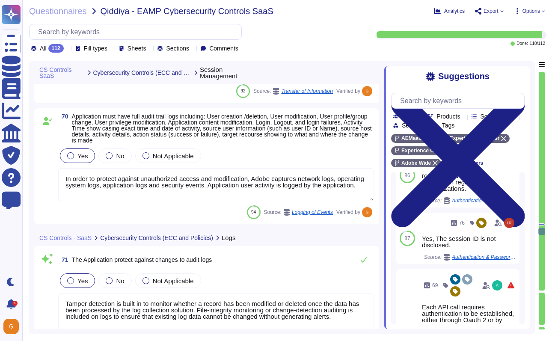
type textarea "Adobe restricted data that is transmitted over public networks is encrypted. (S…"
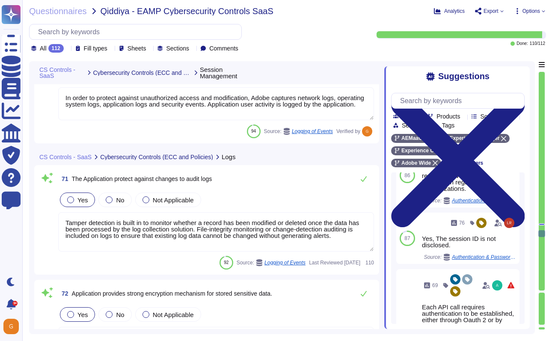
type textarea "The encryption algorithms that Adobe uses are not proprietary. Adobe utilizes A…"
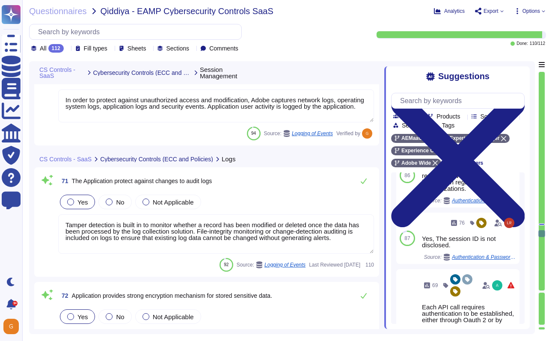
scroll to position [8608, 0]
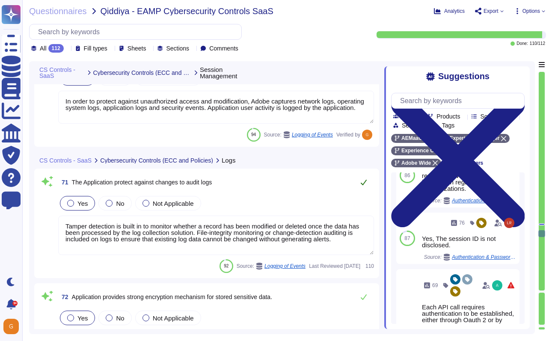
click at [361, 182] on icon at bounding box center [363, 182] width 7 height 7
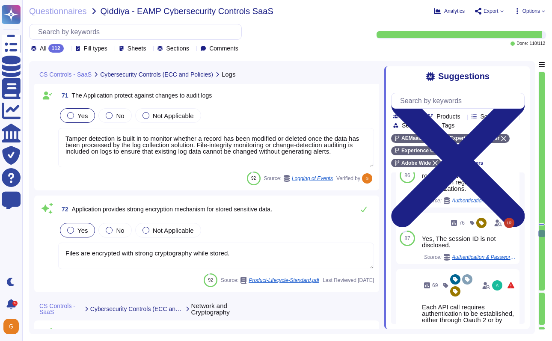
scroll to position [8692, 0]
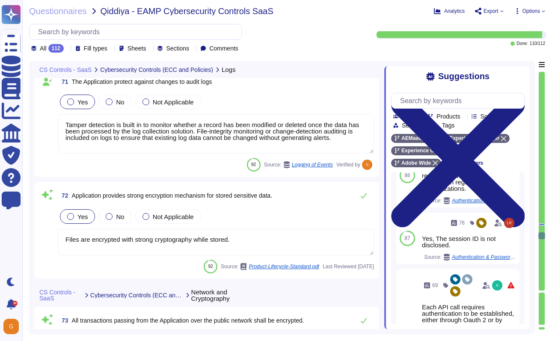
type textarea "Adobe does not implement Web Application Firewalls on most of its solutions. Ad…"
click at [364, 198] on icon at bounding box center [363, 195] width 7 height 7
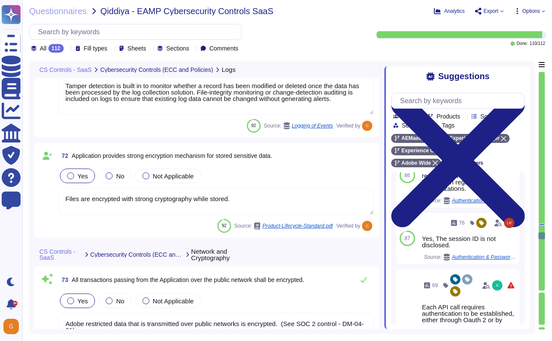
scroll to position [8747, 0]
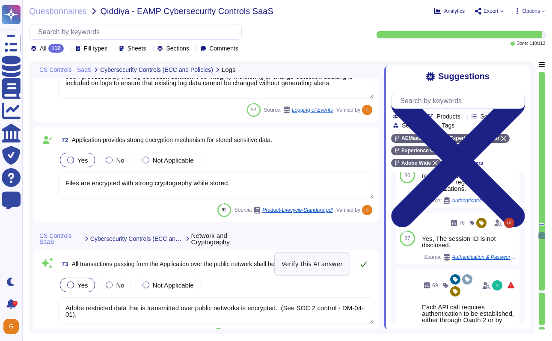
click at [367, 266] on icon at bounding box center [363, 263] width 7 height 7
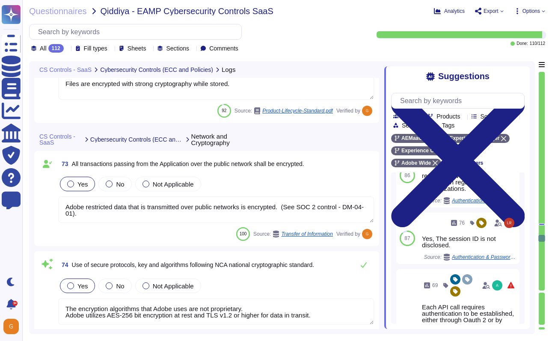
scroll to position [8847, 0]
type textarea "Default is deny-all with only approved ports open"
click at [365, 263] on icon at bounding box center [364, 265] width 6 height 6
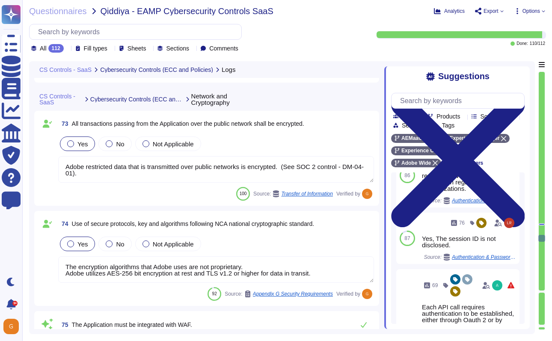
scroll to position [8893, 0]
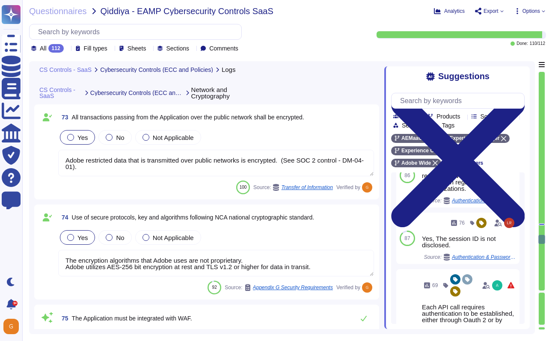
type textarea "Adobe employs a defense-in-depth strategy for Denial-of-Service (DoS) and Distr…"
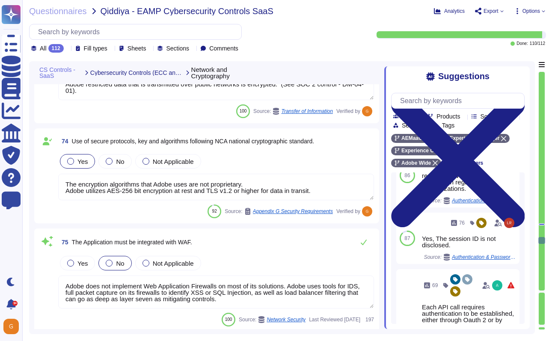
scroll to position [8967, 0]
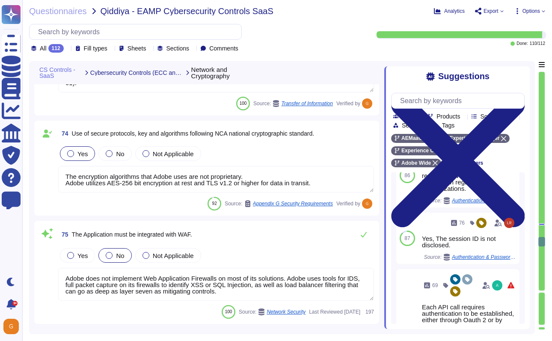
click at [252, 284] on textarea "Adobe does not implement Web Application Firewalls on most of its solutions. Ad…" at bounding box center [216, 284] width 316 height 33
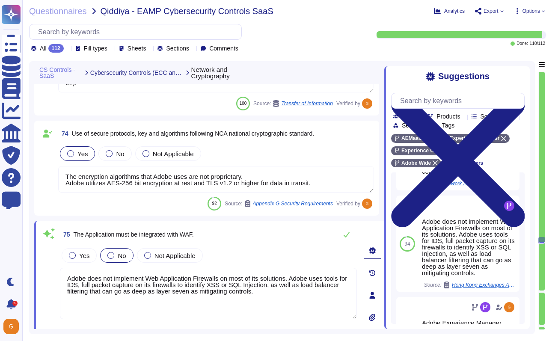
scroll to position [171, 0]
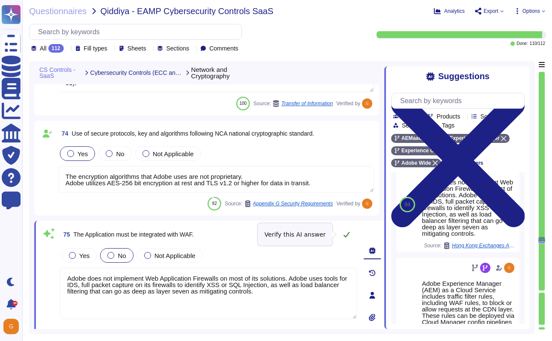
click at [346, 234] on icon at bounding box center [346, 234] width 7 height 7
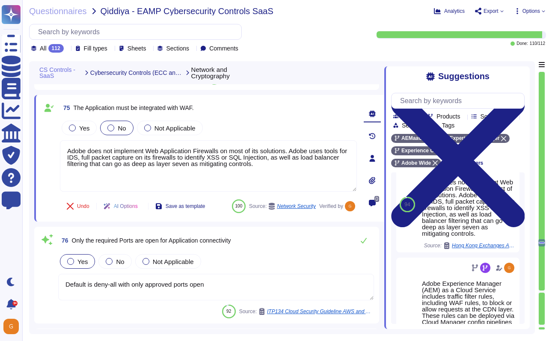
scroll to position [9097, 0]
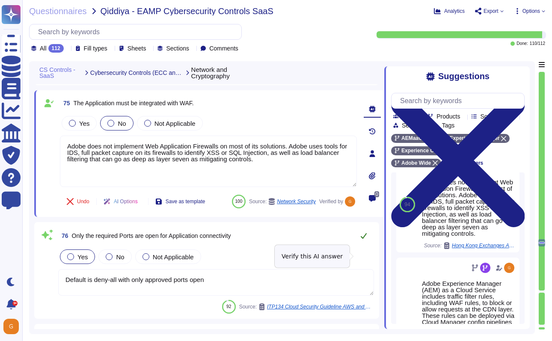
click at [365, 239] on icon at bounding box center [364, 236] width 6 height 6
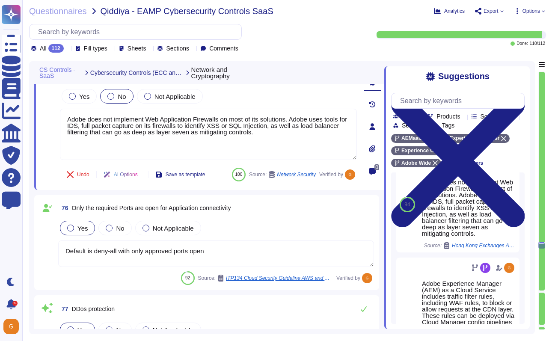
type textarea "Adobe conducts vulnerability assessments, assigns risk ratings to the discovere…"
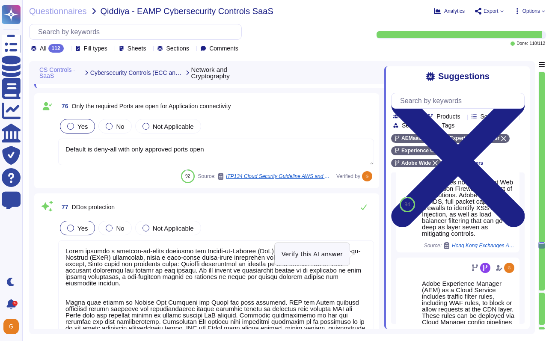
scroll to position [9270, 0]
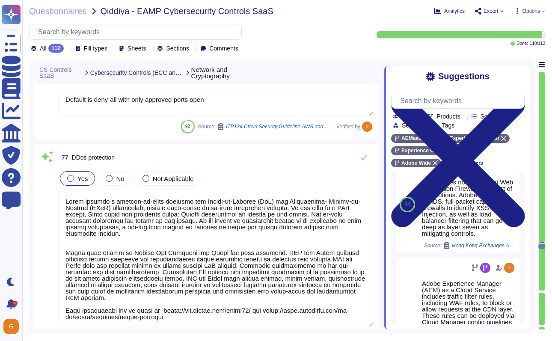
type textarea "A check of settings and configurations is designed to ensure documented configu…"
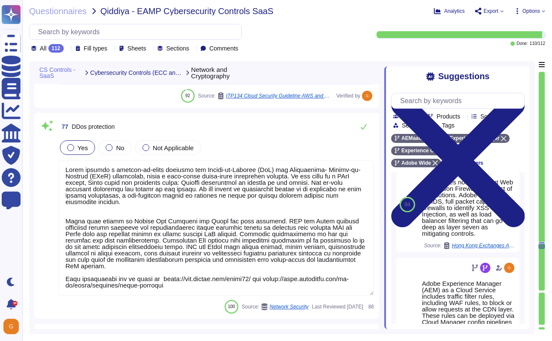
scroll to position [9300, 0]
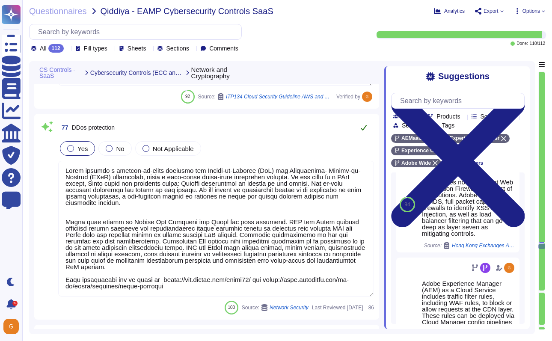
click at [361, 136] on button at bounding box center [363, 127] width 21 height 17
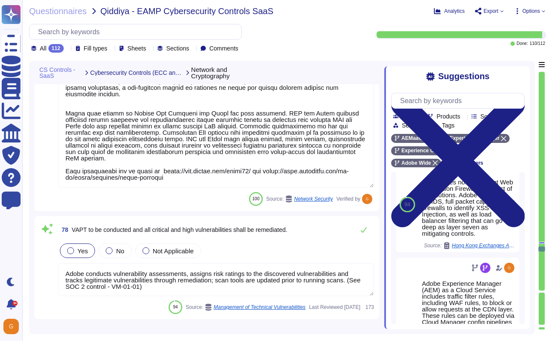
type textarea "Adobe will integrate with any [PERSON_NAME] 2.0 compliant identity provider (Id…"
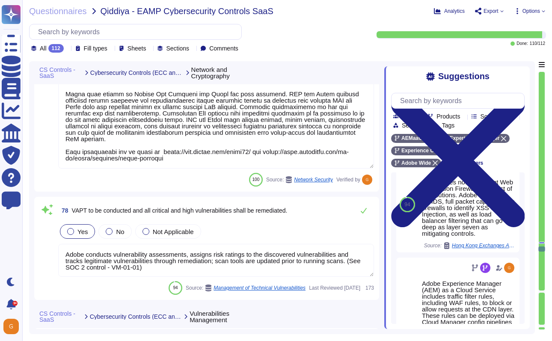
scroll to position [9419, 0]
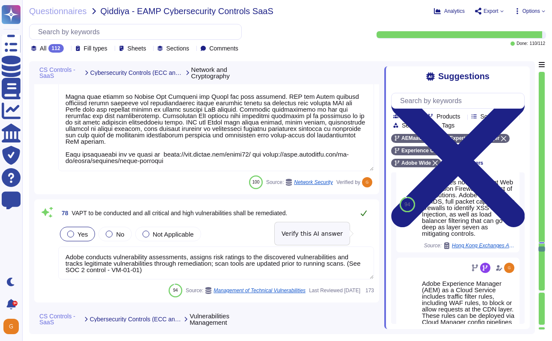
click at [364, 216] on icon at bounding box center [363, 213] width 7 height 7
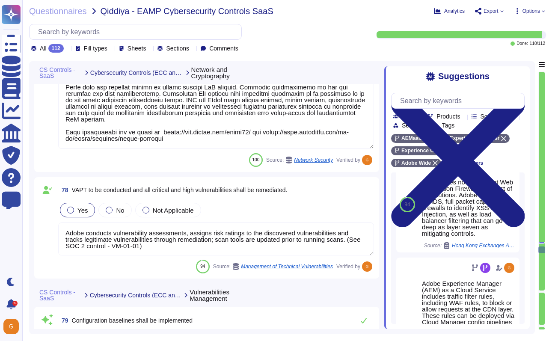
type textarea "Servers that are accessed from an external, insecure network (such as web serve…"
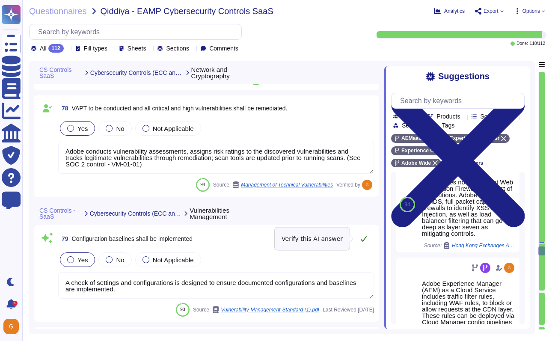
click at [364, 237] on icon at bounding box center [363, 238] width 7 height 7
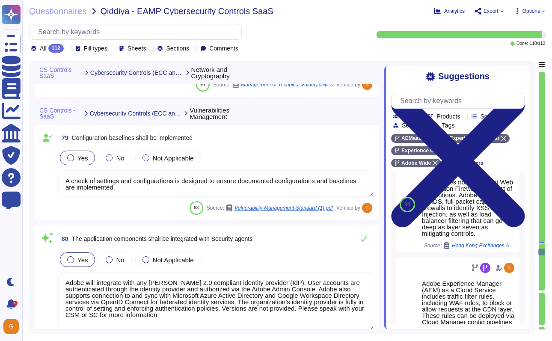
scroll to position [9641, 0]
type textarea "Network segmentation is implemented within the Adobe services production enviro…"
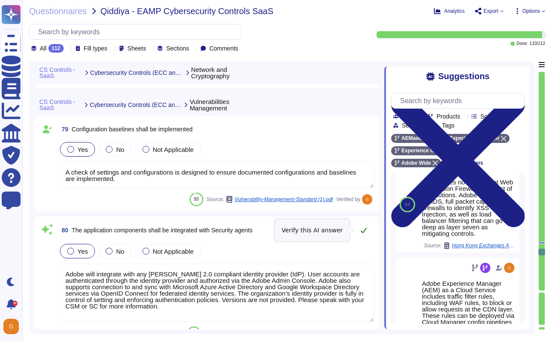
click at [364, 227] on icon at bounding box center [363, 230] width 7 height 7
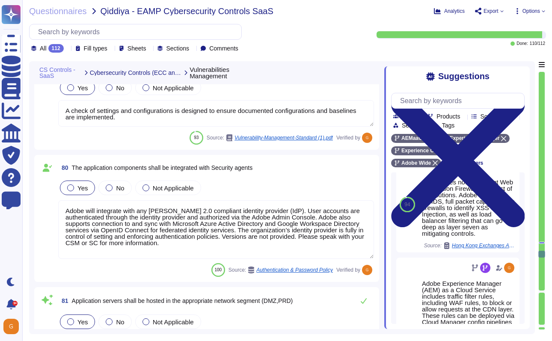
type textarea "Adobe’s Business Continuity Disaster Recovery program is supported by governing…"
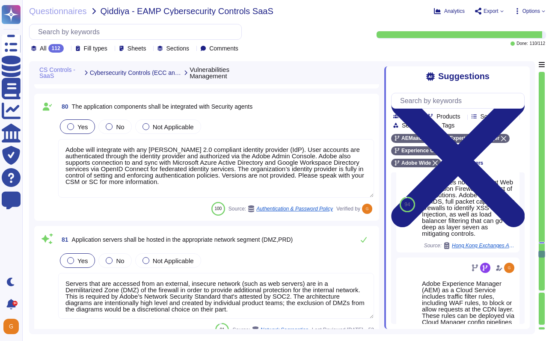
scroll to position [9754, 0]
click at [364, 240] on icon at bounding box center [364, 240] width 6 height 6
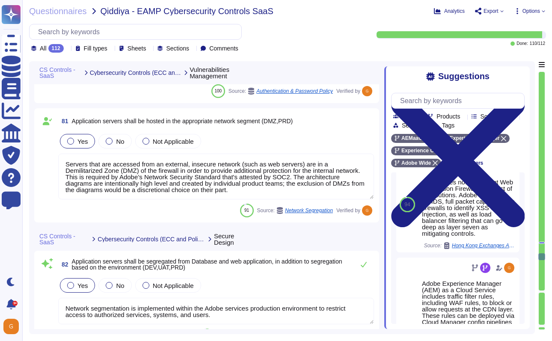
type textarea "Azure Kubernetes Service is a managed Kubernetes solution from Azure. [PERSON_N…"
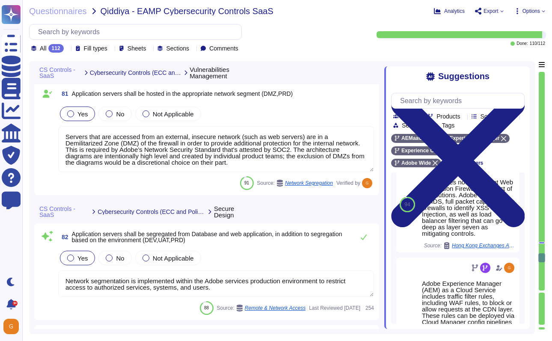
scroll to position [9912, 0]
type textarea "Azure Kubernetes Service is a managed Kubernetes solution from Azure. [PERSON_N…"
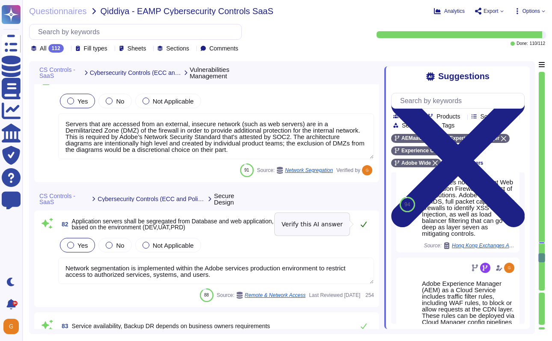
click at [364, 224] on icon at bounding box center [363, 224] width 7 height 7
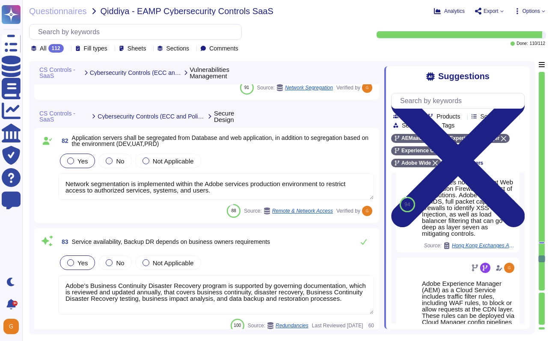
type textarea "Microsoft prefers to not disclose the exact locations of their data centers, fo…"
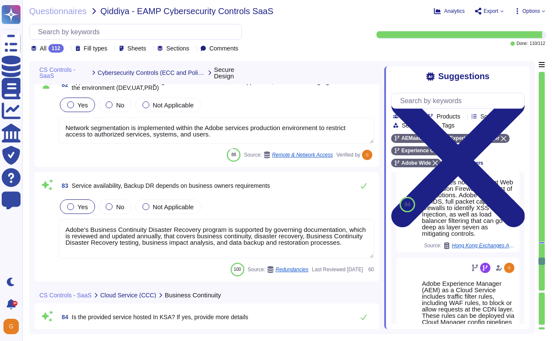
scroll to position [10039, 0]
type textarea "In alignment with ISO 27001, Adobe has been validated and certified by an indep…"
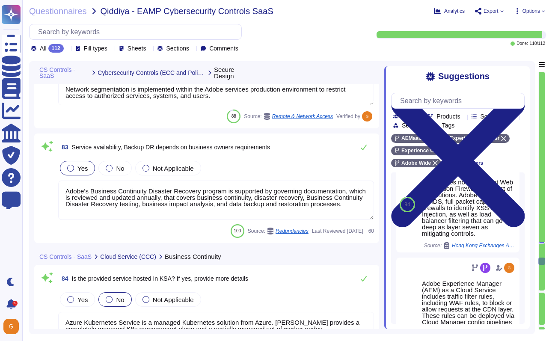
scroll to position [10080, 0]
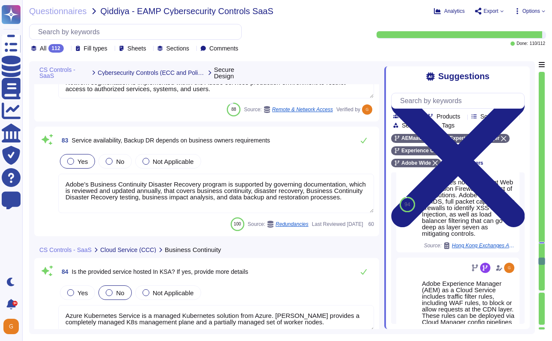
click at [100, 204] on textarea "Adobe’s Business Continuity Disaster Recovery program is supported by governing…" at bounding box center [216, 193] width 316 height 39
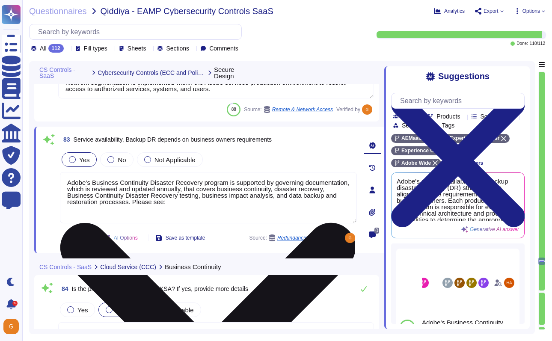
click at [227, 201] on textarea "Adobe’s Business Continuity Disaster Recovery program is supported by governing…" at bounding box center [208, 197] width 297 height 51
paste textarea "[URL][DOMAIN_NAME]"
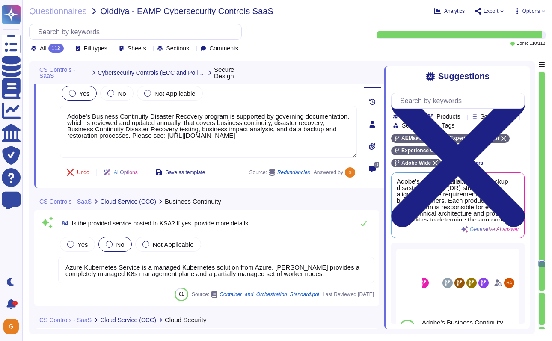
scroll to position [10152, 0]
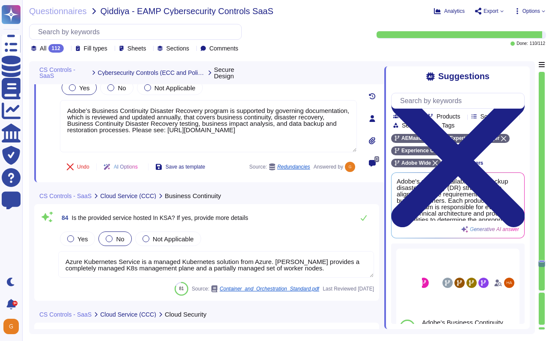
type textarea "Adobe’s Business Continuity Disaster Recovery program is supported by governing…"
drag, startPoint x: 312, startPoint y: 272, endPoint x: 48, endPoint y: 256, distance: 263.9
click at [48, 256] on div "84 Is the provided service hosted In KSA? If yes, provide more details Yes No N…" at bounding box center [206, 252] width 334 height 86
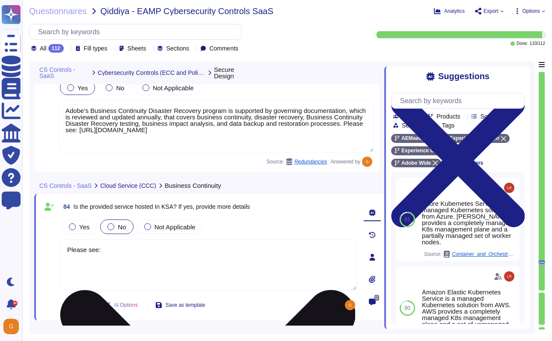
click at [180, 265] on textarea "Please see:" at bounding box center [208, 264] width 297 height 51
paste textarea "[URL][DOMAIN_NAME]"
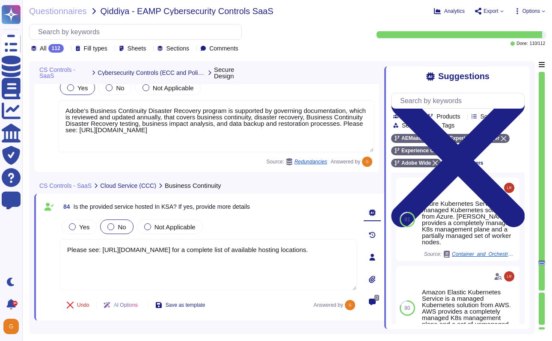
type textarea "Please see: [URL][DOMAIN_NAME] for a complete list of available hosting locatio…"
click at [271, 227] on div "Yes No Not Applicable" at bounding box center [208, 227] width 297 height 18
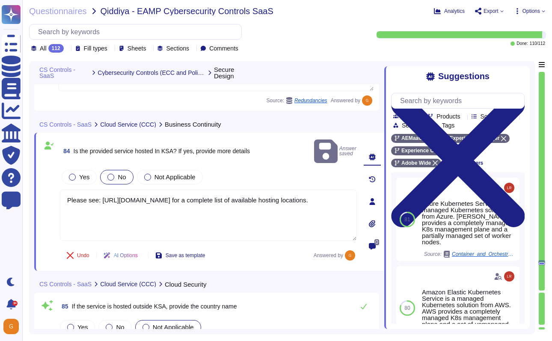
scroll to position [10224, 0]
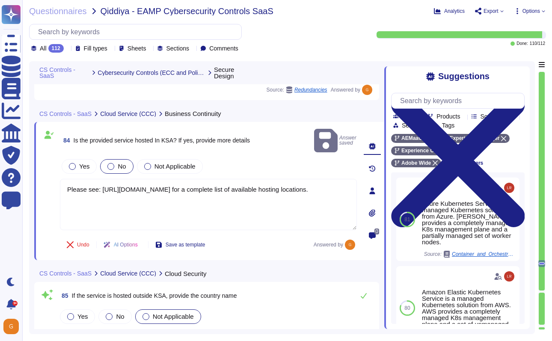
type textarea "Adobe conducts background checks for all employees, including those with privil…"
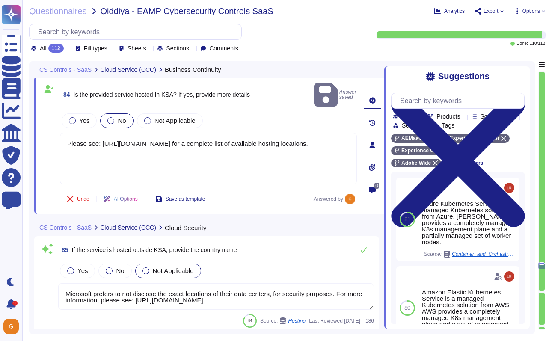
scroll to position [10262, 0]
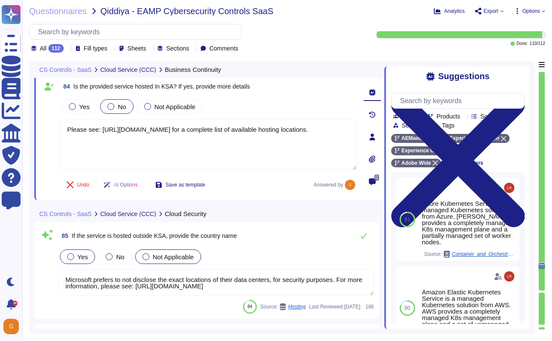
click at [71, 257] on div at bounding box center [70, 256] width 7 height 7
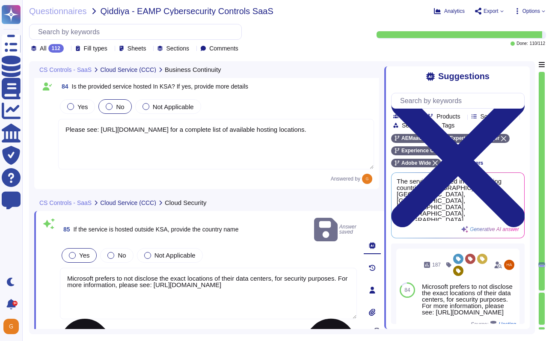
drag, startPoint x: 152, startPoint y: 279, endPoint x: 61, endPoint y: 263, distance: 92.5
click at [61, 268] on textarea "Microsoft prefers to not disclose the exact locations of their data centers, fo…" at bounding box center [208, 293] width 297 height 51
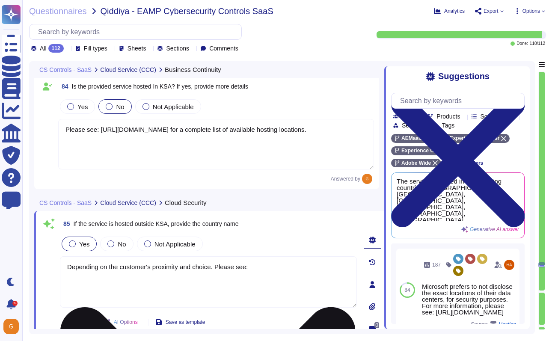
paste textarea "[URL][DOMAIN_NAME]"
type textarea "Depending on the customer's proximity and choice. Please see: [URL][DOMAIN_NAME]"
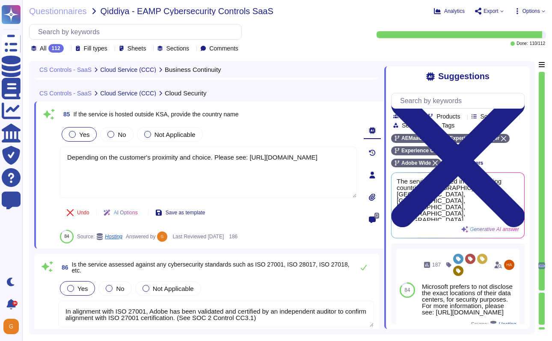
type textarea "Service Now is used to manage an inventory of assets. It maintains a list of al…"
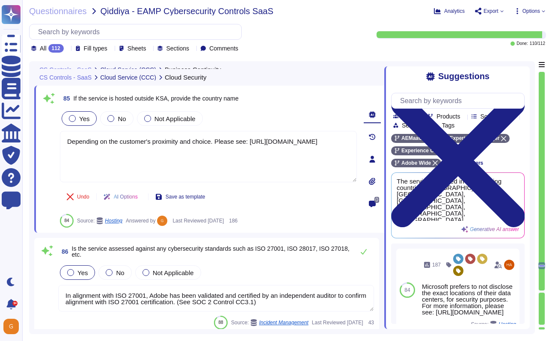
scroll to position [10388, 0]
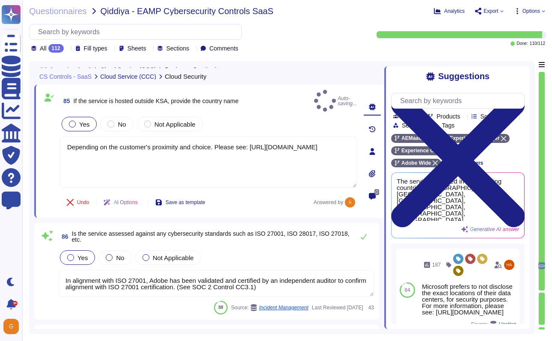
type textarea "Depending on the customer's proximity and choice. Please see: [URL][DOMAIN_NAME]"
click at [326, 306] on div "86 Is the service assessed against any cybersecurity standards such as ISO 2700…" at bounding box center [206, 271] width 334 height 86
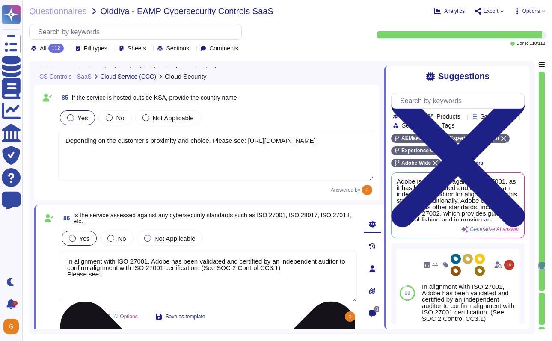
click at [118, 280] on textarea "In alignment with ISO 27001, Adobe has been validated and certified by an indep…" at bounding box center [208, 276] width 297 height 51
paste textarea "[URL][DOMAIN_NAME]"
type textarea "In alignment with ISO 27001, Adobe has been validated and certified by an indep…"
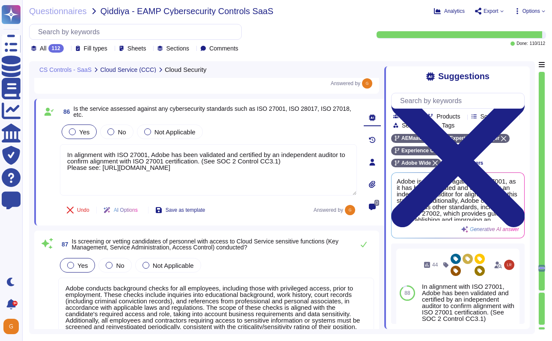
type textarea "Adobe will integrate with any [PERSON_NAME] 2.0 compliant identity provider (Id…"
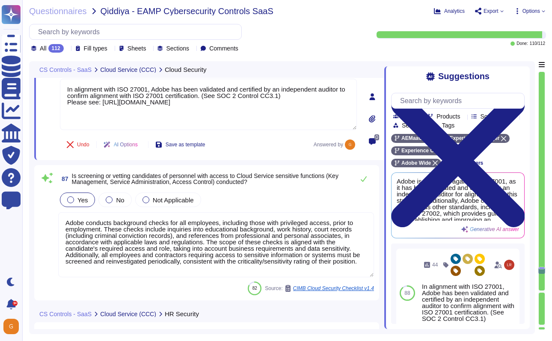
scroll to position [10558, 0]
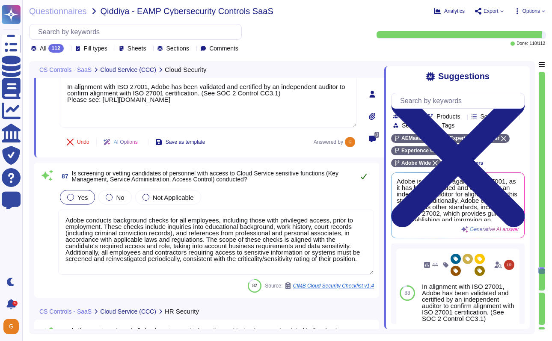
type textarea "In alignment with ISO 27001, Adobe has been validated and certified by an indep…"
click at [364, 179] on icon at bounding box center [363, 176] width 7 height 7
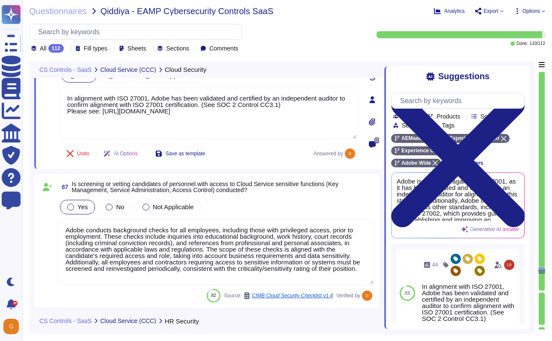
scroll to position [1, 0]
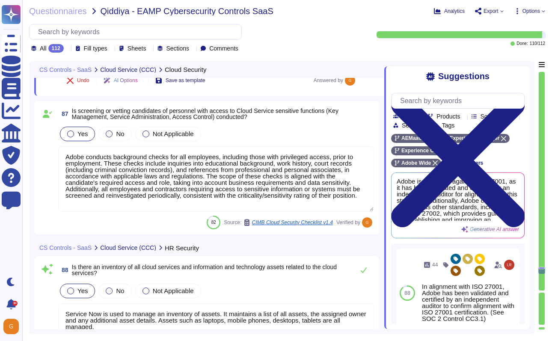
type textarea "It performs the following functions: Allows teams to quickly request new public…"
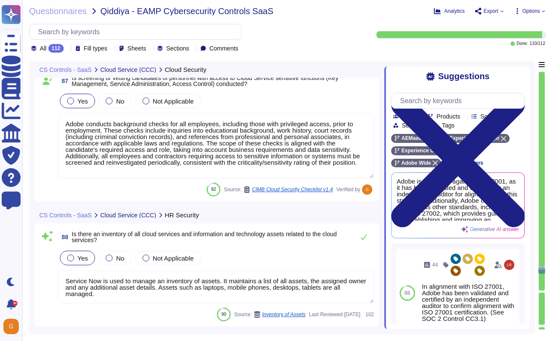
scroll to position [10658, 0]
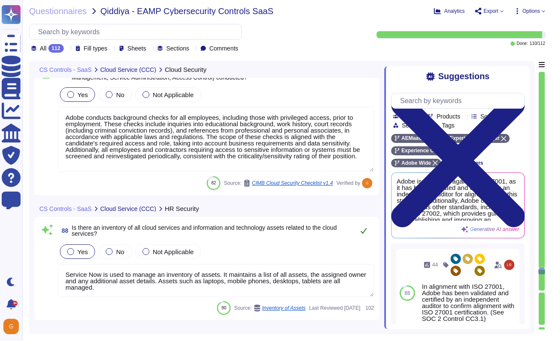
click at [365, 229] on icon at bounding box center [363, 230] width 7 height 7
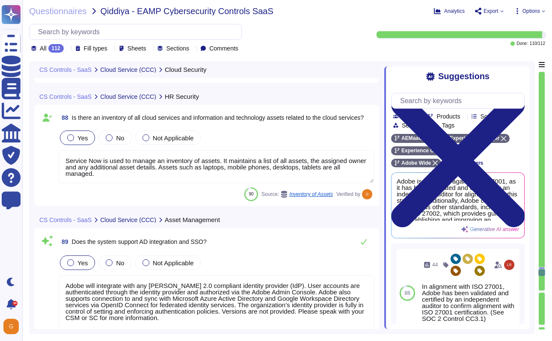
type textarea "Active sessions must be terminated when not in use. Session management is confi…"
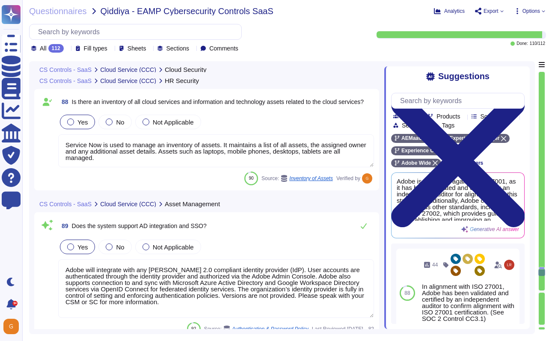
scroll to position [10793, 0]
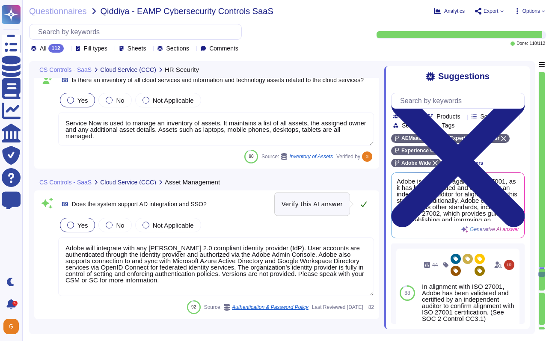
click at [368, 205] on button at bounding box center [363, 203] width 21 height 17
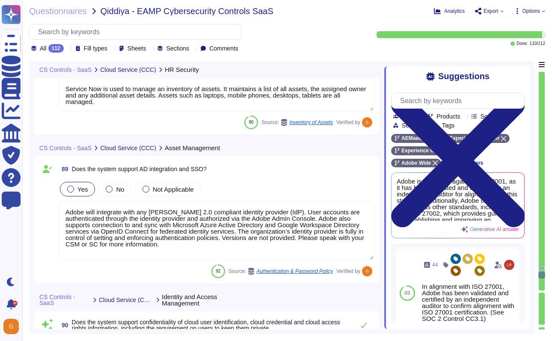
type textarea "Multi-factor authentication (“MFA”) is required prior to obtaining access to Ad…"
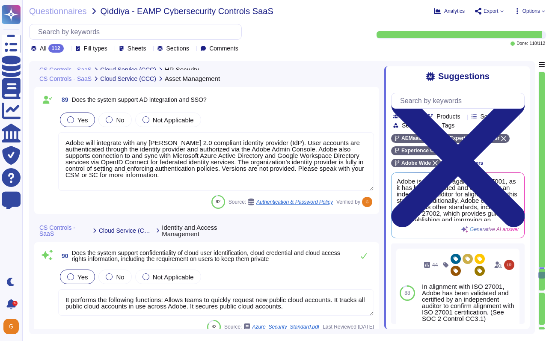
scroll to position [10911, 0]
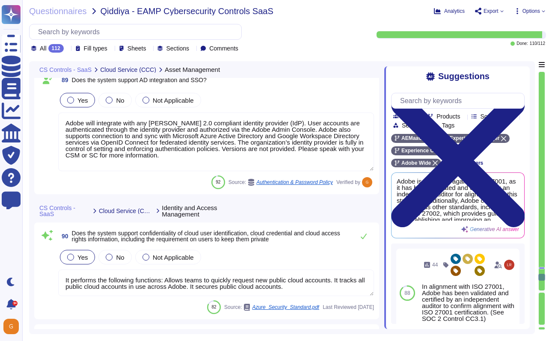
click at [302, 292] on textarea "It performs the following functions: Allows teams to quickly request new public…" at bounding box center [216, 282] width 316 height 27
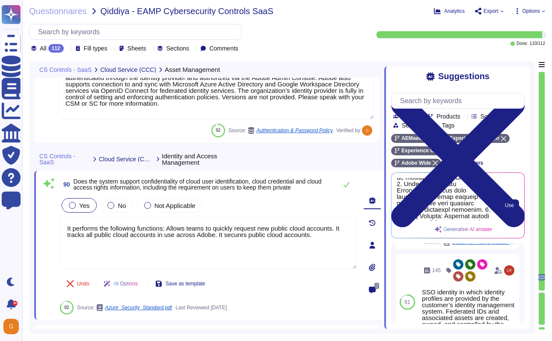
scroll to position [61, 0]
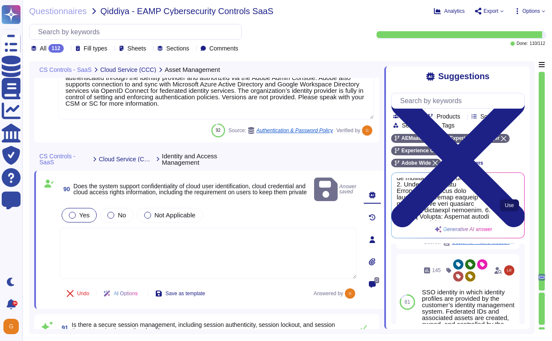
click at [515, 211] on button "Use" at bounding box center [509, 205] width 19 height 12
type textarea "The system ensures confidentiality of cloud user identification, cloud credenti…"
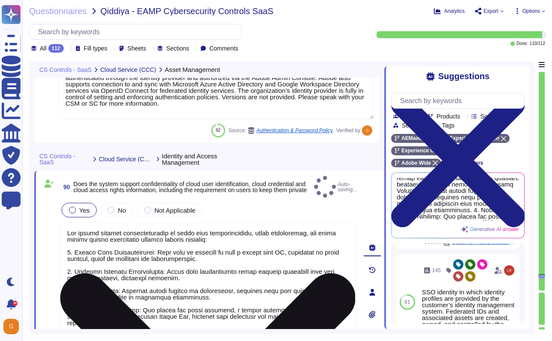
scroll to position [1, 0]
type textarea "Multi-factor authentication (“MFA”) is required prior to obtaining access to Ad…"
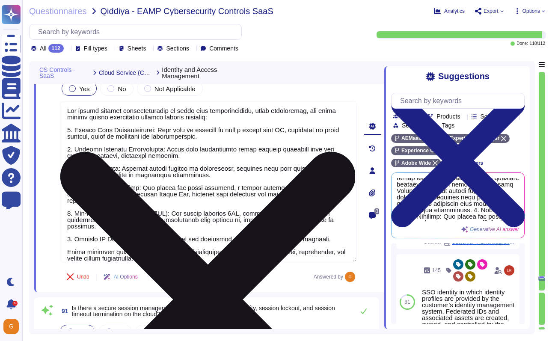
scroll to position [0, 0]
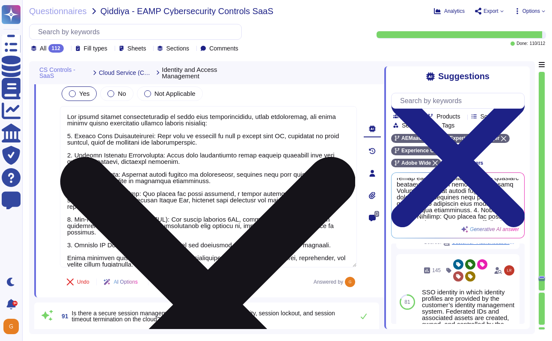
click at [189, 220] on textarea at bounding box center [208, 186] width 297 height 161
click at [145, 247] on textarea at bounding box center [208, 186] width 297 height 161
drag, startPoint x: 145, startPoint y: 247, endPoint x: 63, endPoint y: 236, distance: 82.5
click at [63, 236] on textarea at bounding box center [208, 186] width 297 height 161
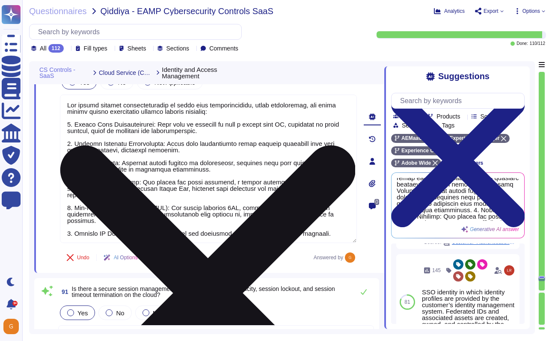
type textarea "Adobe does not disclose the number of failed logins required to trigger a tempo…"
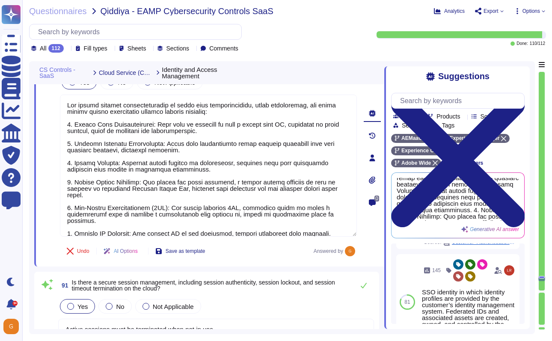
type textarea "The system ensures confidentiality of cloud user identification, cloud credenti…"
click at [239, 263] on div "90 Does the system support confidentiality of cloud user identification, cloud …" at bounding box center [209, 157] width 350 height 217
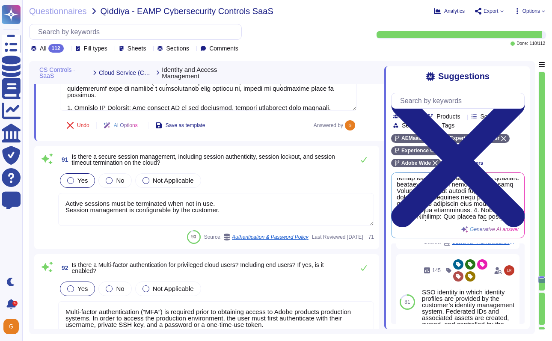
type textarea "Amazon Web Services uses strong tenant isolation security and control capabilit…"
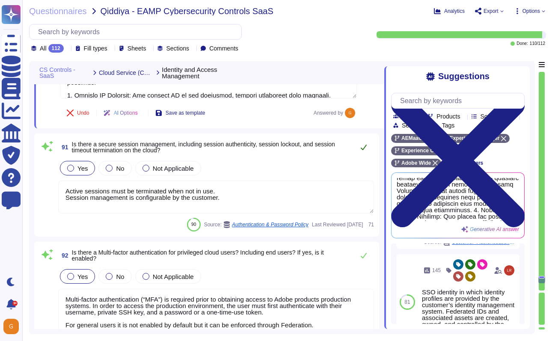
click at [364, 147] on icon at bounding box center [364, 148] width 6 height 6
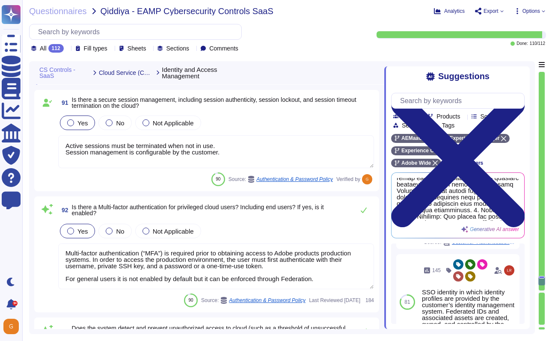
scroll to position [11268, 0]
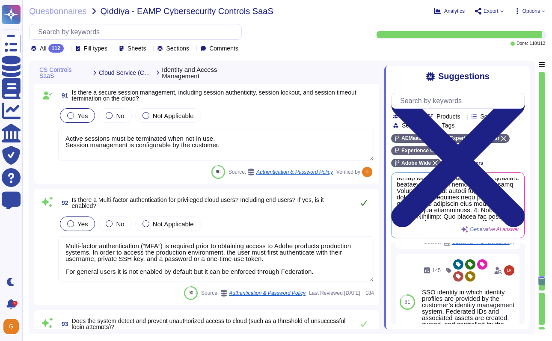
click at [365, 200] on icon at bounding box center [363, 202] width 7 height 7
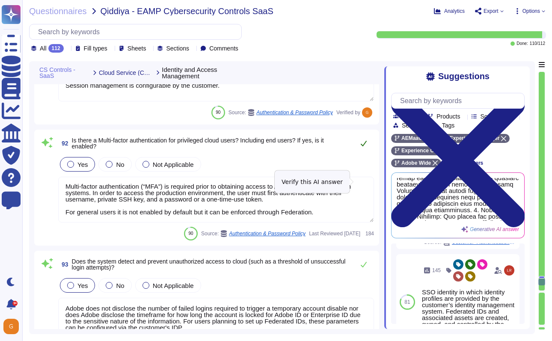
scroll to position [11331, 0]
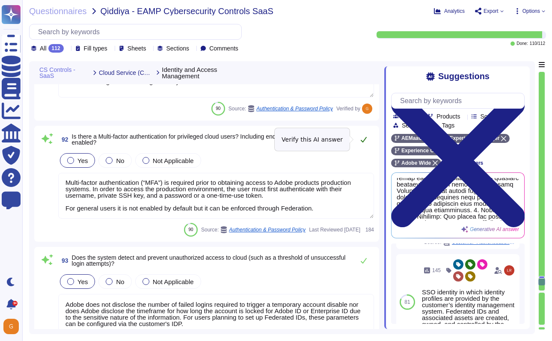
click at [363, 141] on icon at bounding box center [364, 140] width 6 height 6
click at [364, 139] on icon at bounding box center [364, 140] width 6 height 6
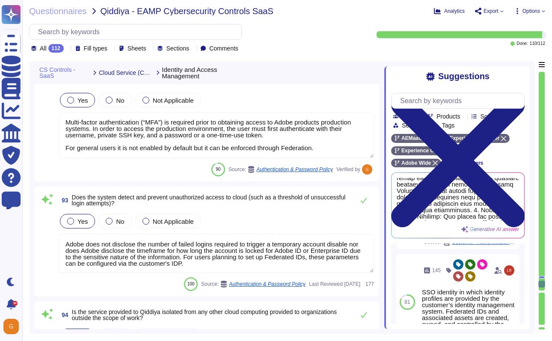
scroll to position [11403, 0]
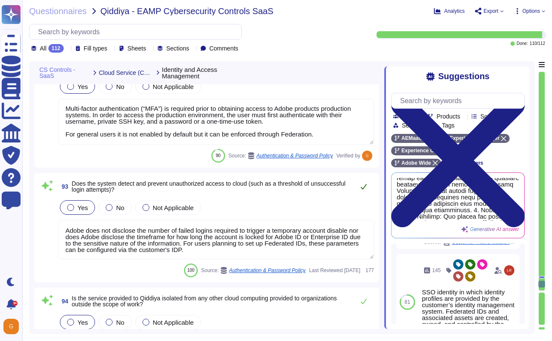
click at [364, 186] on icon at bounding box center [363, 186] width 7 height 7
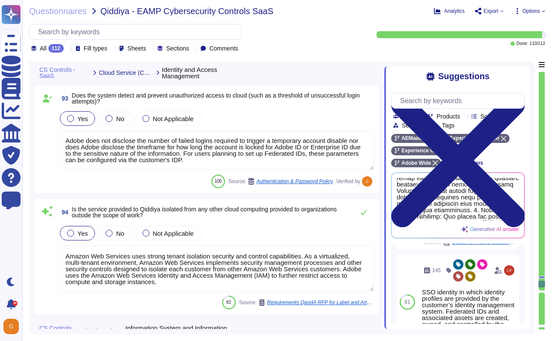
scroll to position [11492, 0]
click at [135, 261] on textarea "Amazon Web Services uses strong tenant isolation security and control capabilit…" at bounding box center [216, 268] width 316 height 46
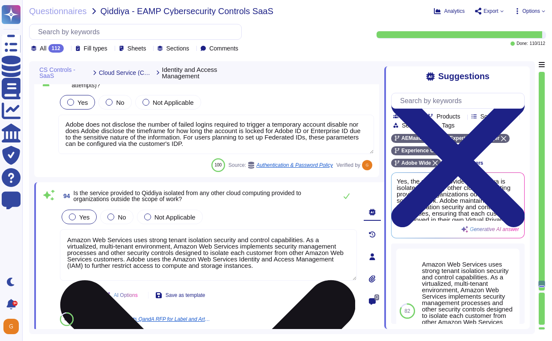
drag, startPoint x: 133, startPoint y: 240, endPoint x: 68, endPoint y: 237, distance: 65.1
click at [68, 238] on textarea "Amazon Web Services uses strong tenant isolation security and control capabilit…" at bounding box center [208, 254] width 297 height 51
drag, startPoint x: 244, startPoint y: 245, endPoint x: 178, endPoint y: 244, distance: 65.9
click at [178, 244] on textarea "The cloud service provider uses strong tenant isolation security and control ca…" at bounding box center [208, 254] width 297 height 51
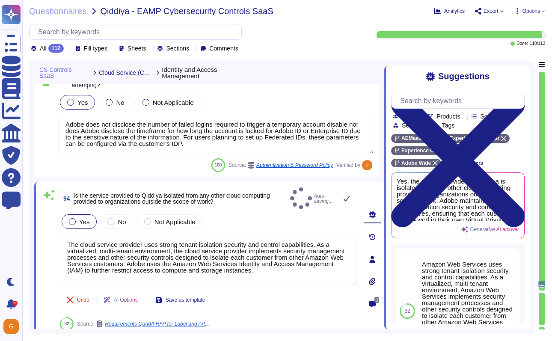
click at [345, 195] on icon at bounding box center [346, 198] width 7 height 7
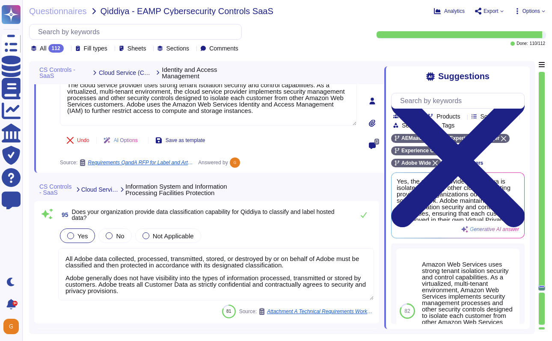
scroll to position [11645, 0]
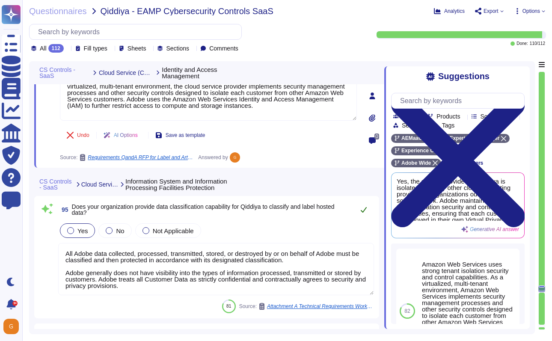
click at [360, 209] on icon at bounding box center [363, 209] width 7 height 7
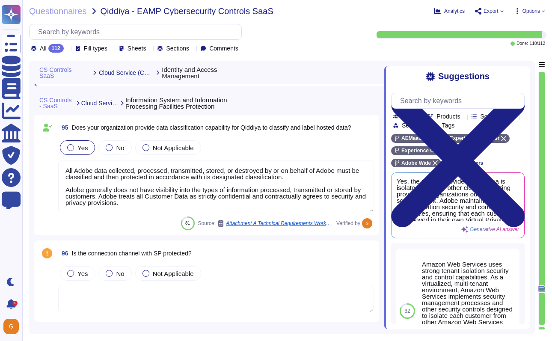
scroll to position [11758, 0]
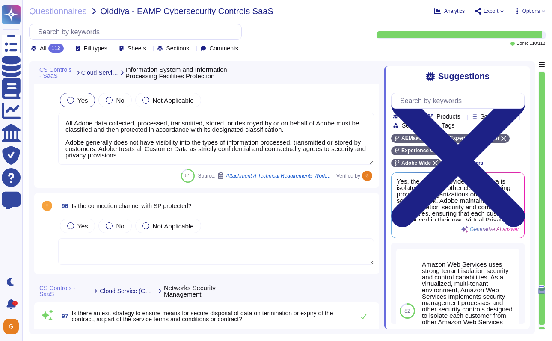
click at [289, 243] on textarea at bounding box center [216, 251] width 316 height 27
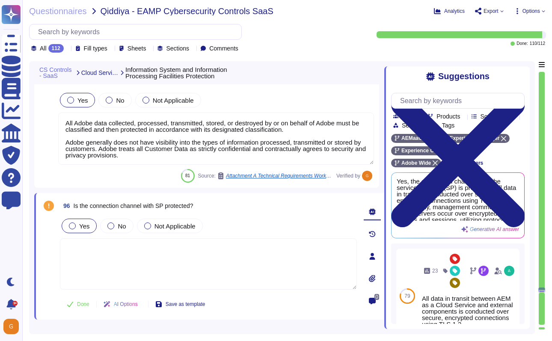
click at [71, 229] on label "Yes" at bounding box center [79, 225] width 21 height 7
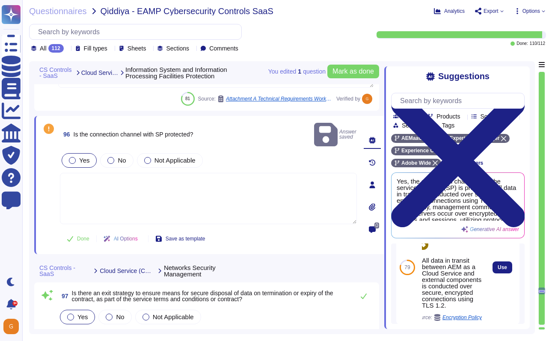
scroll to position [39, 0]
click at [503, 269] on span "Use" at bounding box center [501, 266] width 9 height 5
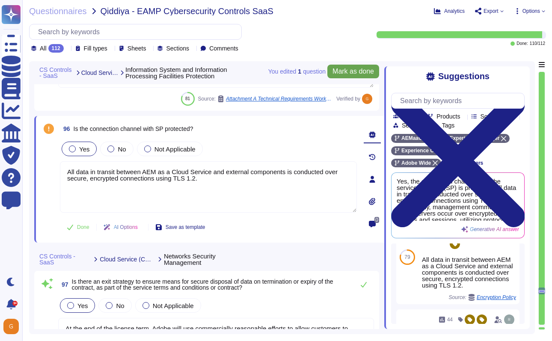
click at [351, 76] on button "Mark as done" at bounding box center [353, 72] width 52 height 14
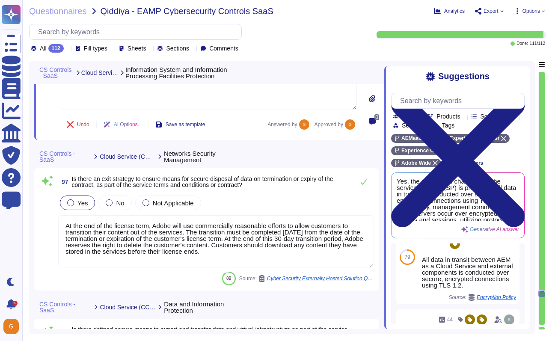
scroll to position [11947, 0]
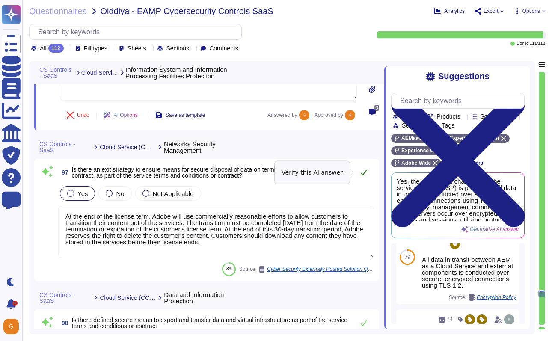
click at [363, 174] on icon at bounding box center [364, 173] width 6 height 6
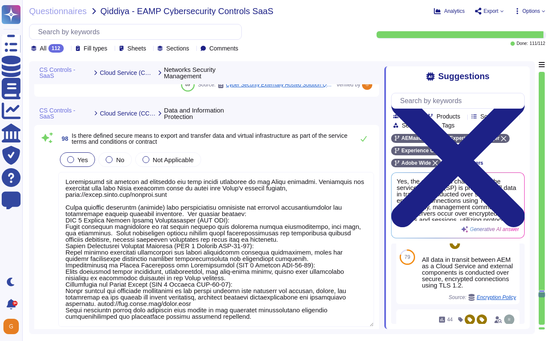
scroll to position [12114, 0]
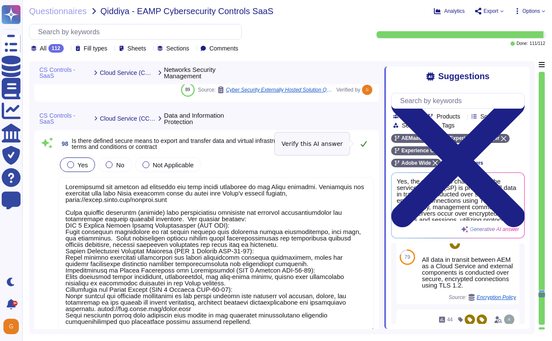
click at [365, 142] on icon at bounding box center [364, 144] width 6 height 6
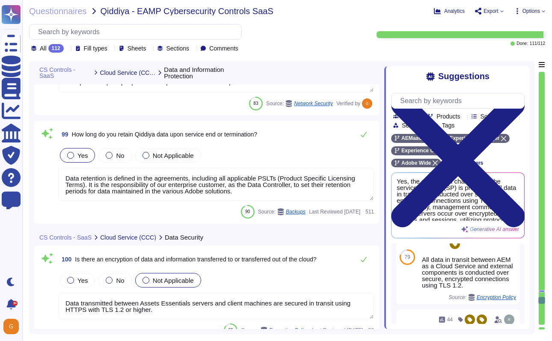
scroll to position [12345, 0]
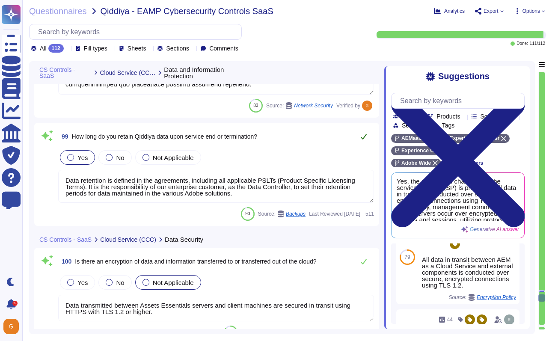
click at [367, 132] on button at bounding box center [363, 136] width 21 height 17
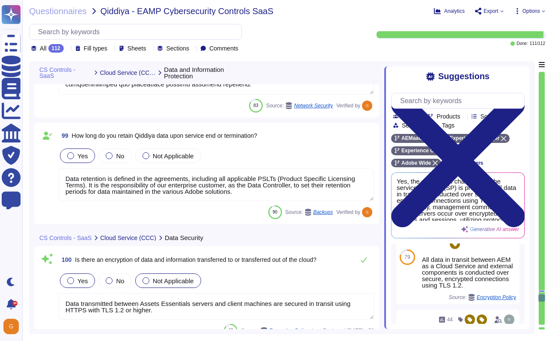
click at [72, 282] on div at bounding box center [70, 280] width 7 height 7
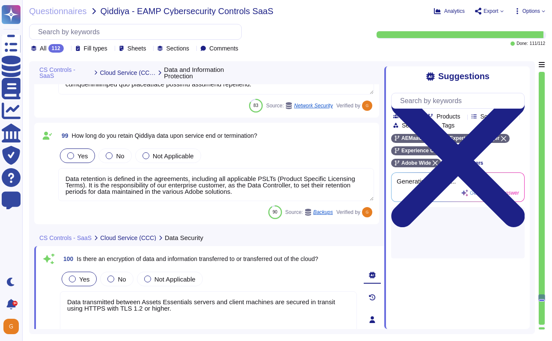
drag, startPoint x: 218, startPoint y: 302, endPoint x: 144, endPoint y: 299, distance: 73.6
click at [144, 299] on textarea "Data transmitted between Assets Essentials servers and client machines are secu…" at bounding box center [208, 316] width 297 height 51
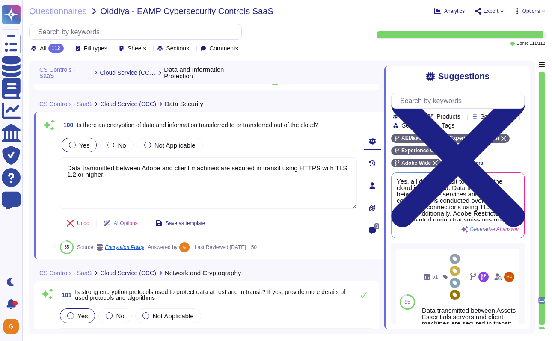
scroll to position [12494, 0]
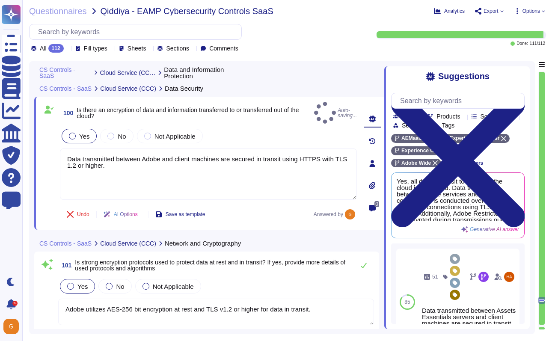
click at [283, 276] on div "101 Is strong encryption protocols used to protect data at rest and in transit?…" at bounding box center [206, 300] width 334 height 86
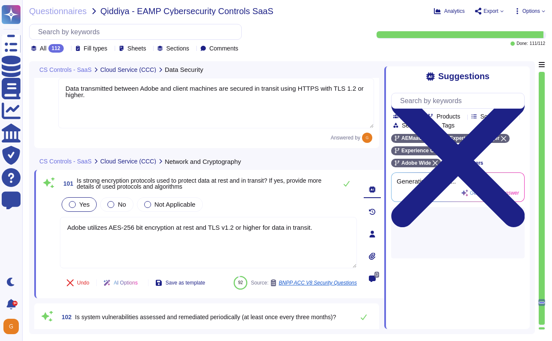
scroll to position [12561, 0]
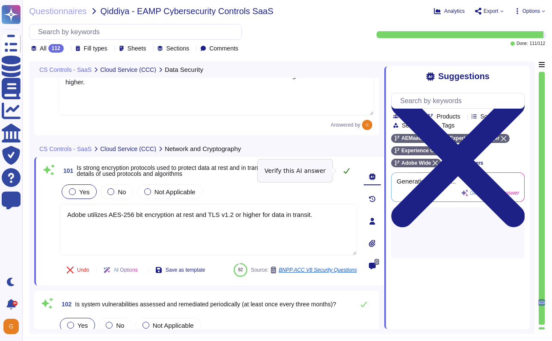
click at [343, 172] on icon at bounding box center [346, 170] width 7 height 7
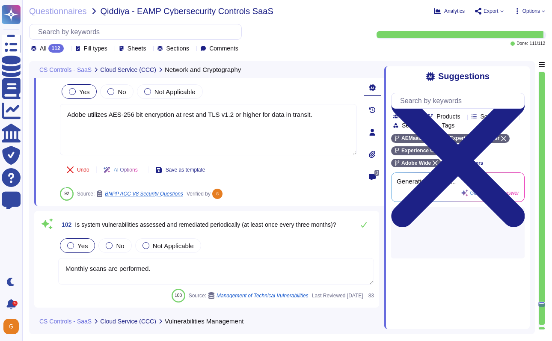
scroll to position [12660, 0]
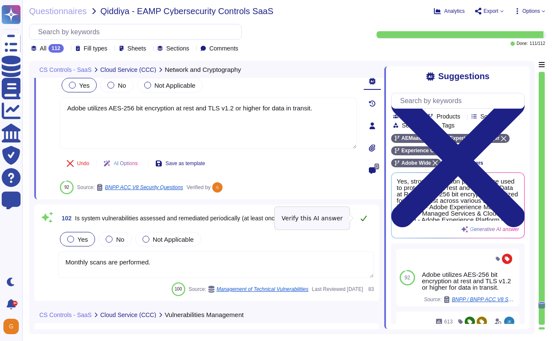
click at [363, 217] on icon at bounding box center [363, 218] width 7 height 7
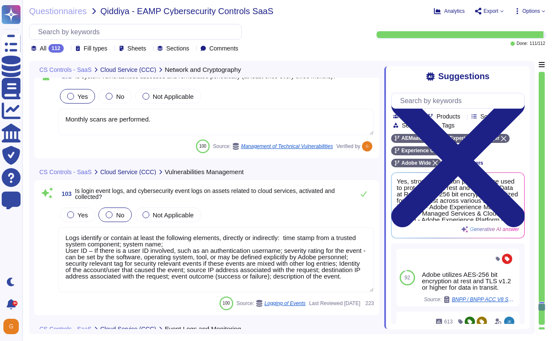
scroll to position [12821, 0]
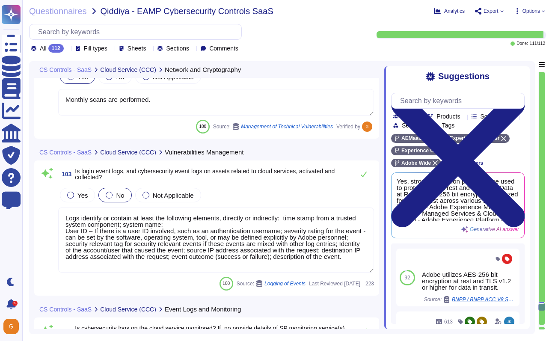
click at [306, 229] on textarea "Logs identify or contain at least the following elements, directly or indirectl…" at bounding box center [216, 239] width 316 height 65
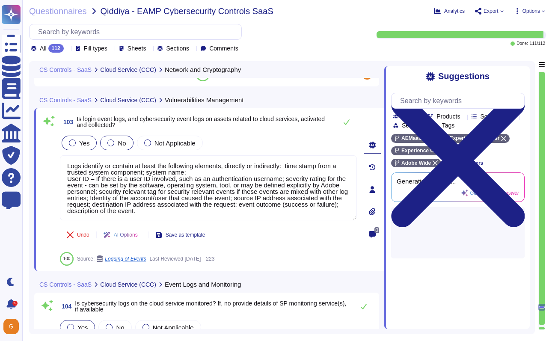
click at [73, 136] on div "Yes" at bounding box center [79, 143] width 35 height 15
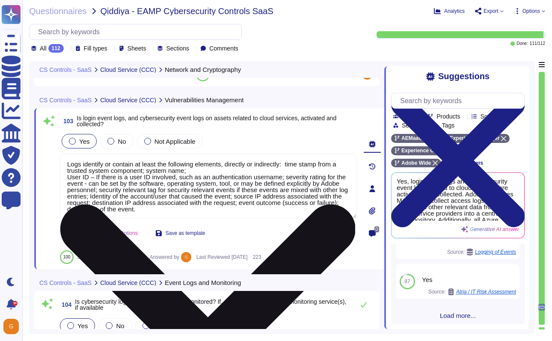
scroll to position [726, 0]
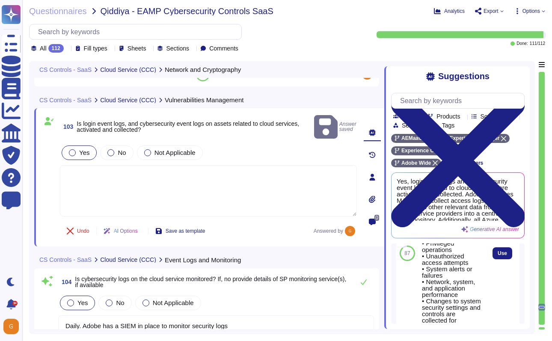
scroll to position [703, 0]
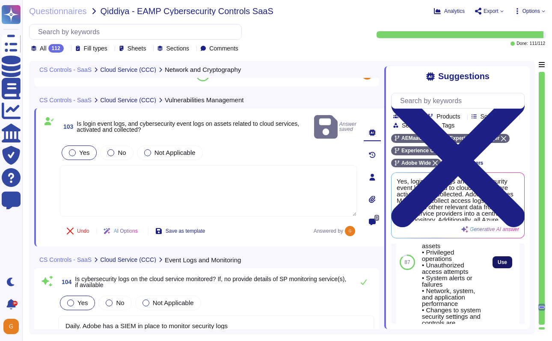
click at [507, 265] on span "Use" at bounding box center [501, 262] width 9 height 5
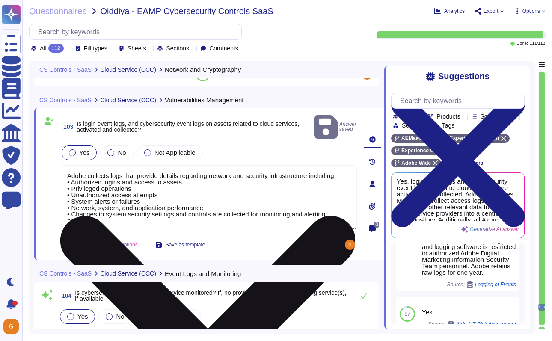
click at [180, 208] on textarea "Adobe collects logs that provide details regarding network and security infrast…" at bounding box center [208, 197] width 297 height 65
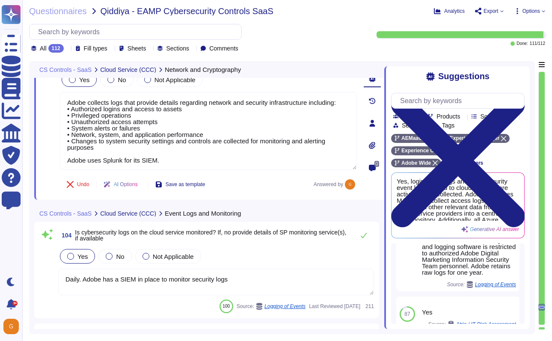
scroll to position [12894, 0]
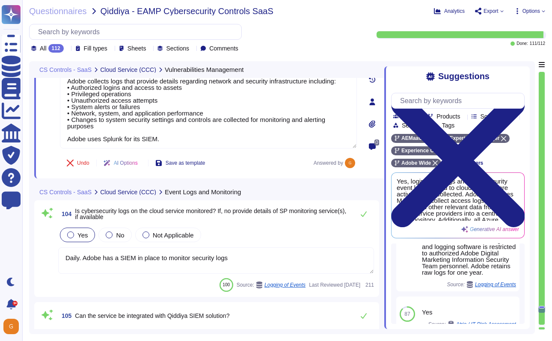
click at [238, 256] on textarea "Daily. Adobe has a SIEM in place to monitor security logs" at bounding box center [216, 260] width 316 height 27
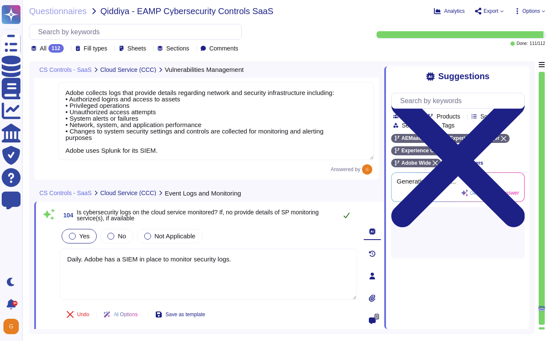
click at [346, 212] on icon at bounding box center [346, 215] width 7 height 7
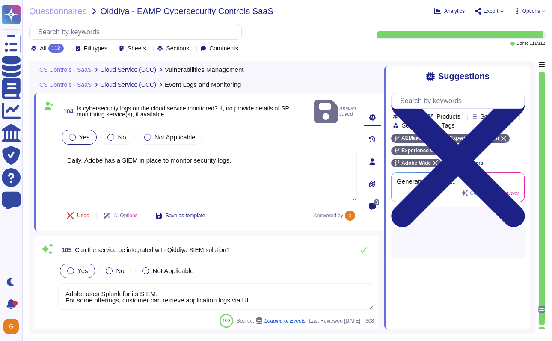
scroll to position [12997, 0]
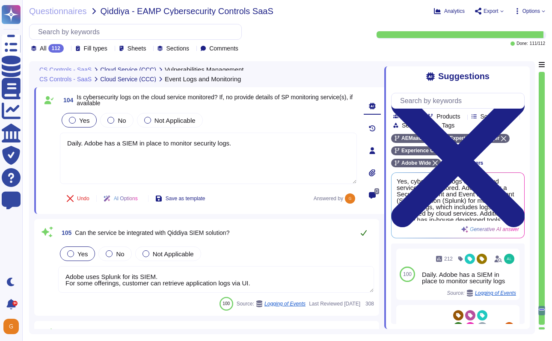
click at [361, 232] on icon at bounding box center [363, 232] width 7 height 7
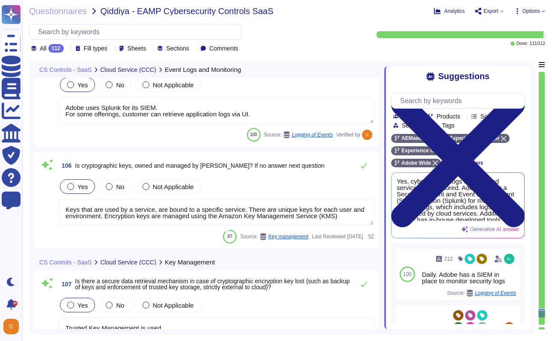
scroll to position [13171, 0]
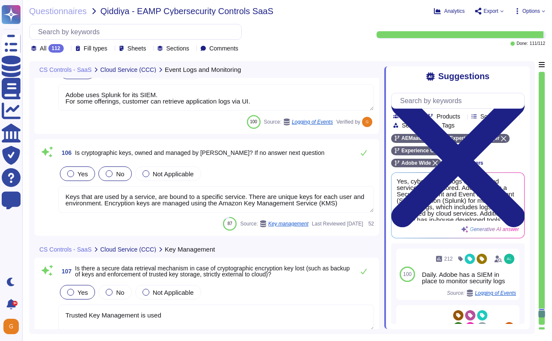
click at [111, 176] on div at bounding box center [109, 173] width 7 height 7
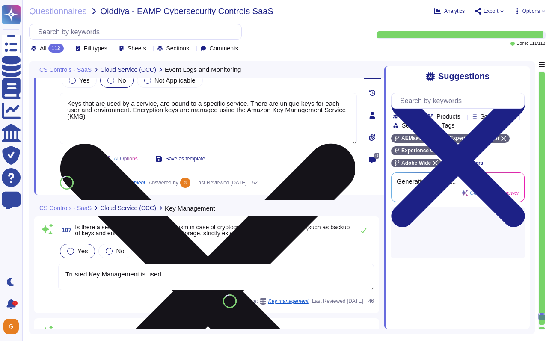
scroll to position [13265, 0]
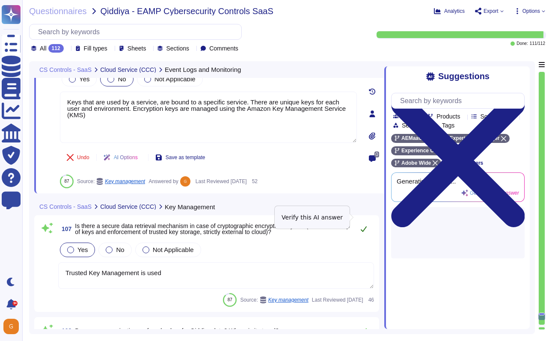
click at [366, 225] on icon at bounding box center [363, 228] width 7 height 7
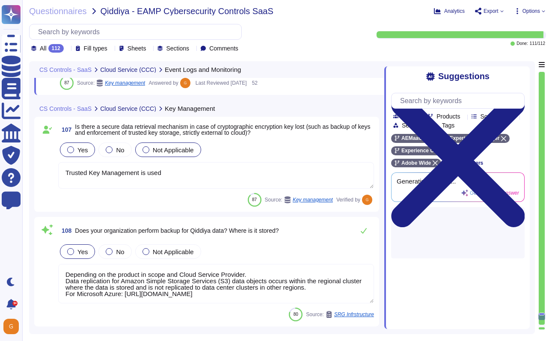
scroll to position [13347, 0]
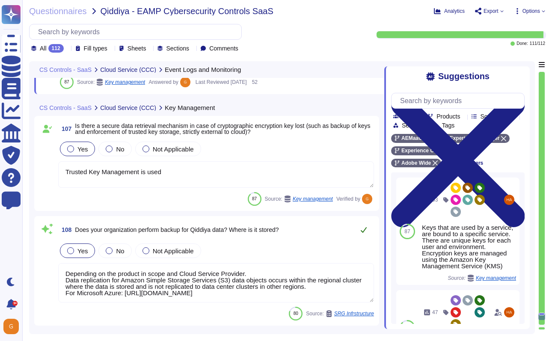
click at [364, 231] on icon at bounding box center [364, 230] width 6 height 6
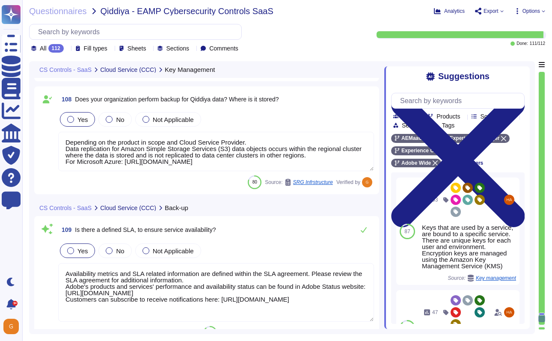
scroll to position [13467, 0]
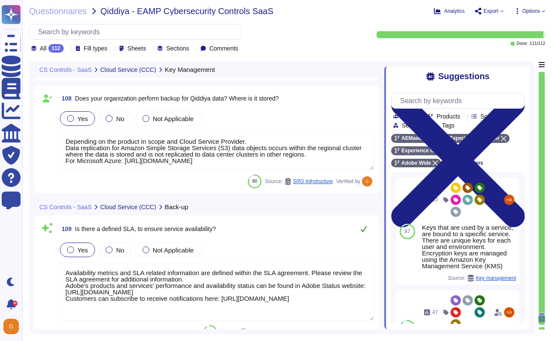
click at [364, 231] on icon at bounding box center [363, 228] width 7 height 7
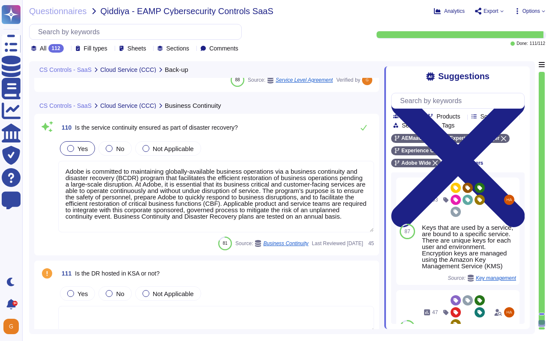
scroll to position [13713, 0]
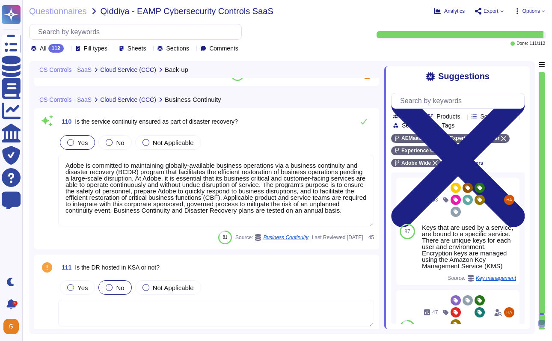
click at [110, 286] on div at bounding box center [109, 287] width 7 height 7
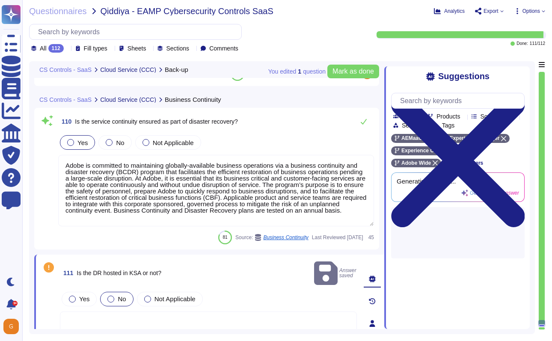
click at [157, 217] on textarea "Adobe is committed to maintaining globally-available business operations via a …" at bounding box center [216, 190] width 316 height 71
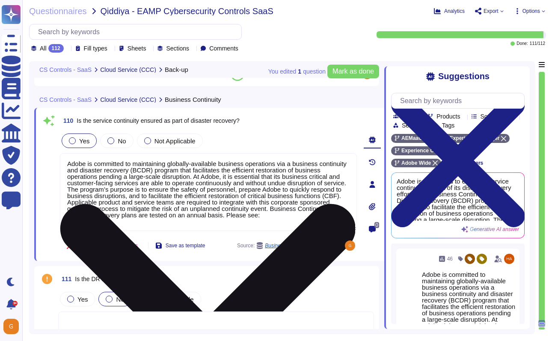
click at [124, 220] on textarea "Adobe is committed to maintaining globally-available business operations via a …" at bounding box center [208, 192] width 297 height 78
paste textarea "[URL][DOMAIN_NAME]"
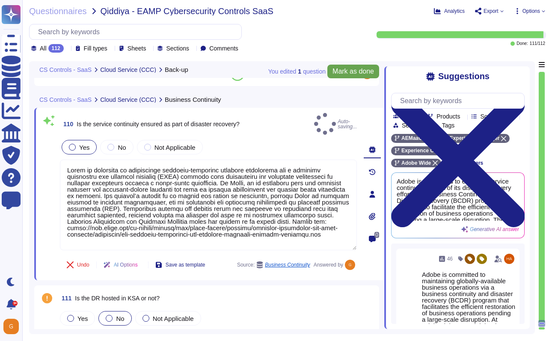
click at [339, 69] on span "Mark as done" at bounding box center [352, 71] width 41 height 7
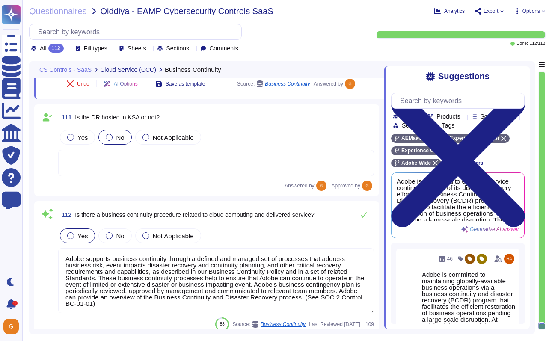
scroll to position [13887, 0]
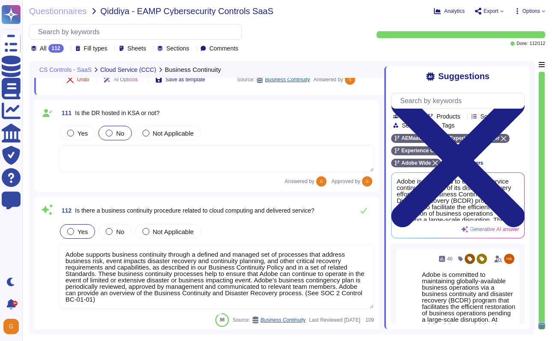
click at [154, 300] on textarea "Adobe supports business continuity through a defined and managed set of process…" at bounding box center [216, 276] width 316 height 65
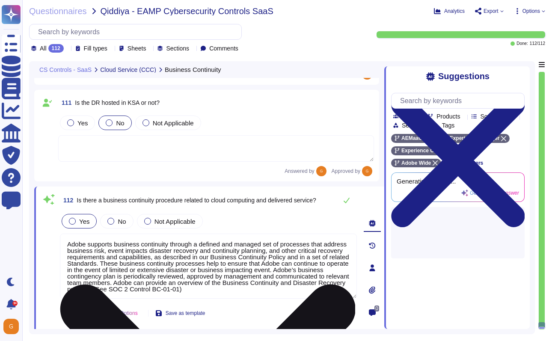
click at [231, 288] on textarea "Adobe supports business continuity through a defined and managed set of process…" at bounding box center [208, 266] width 297 height 65
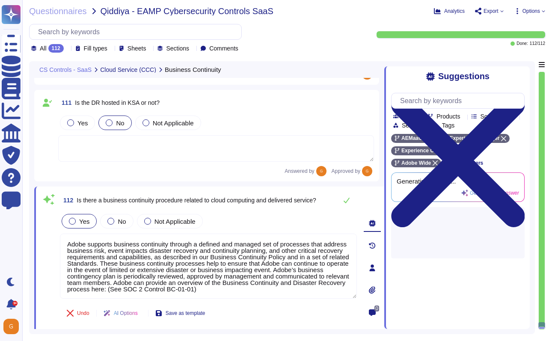
paste textarea "[URL][DOMAIN_NAME]"
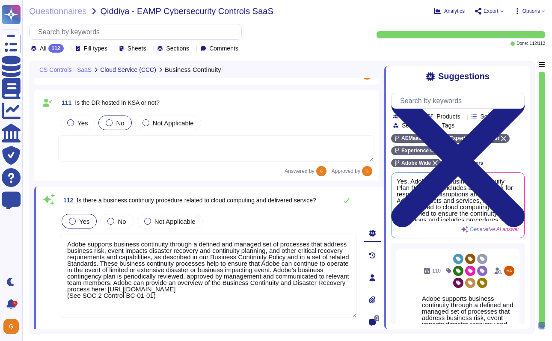
click at [287, 225] on div "Yes No Not Applicable" at bounding box center [208, 221] width 297 height 18
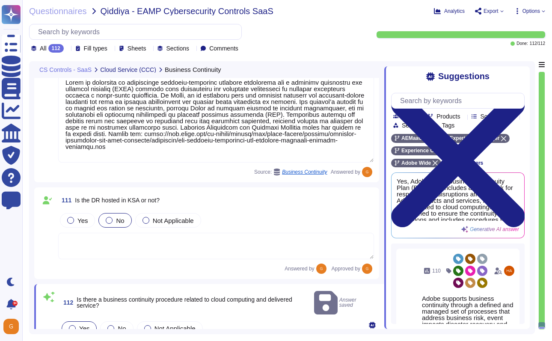
scroll to position [13786, 0]
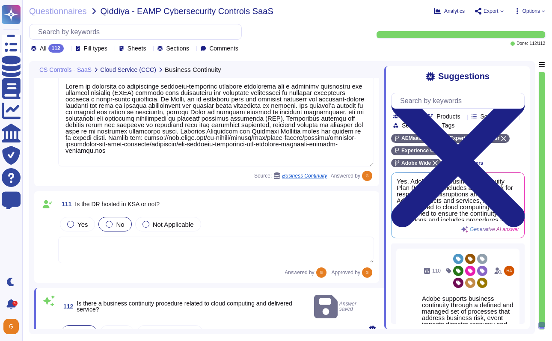
click at [229, 247] on textarea at bounding box center [216, 250] width 316 height 27
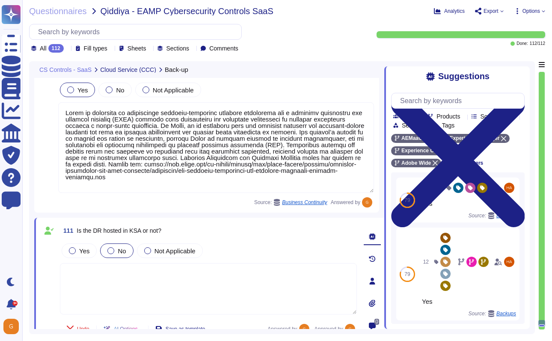
scroll to position [13768, 0]
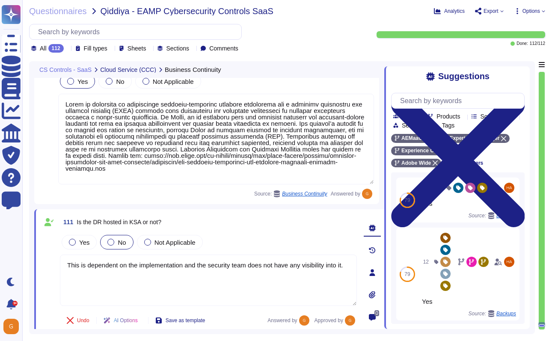
click at [541, 11] on icon at bounding box center [542, 10] width 3 height 3
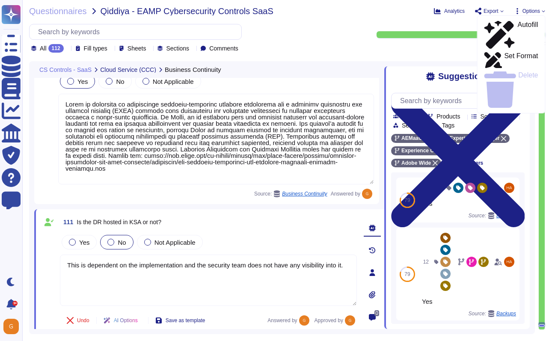
click at [499, 9] on span "Export" at bounding box center [489, 11] width 29 height 7
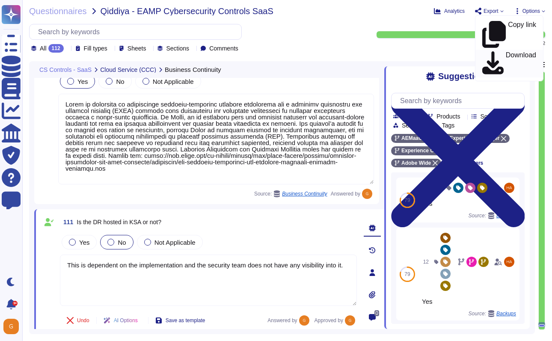
click at [506, 52] on p "Download" at bounding box center [521, 64] width 30 height 24
